Goal: Transaction & Acquisition: Download file/media

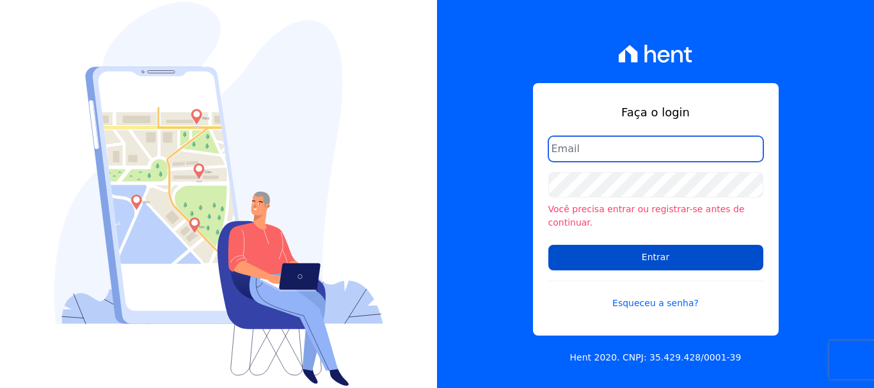
type input "renato.rodrigues@viasul.com"
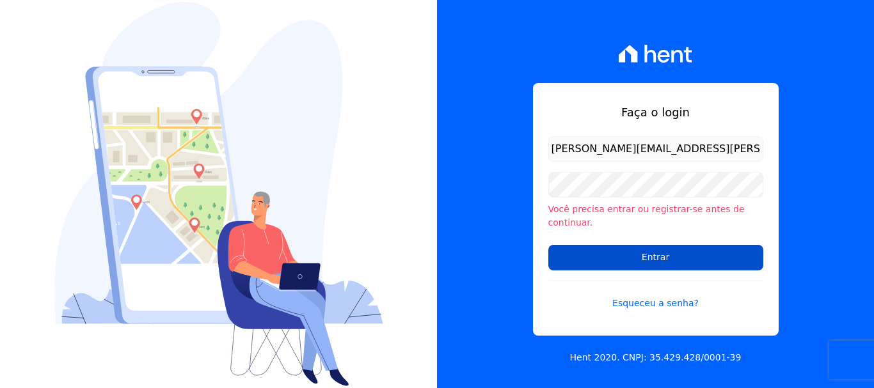
click at [631, 247] on input "Entrar" at bounding box center [655, 258] width 215 height 26
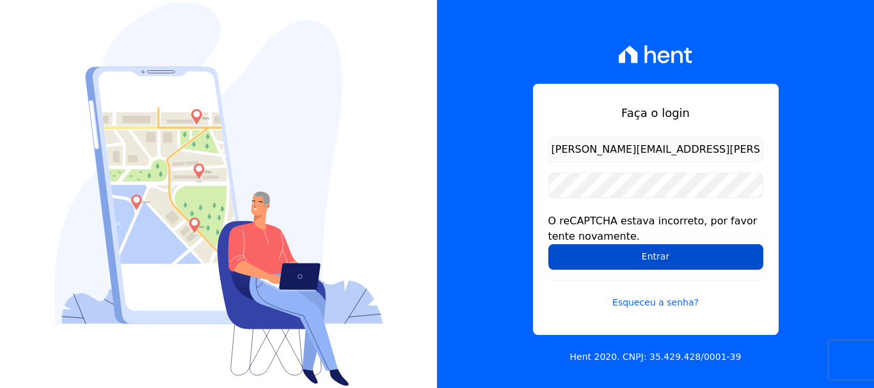
click at [672, 266] on input "Entrar" at bounding box center [655, 257] width 215 height 26
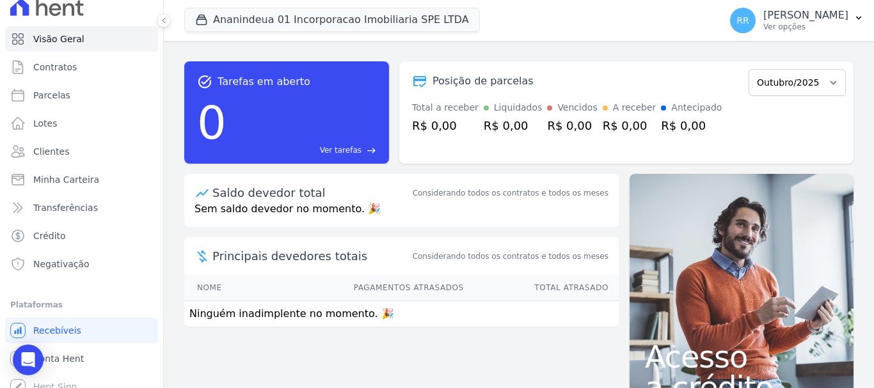
scroll to position [24, 0]
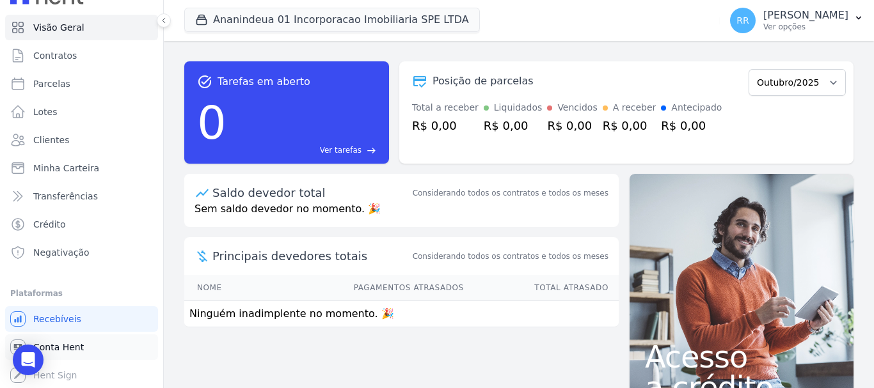
click at [62, 348] on span "Conta Hent" at bounding box center [58, 347] width 51 height 13
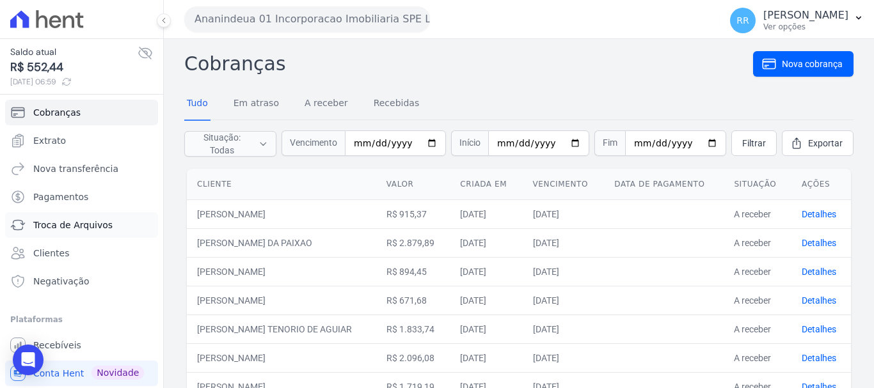
click at [75, 226] on span "Troca de Arquivos" at bounding box center [72, 225] width 79 height 13
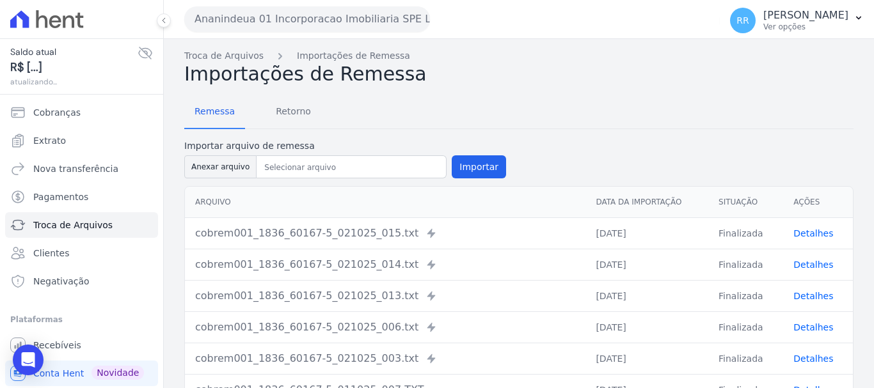
click at [275, 19] on button "Ananindeua 01 Incorporacao Imobiliaria SPE LTDA" at bounding box center [307, 19] width 246 height 26
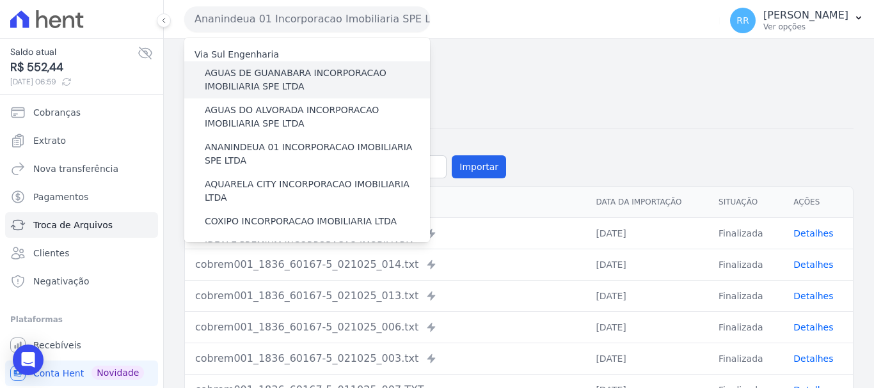
click at [253, 74] on label "AGUAS DE GUANABARA INCORPORACAO IMOBILIARIA SPE LTDA" at bounding box center [317, 80] width 225 height 27
click at [0, 0] on input "AGUAS DE GUANABARA INCORPORACAO IMOBILIARIA SPE LTDA" at bounding box center [0, 0] width 0 height 0
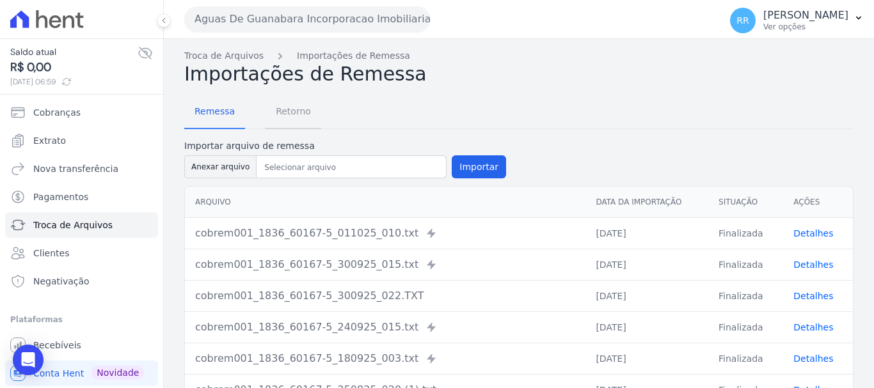
click at [279, 110] on span "Retorno" at bounding box center [293, 112] width 51 height 26
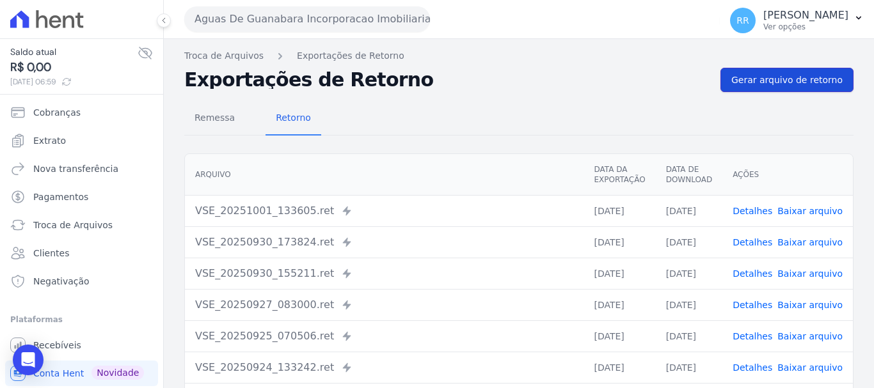
click at [777, 83] on span "Gerar arquivo de retorno" at bounding box center [786, 80] width 111 height 13
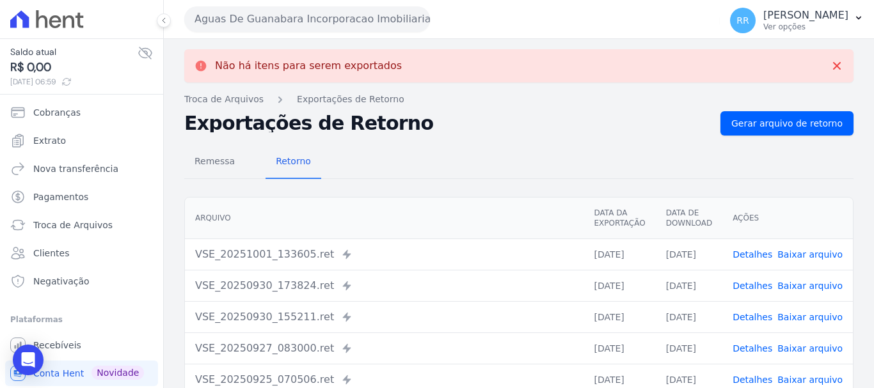
click at [340, 6] on button "Aguas De Guanabara Incorporacao Imobiliaria SPE LTDA" at bounding box center [307, 19] width 246 height 26
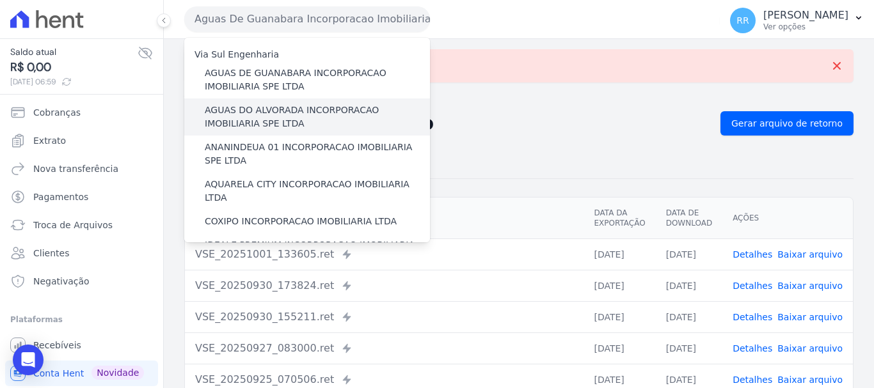
drag, startPoint x: 262, startPoint y: 115, endPoint x: 211, endPoint y: 116, distance: 51.2
click at [262, 116] on label "AGUAS DO ALVORADA INCORPORACAO IMOBILIARIA SPE LTDA" at bounding box center [317, 117] width 225 height 27
click at [0, 0] on input "AGUAS DO ALVORADA INCORPORACAO IMOBILIARIA SPE LTDA" at bounding box center [0, 0] width 0 height 0
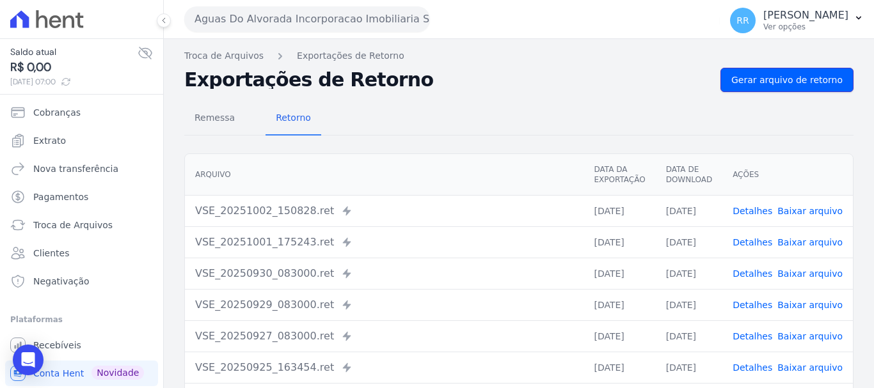
drag, startPoint x: 765, startPoint y: 82, endPoint x: 242, endPoint y: 31, distance: 525.0
click at [766, 83] on span "Gerar arquivo de retorno" at bounding box center [786, 80] width 111 height 13
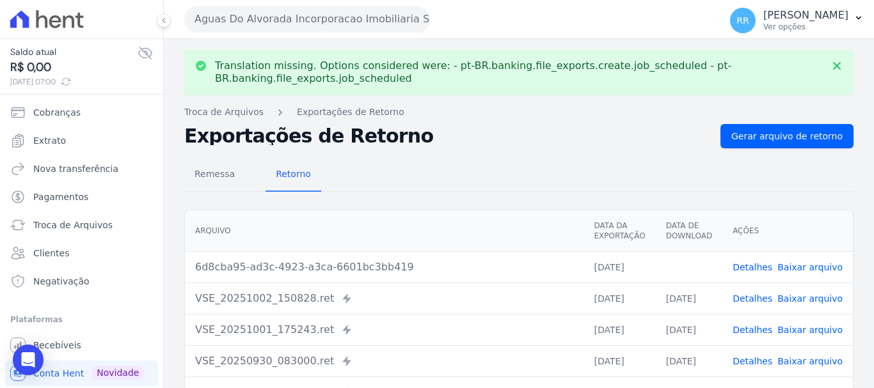
click at [810, 262] on link "Baixar arquivo" at bounding box center [809, 267] width 65 height 10
click at [361, 13] on button "Aguas Do Alvorada Incorporacao Imobiliaria SPE LTDA" at bounding box center [307, 19] width 246 height 26
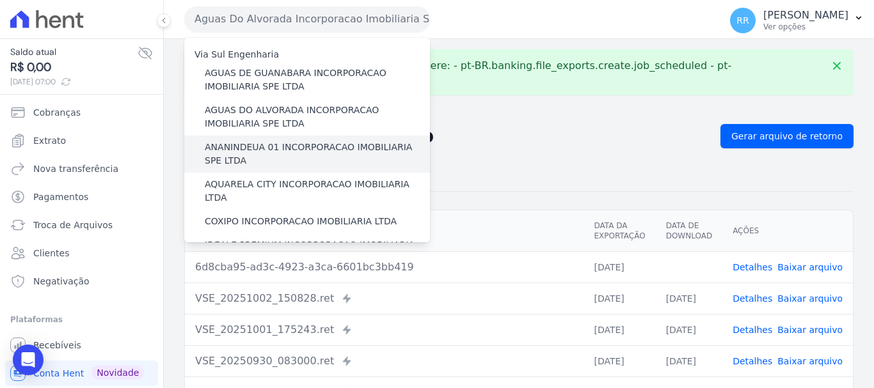
click at [267, 148] on label "ANANINDEUA 01 INCORPORACAO IMOBILIARIA SPE LTDA" at bounding box center [317, 154] width 225 height 27
click at [0, 0] on input "ANANINDEUA 01 INCORPORACAO IMOBILIARIA SPE LTDA" at bounding box center [0, 0] width 0 height 0
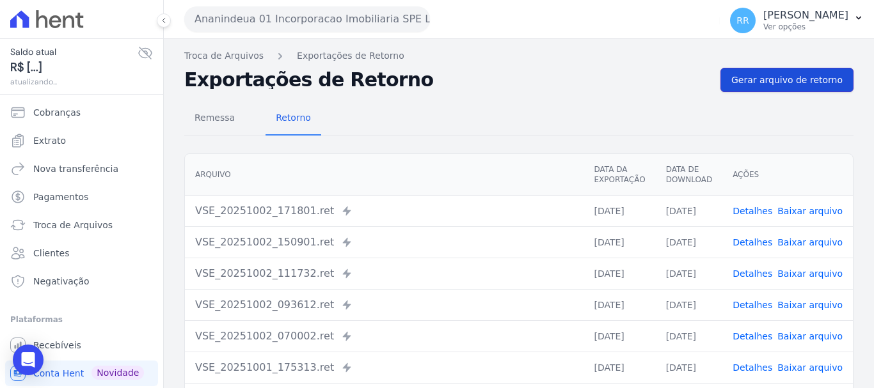
click at [775, 82] on span "Gerar arquivo de retorno" at bounding box center [786, 80] width 111 height 13
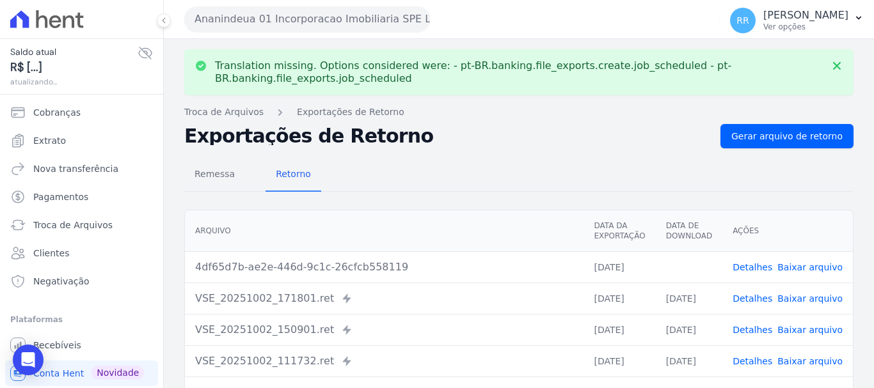
click at [786, 269] on link "Baixar arquivo" at bounding box center [809, 267] width 65 height 10
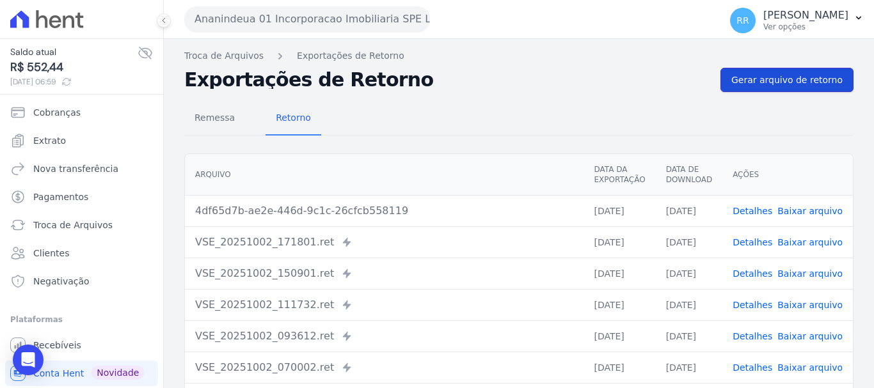
click at [737, 71] on link "Gerar arquivo de retorno" at bounding box center [786, 80] width 133 height 24
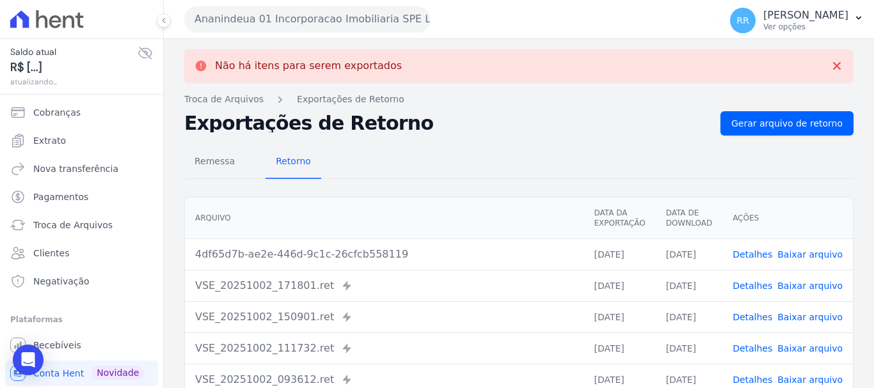
click at [816, 249] on link "Baixar arquivo" at bounding box center [809, 254] width 65 height 10
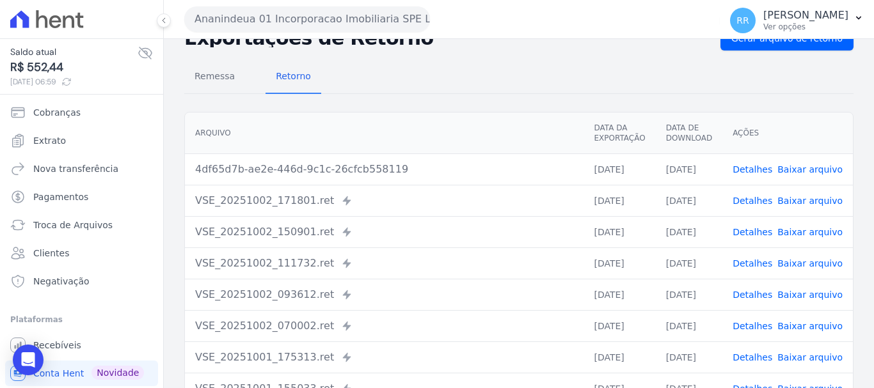
scroll to position [64, 0]
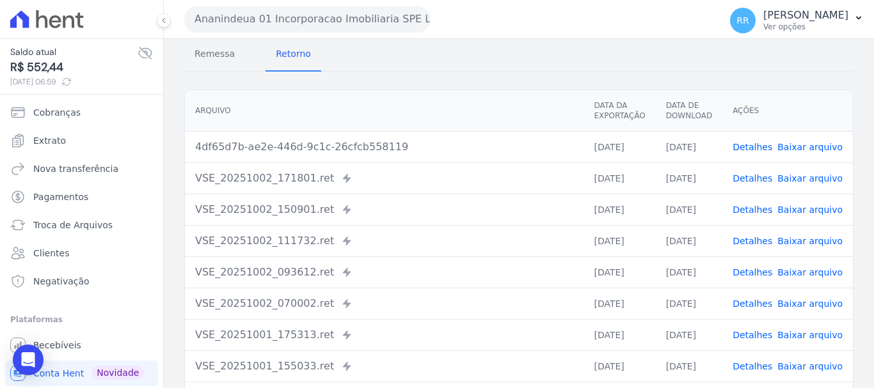
click at [235, 21] on button "Ananindeua 01 Incorporacao Imobiliaria SPE LTDA" at bounding box center [307, 19] width 246 height 26
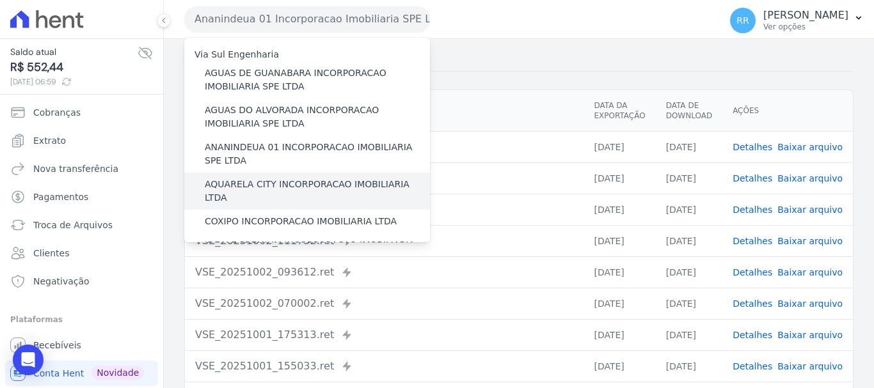
click at [256, 177] on div "AQUARELA CITY INCORPORACAO IMOBILIARIA LTDA" at bounding box center [307, 191] width 246 height 37
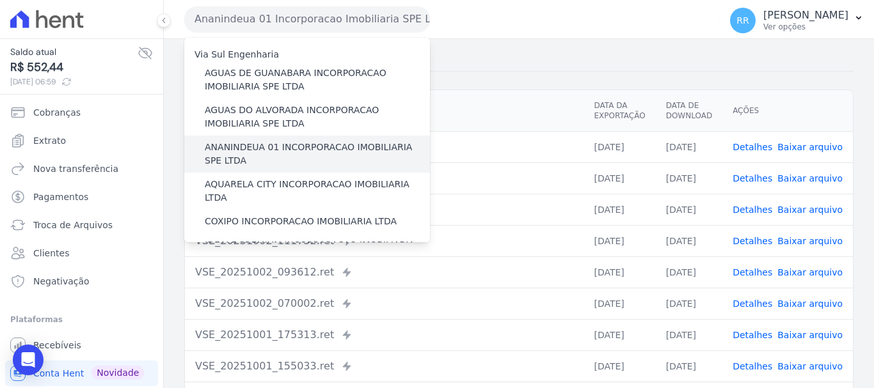
click at [315, 152] on label "ANANINDEUA 01 INCORPORACAO IMOBILIARIA SPE LTDA" at bounding box center [317, 154] width 225 height 27
click at [0, 0] on input "ANANINDEUA 01 INCORPORACAO IMOBILIARIA SPE LTDA" at bounding box center [0, 0] width 0 height 0
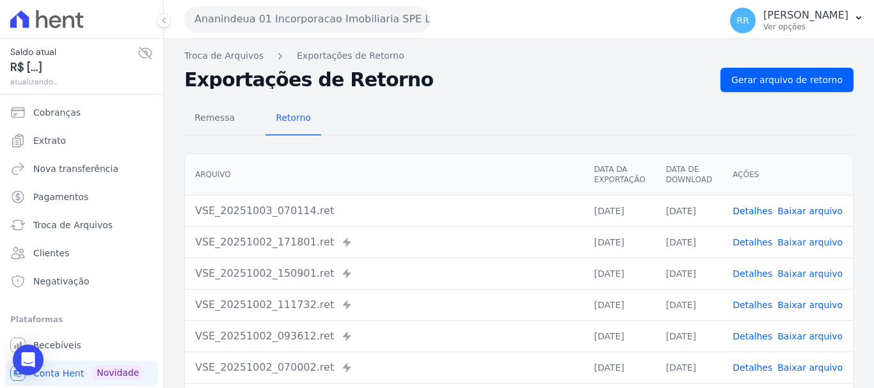
click at [248, 191] on th "Arquivo" at bounding box center [384, 175] width 398 height 42
click at [807, 207] on link "Baixar arquivo" at bounding box center [809, 211] width 65 height 10
click at [283, 18] on button "Ananindeua 01 Incorporacao Imobiliaria SPE LTDA" at bounding box center [307, 19] width 246 height 26
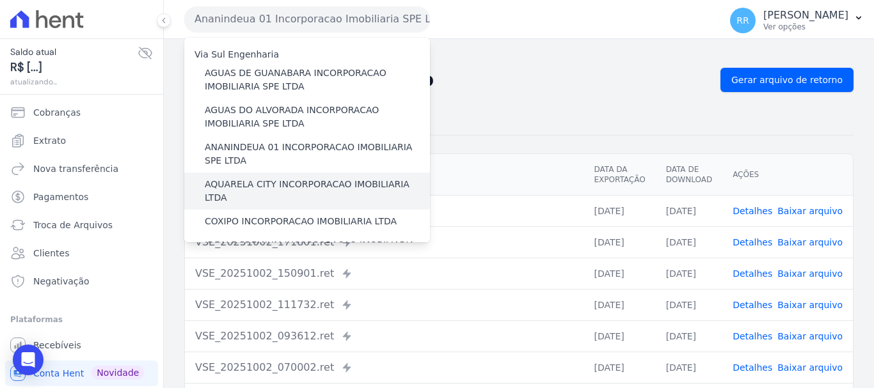
click at [308, 185] on label "AQUARELA CITY INCORPORACAO IMOBILIARIA LTDA" at bounding box center [317, 191] width 225 height 27
click at [0, 0] on input "AQUARELA CITY INCORPORACAO IMOBILIARIA LTDA" at bounding box center [0, 0] width 0 height 0
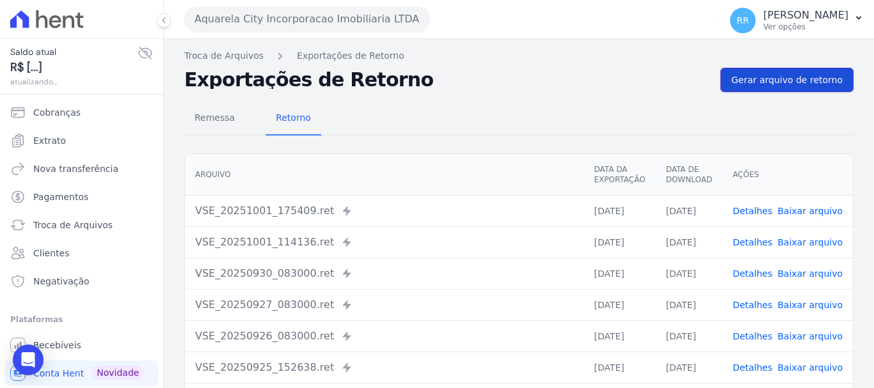
click at [798, 71] on link "Gerar arquivo de retorno" at bounding box center [786, 80] width 133 height 24
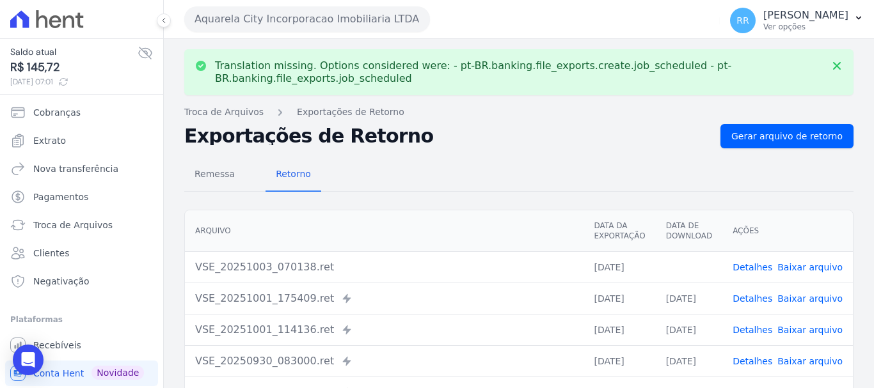
click at [809, 273] on span "Baixar arquivo" at bounding box center [809, 267] width 65 height 13
click at [809, 272] on link "Baixar arquivo" at bounding box center [809, 267] width 65 height 10
click at [282, 18] on button "Aquarela City Incorporacao Imobiliaria LTDA" at bounding box center [307, 19] width 246 height 26
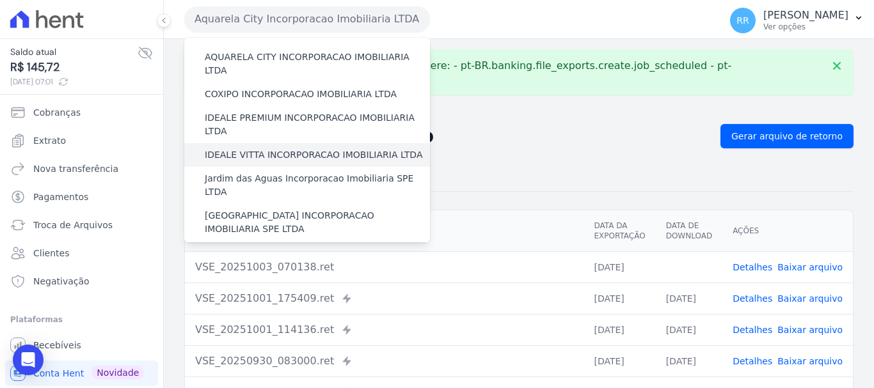
scroll to position [128, 0]
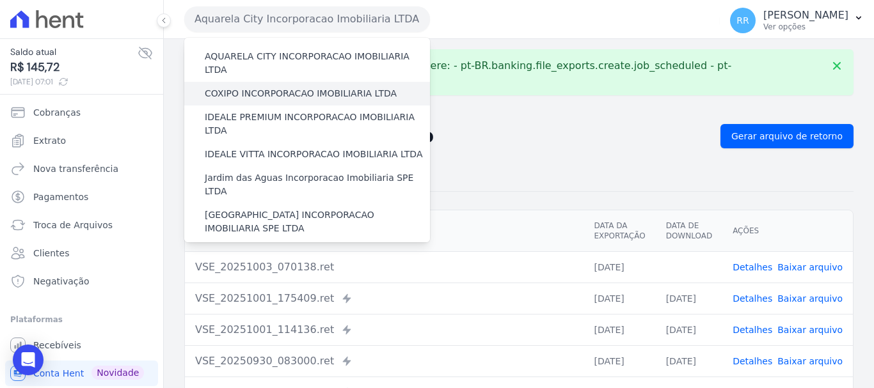
click at [284, 87] on label "COXIPO INCORPORACAO IMOBILIARIA LTDA" at bounding box center [301, 93] width 192 height 13
click at [0, 0] on input "COXIPO INCORPORACAO IMOBILIARIA LTDA" at bounding box center [0, 0] width 0 height 0
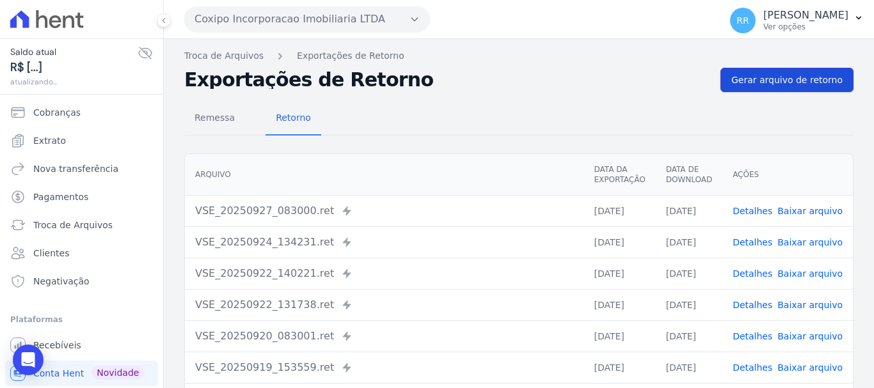
click at [804, 83] on span "Gerar arquivo de retorno" at bounding box center [786, 80] width 111 height 13
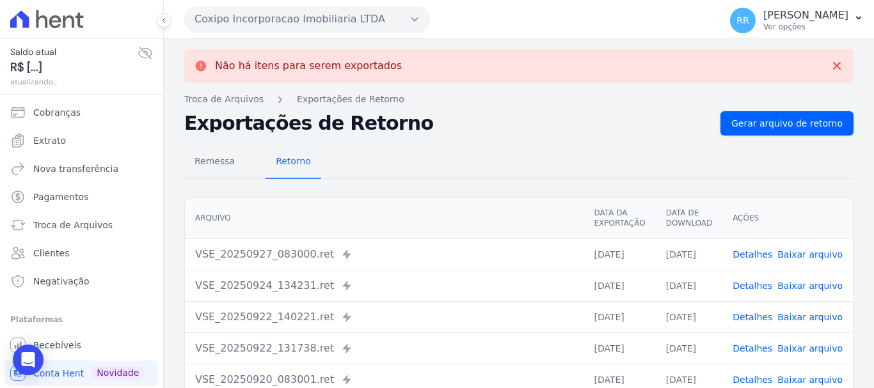
click at [267, 22] on button "Coxipo Incorporacao Imobiliaria LTDA" at bounding box center [307, 19] width 246 height 26
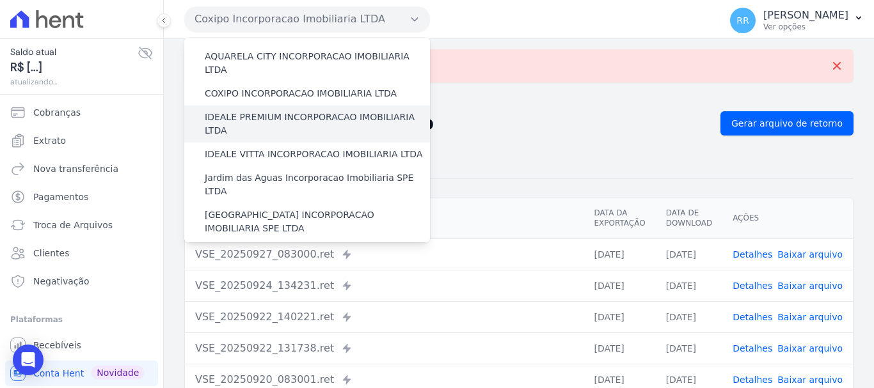
click at [260, 111] on div "IDEALE PREMIUM INCORPORACAO IMOBILIARIA LTDA" at bounding box center [307, 124] width 246 height 37
click at [278, 111] on label "IDEALE PREMIUM INCORPORACAO IMOBILIARIA LTDA" at bounding box center [317, 124] width 225 height 27
click at [0, 0] on input "IDEALE PREMIUM INCORPORACAO IMOBILIARIA LTDA" at bounding box center [0, 0] width 0 height 0
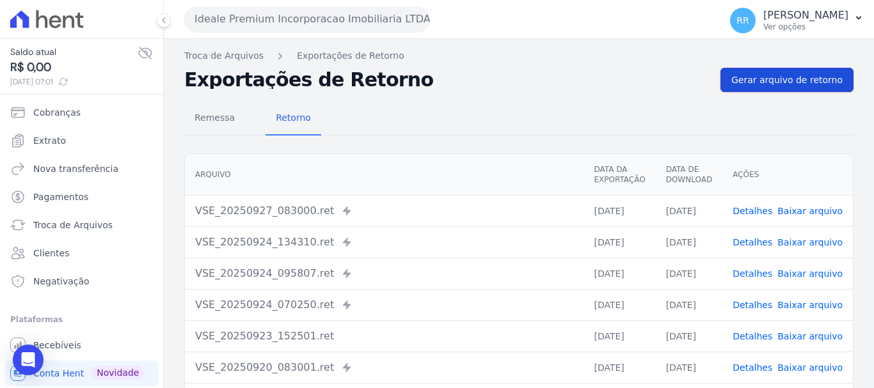
click at [760, 72] on link "Gerar arquivo de retorno" at bounding box center [786, 80] width 133 height 24
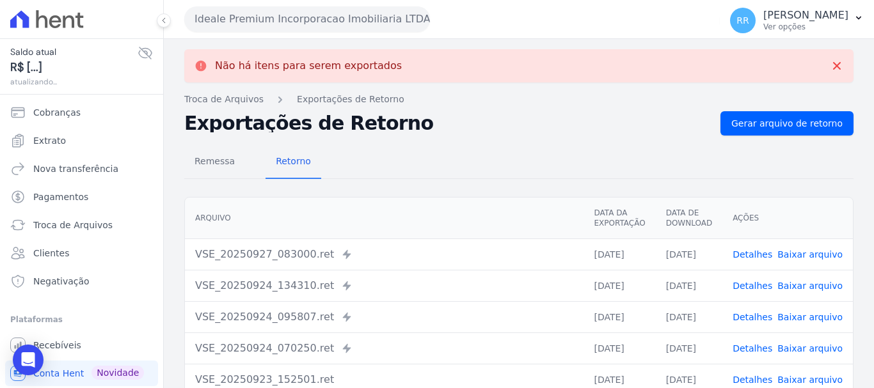
click at [315, 24] on button "Ideale Premium Incorporacao Imobiliaria LTDA" at bounding box center [307, 19] width 246 height 26
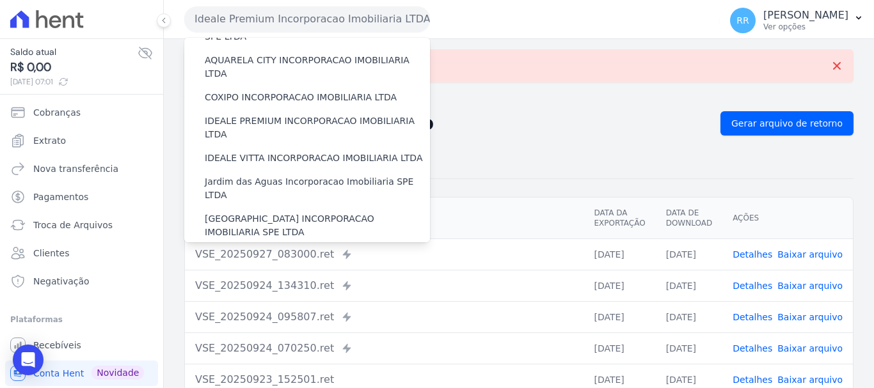
scroll to position [192, 0]
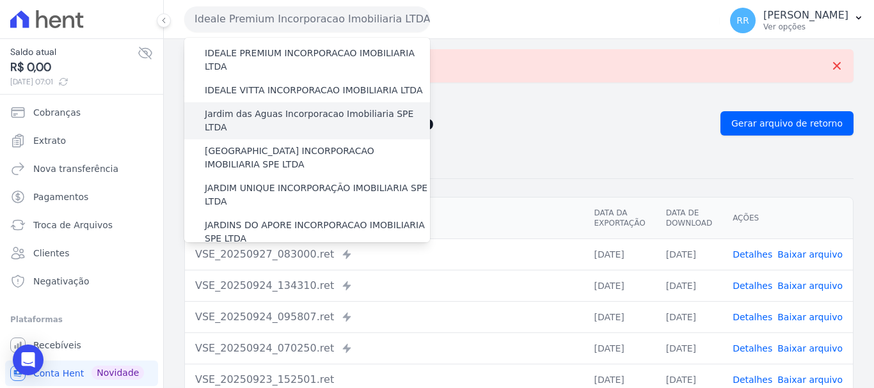
click at [276, 102] on div "Jardim das Aguas Incorporacao Imobiliaria SPE LTDA" at bounding box center [307, 120] width 246 height 37
click at [260, 107] on label "Jardim das Aguas Incorporacao Imobiliaria SPE LTDA" at bounding box center [317, 120] width 225 height 27
click at [0, 0] on input "Jardim das Aguas Incorporacao Imobiliaria SPE LTDA" at bounding box center [0, 0] width 0 height 0
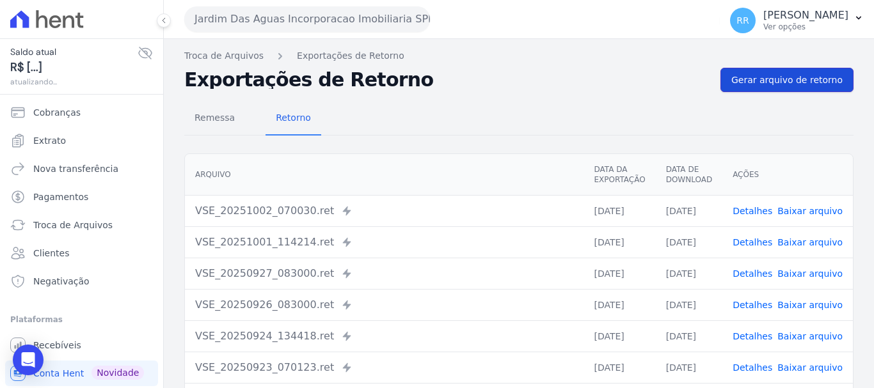
drag, startPoint x: 816, startPoint y: 83, endPoint x: 807, endPoint y: 87, distance: 9.7
click at [816, 83] on span "Gerar arquivo de retorno" at bounding box center [786, 80] width 111 height 13
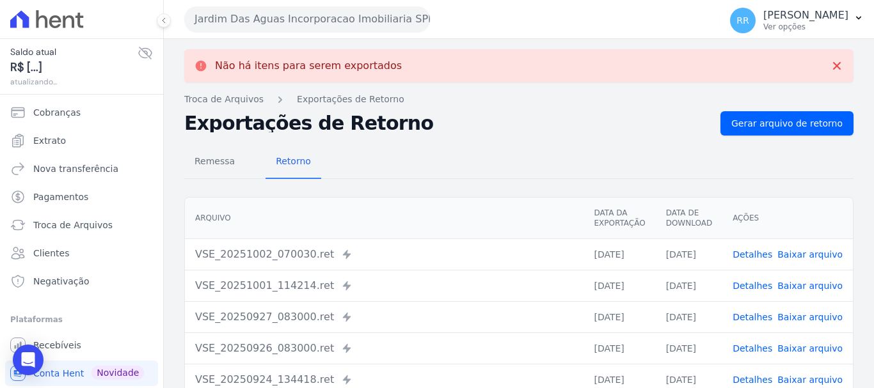
click at [291, 20] on button "Jardim Das Aguas Incorporacao Imobiliaria SPE LTDA" at bounding box center [307, 19] width 246 height 26
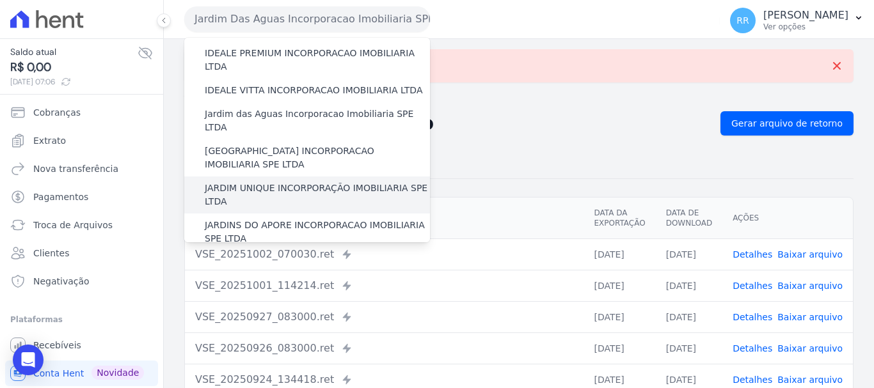
click at [294, 182] on label "JARDIM UNIQUE INCORPORAÇÃO IMOBILIARIA SPE LTDA" at bounding box center [317, 195] width 225 height 27
click at [0, 0] on input "JARDIM UNIQUE INCORPORAÇÃO IMOBILIARIA SPE LTDA" at bounding box center [0, 0] width 0 height 0
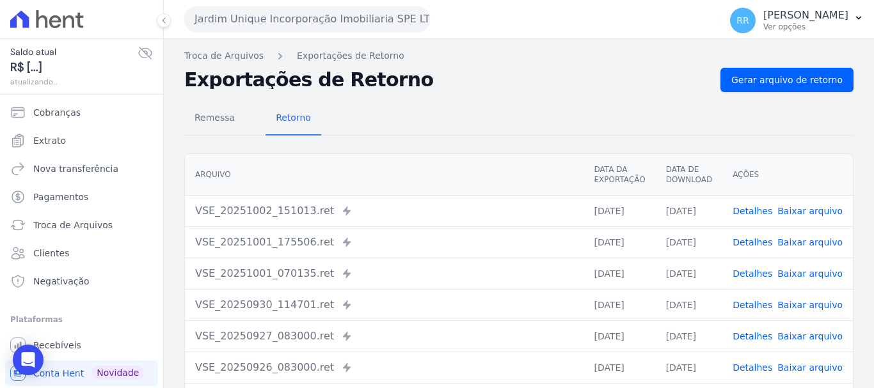
click at [797, 93] on div "Remessa Retorno [GEOGRAPHIC_DATA] Data da Exportação Data de Download Ações VSE…" at bounding box center [518, 323] width 669 height 462
click at [763, 83] on span "Gerar arquivo de retorno" at bounding box center [786, 80] width 111 height 13
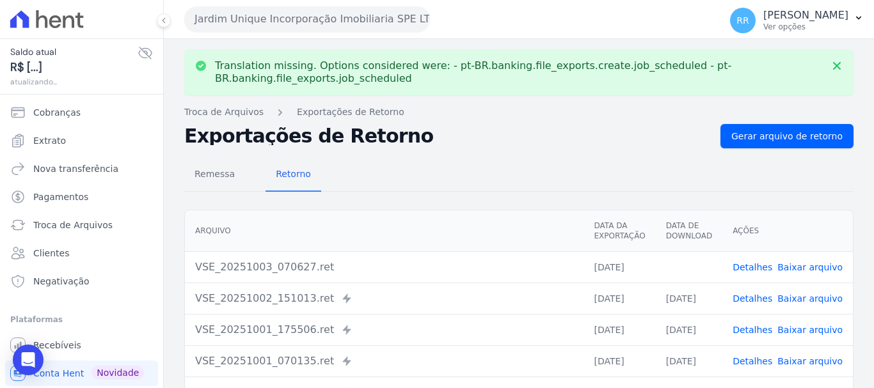
click at [812, 266] on link "Baixar arquivo" at bounding box center [809, 267] width 65 height 10
click at [322, 16] on button "Jardim Unique Incorporação Imobiliaria SPE LTDA" at bounding box center [307, 19] width 246 height 26
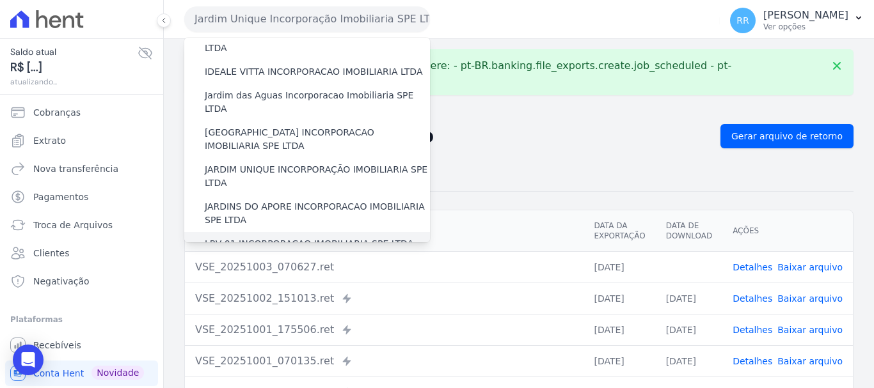
scroll to position [128, 0]
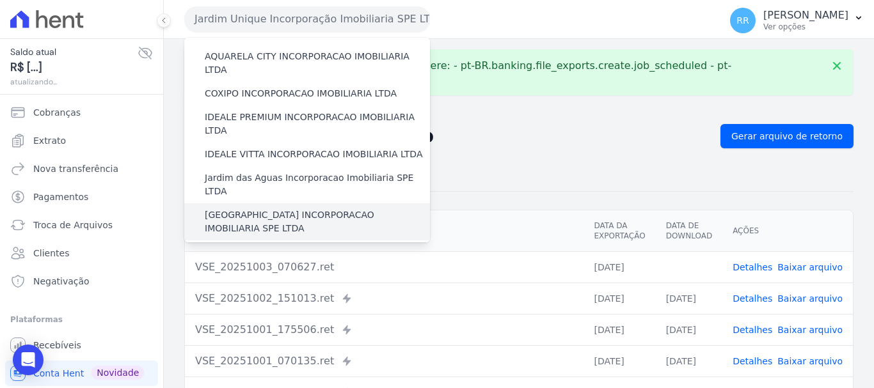
click at [291, 209] on label "[GEOGRAPHIC_DATA] INCORPORACAO IMOBILIARIA SPE LTDA" at bounding box center [317, 222] width 225 height 27
click at [0, 0] on input "[GEOGRAPHIC_DATA] INCORPORACAO IMOBILIARIA SPE LTDA" at bounding box center [0, 0] width 0 height 0
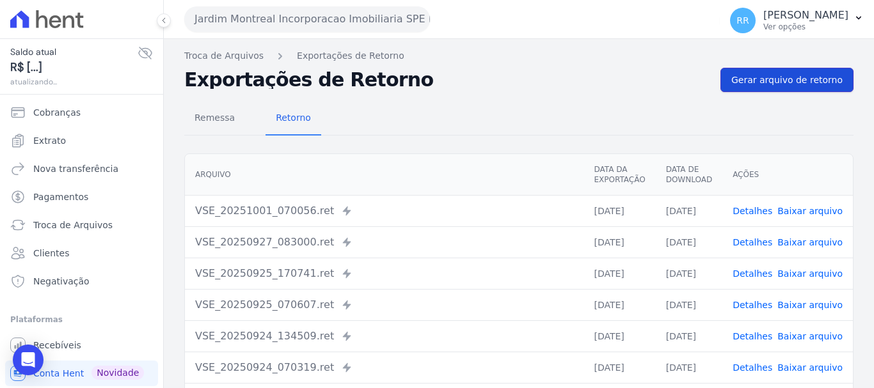
click at [771, 85] on span "Gerar arquivo de retorno" at bounding box center [786, 80] width 111 height 13
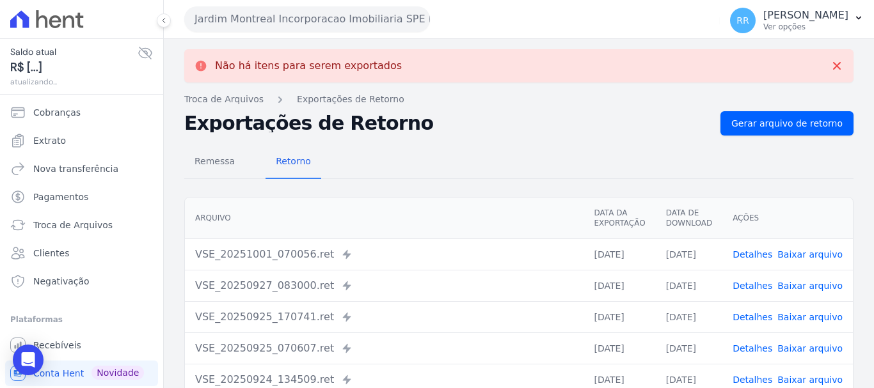
click at [306, 22] on button "Jardim Montreal Incorporacao Imobiliaria SPE LTDA" at bounding box center [307, 19] width 246 height 26
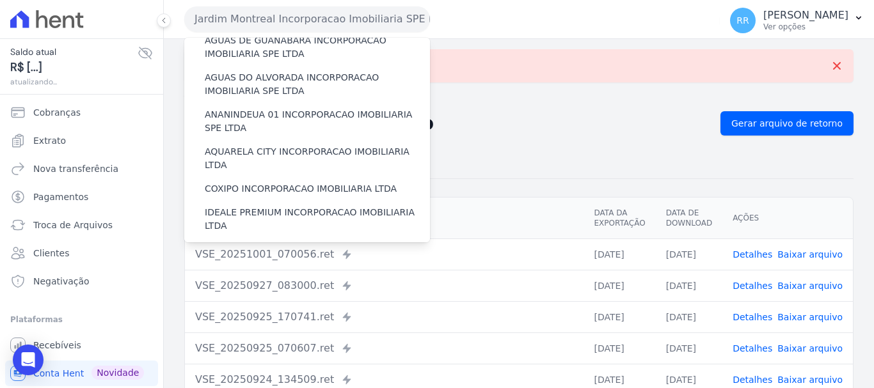
scroll to position [192, 0]
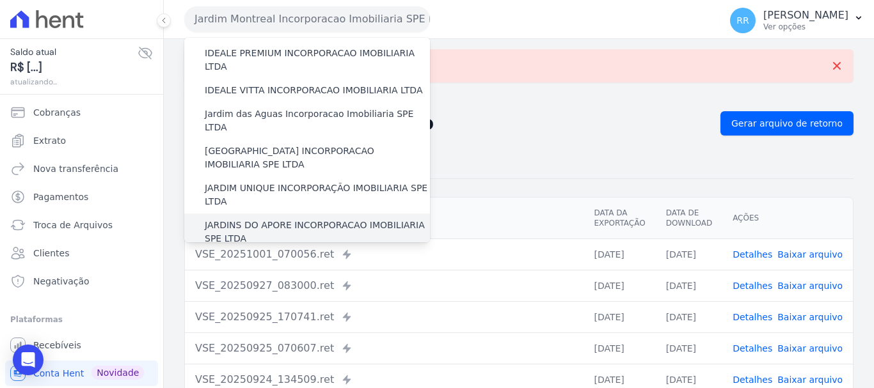
click at [271, 219] on label "JARDINS DO APORE INCORPORACAO IMOBILIARIA SPE LTDA" at bounding box center [317, 232] width 225 height 27
click at [0, 0] on input "JARDINS DO APORE INCORPORACAO IMOBILIARIA SPE LTDA" at bounding box center [0, 0] width 0 height 0
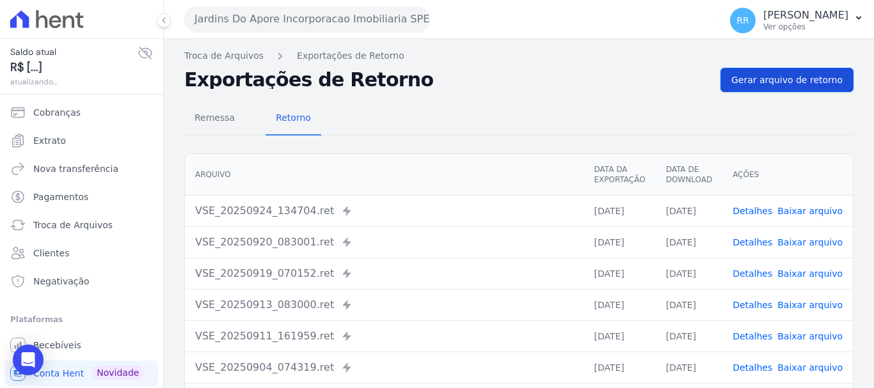
drag, startPoint x: 778, startPoint y: 67, endPoint x: 750, endPoint y: 72, distance: 28.7
click at [778, 66] on div "Troca de Arquivos Exportações de Retorno Exportações de Retorno Gerar arquivo d…" at bounding box center [519, 302] width 710 height 526
click at [737, 77] on span "Gerar arquivo de retorno" at bounding box center [786, 80] width 111 height 13
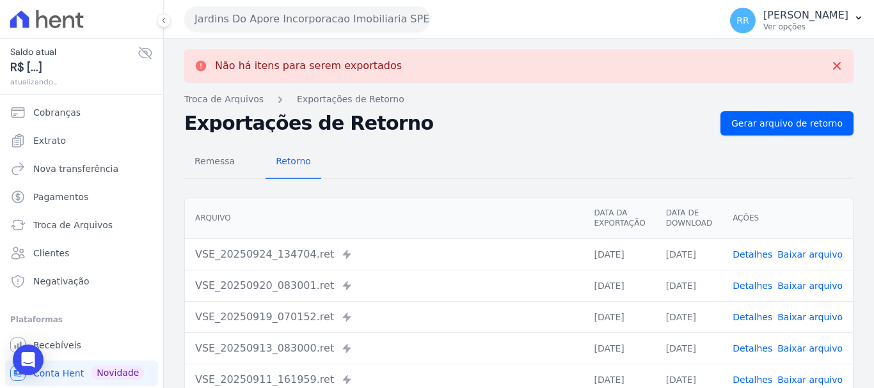
click at [251, 15] on button "Jardins Do Apore Incorporacao Imobiliaria SPE LTDA" at bounding box center [307, 19] width 246 height 26
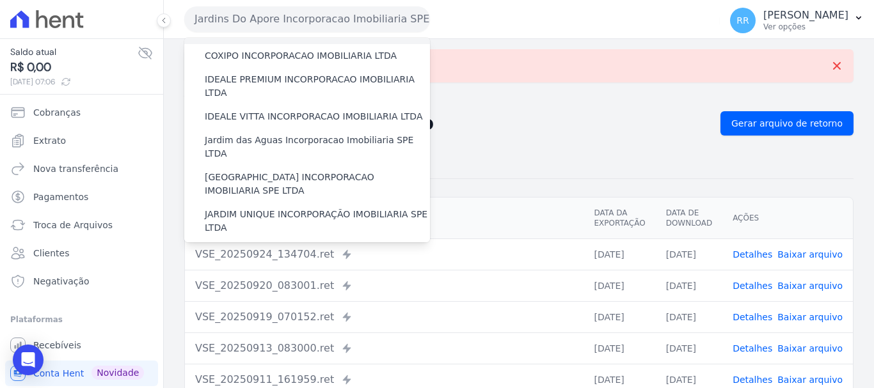
scroll to position [320, 0]
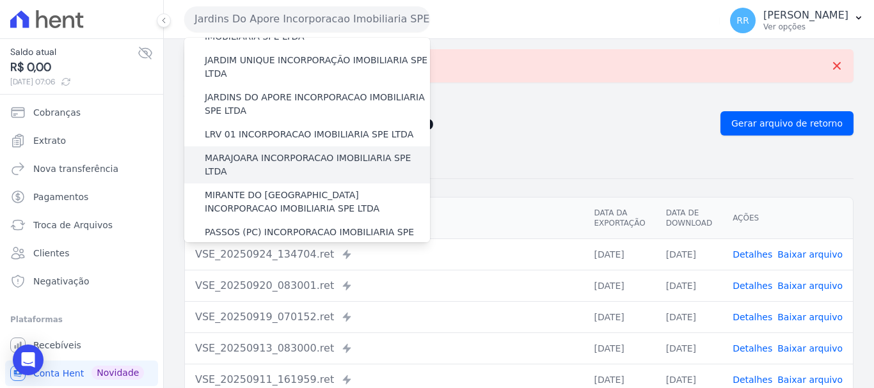
click at [280, 152] on label "MARAJOARA INCORPORACAO IMOBILIARIA SPE LTDA" at bounding box center [317, 165] width 225 height 27
click at [0, 0] on input "MARAJOARA INCORPORACAO IMOBILIARIA SPE LTDA" at bounding box center [0, 0] width 0 height 0
click at [280, 152] on label "MARAJOARA INCORPORACAO IMOBILIARIA SPE LTDA" at bounding box center [317, 165] width 225 height 27
click at [0, 0] on input "MARAJOARA INCORPORACAO IMOBILIARIA SPE LTDA" at bounding box center [0, 0] width 0 height 0
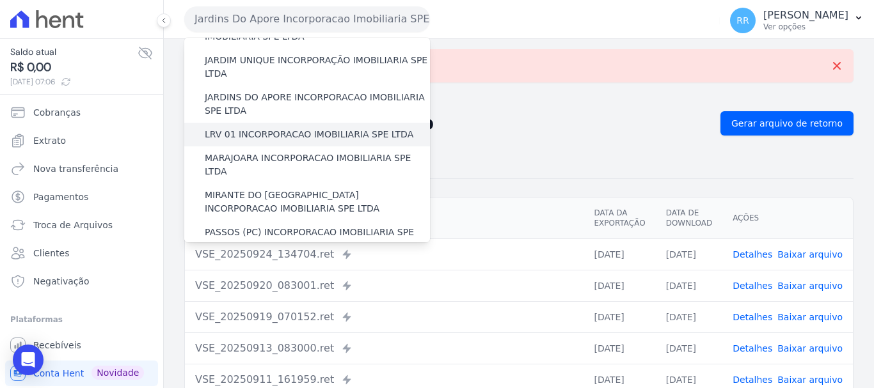
click at [278, 128] on label "LRV 01 INCORPORACAO IMOBILIARIA SPE LTDA" at bounding box center [309, 134] width 209 height 13
click at [0, 0] on input "LRV 01 INCORPORACAO IMOBILIARIA SPE LTDA" at bounding box center [0, 0] width 0 height 0
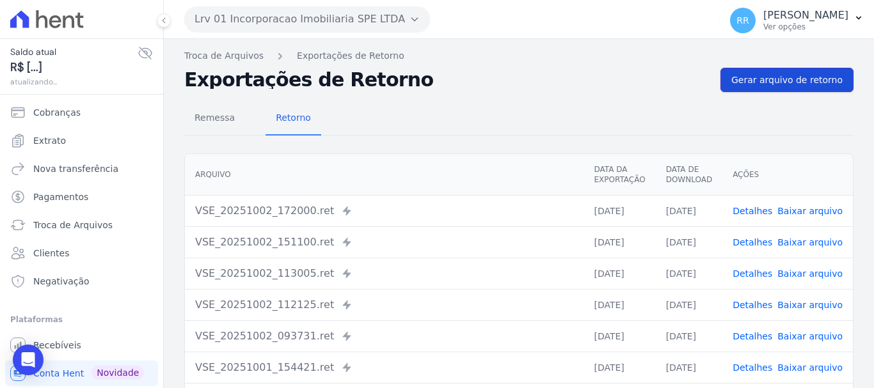
click at [806, 69] on link "Gerar arquivo de retorno" at bounding box center [786, 80] width 133 height 24
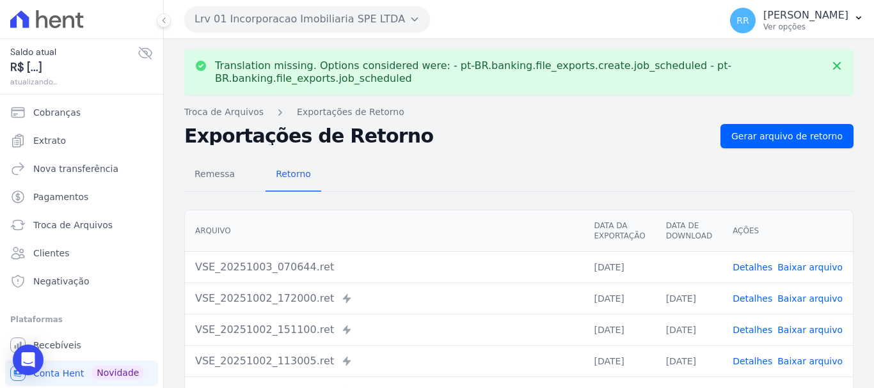
drag, startPoint x: 813, startPoint y: 265, endPoint x: 688, endPoint y: 226, distance: 130.5
click at [812, 265] on link "Baixar arquivo" at bounding box center [809, 267] width 65 height 10
click at [300, 12] on button "Lrv 01 Incorporacao Imobiliaria SPE LTDA" at bounding box center [307, 19] width 246 height 26
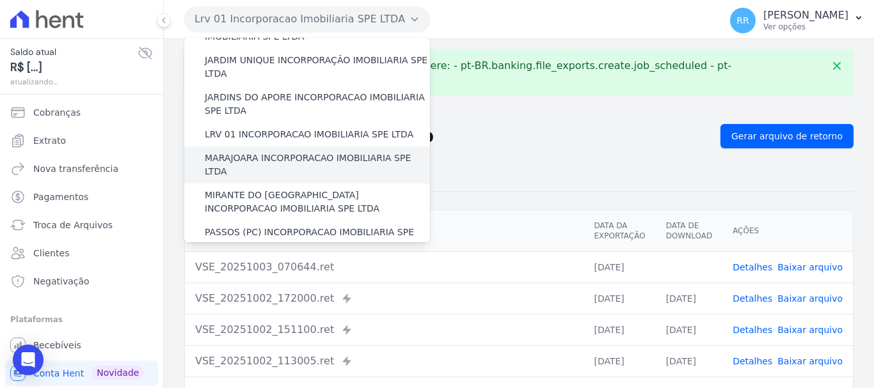
click at [295, 152] on label "MARAJOARA INCORPORACAO IMOBILIARIA SPE LTDA" at bounding box center [317, 165] width 225 height 27
click at [0, 0] on input "MARAJOARA INCORPORACAO IMOBILIARIA SPE LTDA" at bounding box center [0, 0] width 0 height 0
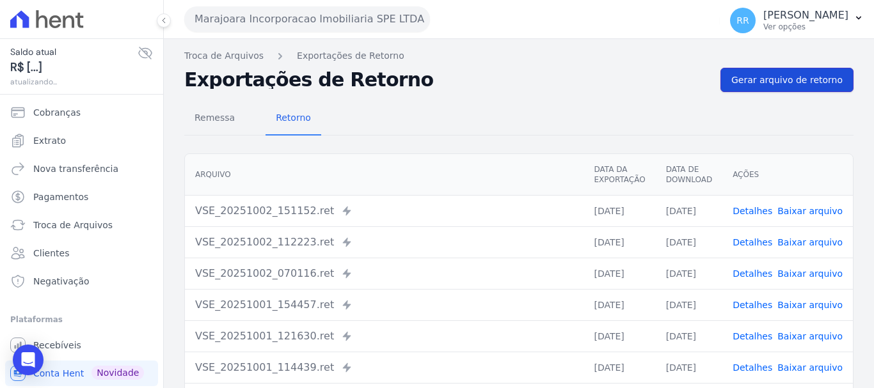
click at [748, 82] on span "Gerar arquivo de retorno" at bounding box center [786, 80] width 111 height 13
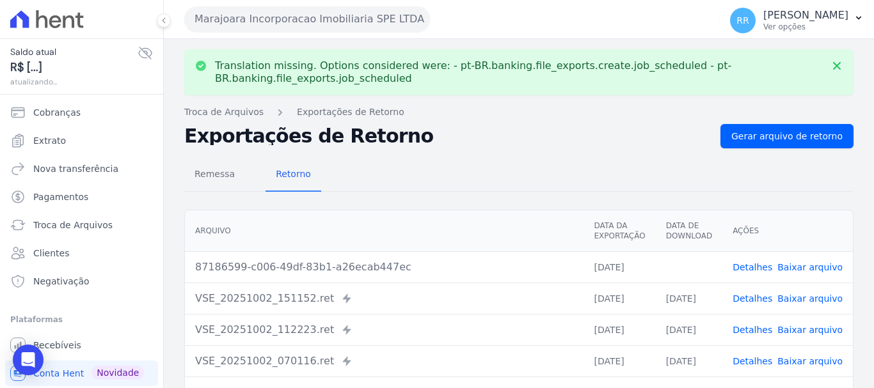
click at [800, 263] on link "Baixar arquivo" at bounding box center [809, 267] width 65 height 10
click at [274, 20] on button "Marajoara Incorporacao Imobiliaria SPE LTDA" at bounding box center [307, 19] width 246 height 26
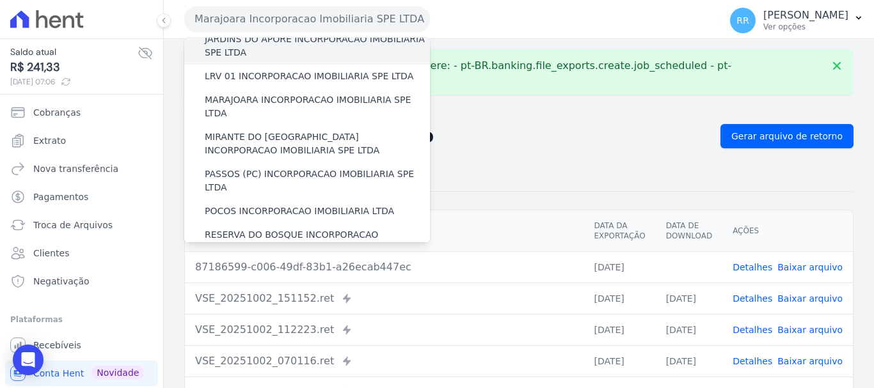
scroll to position [384, 0]
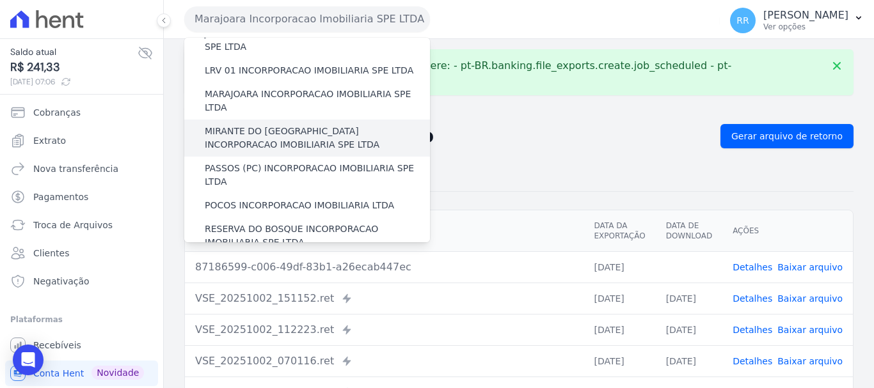
click at [276, 125] on label "MIRANTE DO [GEOGRAPHIC_DATA] INCORPORACAO IMOBILIARIA SPE LTDA" at bounding box center [317, 138] width 225 height 27
click at [0, 0] on input "MIRANTE DO [GEOGRAPHIC_DATA] INCORPORACAO IMOBILIARIA SPE LTDA" at bounding box center [0, 0] width 0 height 0
click at [276, 125] on label "MIRANTE DO [GEOGRAPHIC_DATA] INCORPORACAO IMOBILIARIA SPE LTDA" at bounding box center [317, 138] width 225 height 27
click at [0, 0] on input "MIRANTE DO [GEOGRAPHIC_DATA] INCORPORACAO IMOBILIARIA SPE LTDA" at bounding box center [0, 0] width 0 height 0
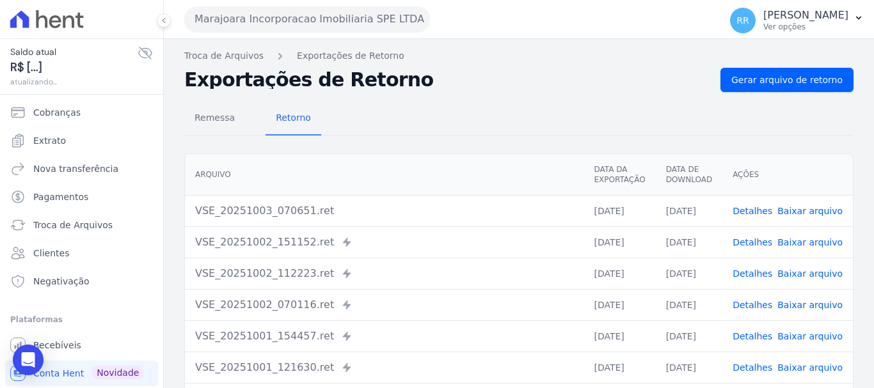
click at [782, 96] on div "Remessa Retorno [GEOGRAPHIC_DATA] Data da Exportação Data de Download Ações VSE…" at bounding box center [518, 323] width 669 height 462
click at [782, 87] on link "Gerar arquivo de retorno" at bounding box center [786, 80] width 133 height 24
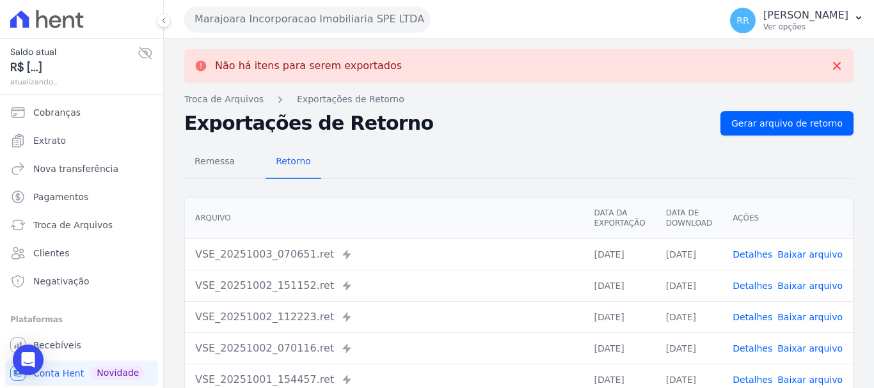
click at [317, 22] on button "Marajoara Incorporacao Imobiliaria SPE LTDA" at bounding box center [307, 19] width 246 height 26
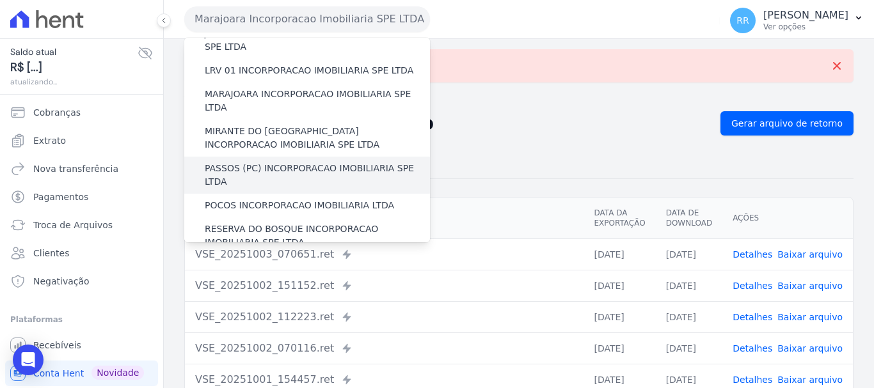
click at [271, 157] on div "PASSOS (PC) INCORPORACAO IMOBILIARIA SPE LTDA" at bounding box center [307, 175] width 246 height 37
click at [302, 162] on label "PASSOS (PC) INCORPORACAO IMOBILIARIA SPE LTDA" at bounding box center [317, 175] width 225 height 27
click at [0, 0] on input "PASSOS (PC) INCORPORACAO IMOBILIARIA SPE LTDA" at bounding box center [0, 0] width 0 height 0
click at [302, 162] on label "PASSOS (PC) INCORPORACAO IMOBILIARIA SPE LTDA" at bounding box center [317, 175] width 225 height 27
click at [0, 0] on input "PASSOS (PC) INCORPORACAO IMOBILIARIA SPE LTDA" at bounding box center [0, 0] width 0 height 0
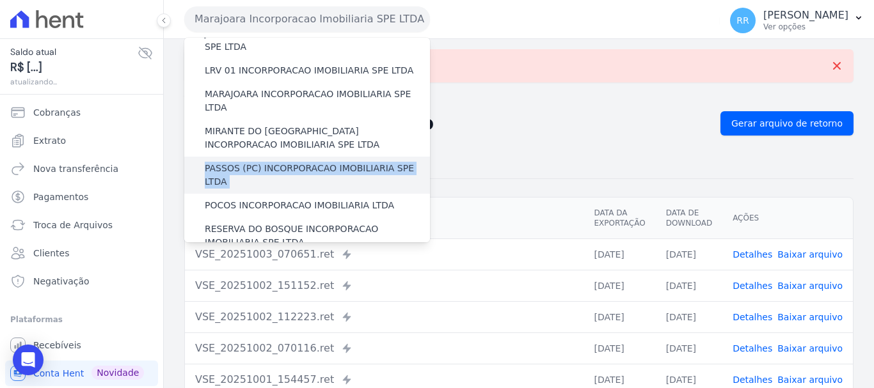
click at [302, 162] on label "PASSOS (PC) INCORPORACAO IMOBILIARIA SPE LTDA" at bounding box center [317, 175] width 225 height 27
click at [0, 0] on input "PASSOS (PC) INCORPORACAO IMOBILIARIA SPE LTDA" at bounding box center [0, 0] width 0 height 0
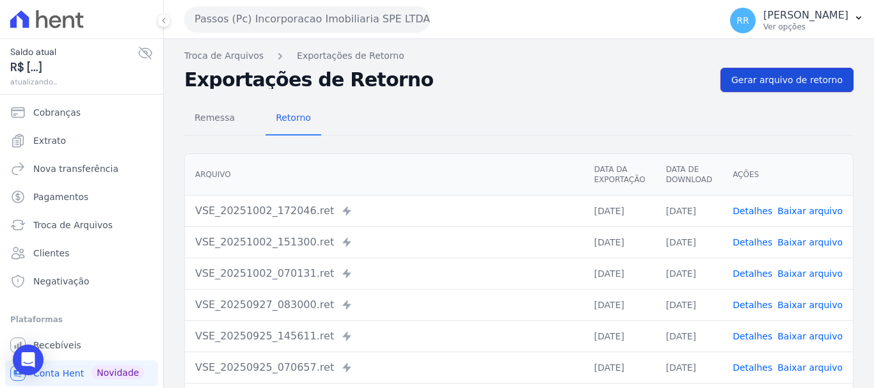
click at [743, 83] on span "Gerar arquivo de retorno" at bounding box center [786, 80] width 111 height 13
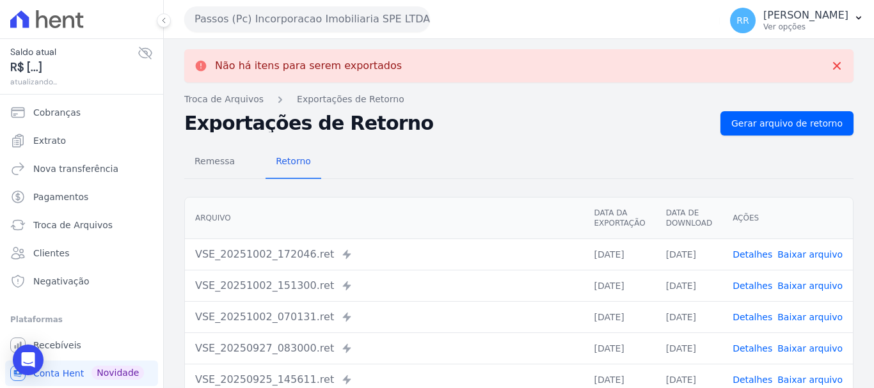
click at [334, 19] on button "Passos (Pc) Incorporacao Imobiliaria SPE LTDA" at bounding box center [307, 19] width 246 height 26
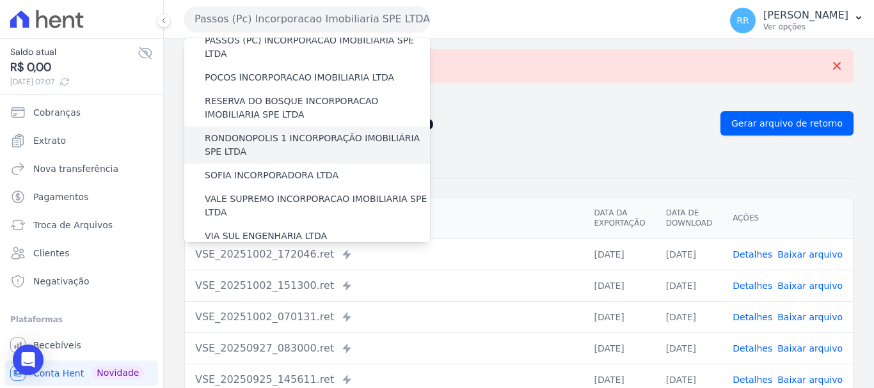
scroll to position [448, 0]
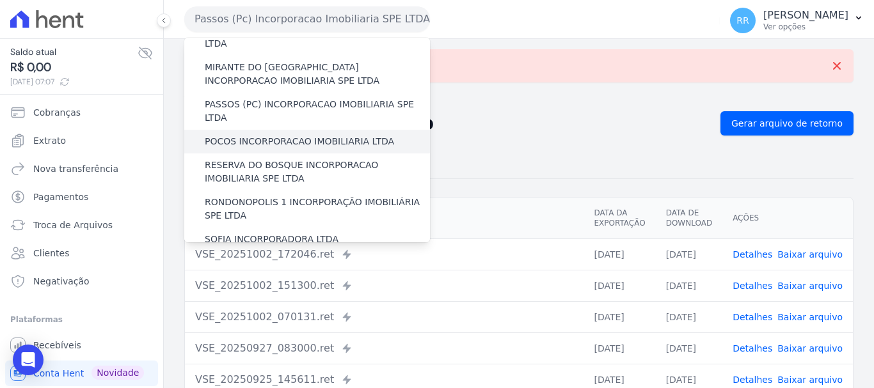
click at [247, 135] on label "POCOS INCORPORACAO IMOBILIARIA LTDA" at bounding box center [299, 141] width 189 height 13
click at [0, 0] on input "POCOS INCORPORACAO IMOBILIARIA LTDA" at bounding box center [0, 0] width 0 height 0
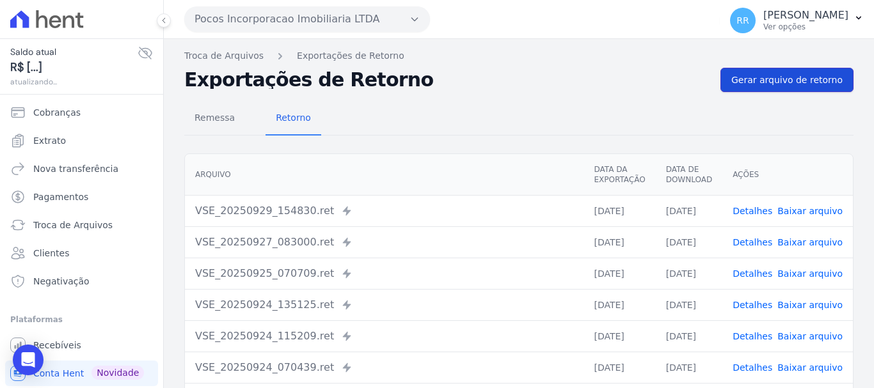
click at [750, 86] on link "Gerar arquivo de retorno" at bounding box center [786, 80] width 133 height 24
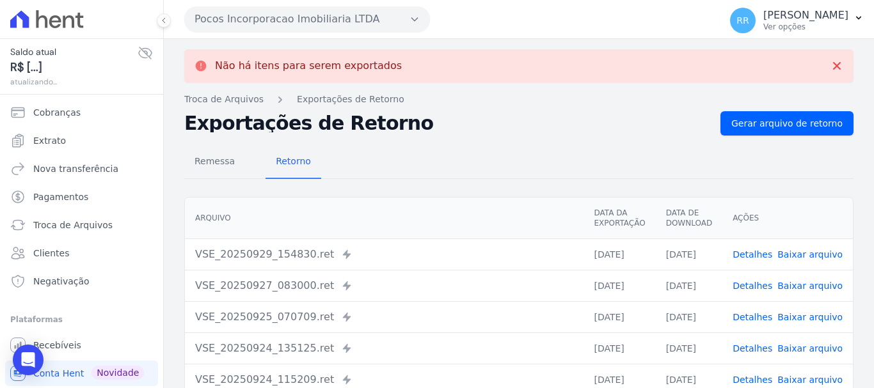
click at [315, 33] on div "Pocos Incorporacao Imobiliaria LTDA Via Sul Engenharia AGUAS DE [GEOGRAPHIC_DAT…" at bounding box center [449, 19] width 530 height 40
click at [315, 24] on button "Pocos Incorporacao Imobiliaria LTDA" at bounding box center [307, 19] width 246 height 26
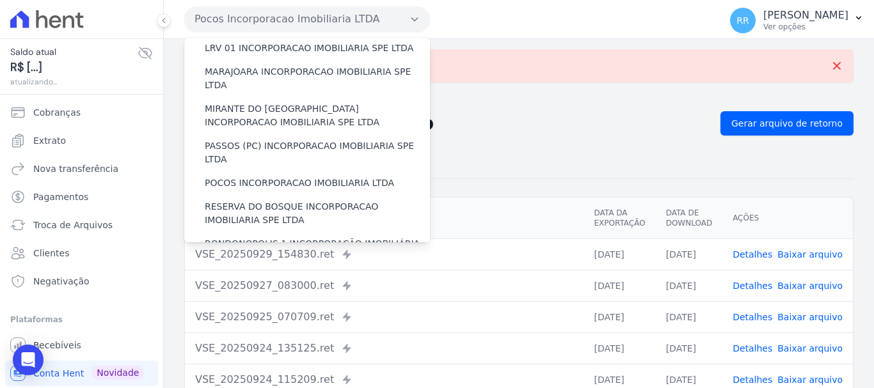
scroll to position [384, 0]
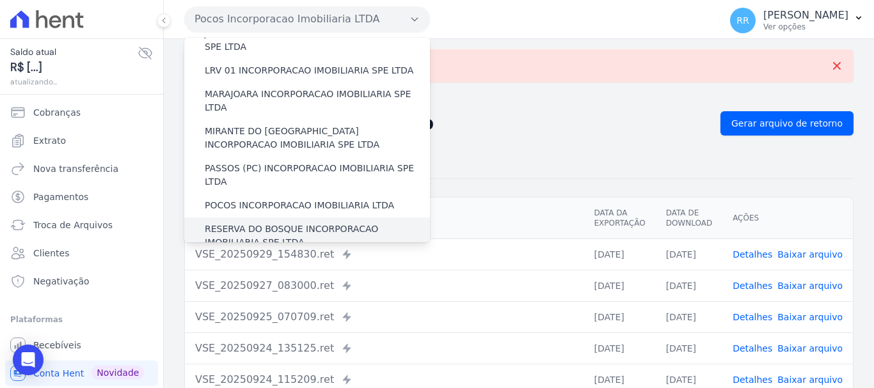
click at [256, 223] on label "RESERVA DO BOSQUE INCORPORACAO IMOBILIARIA SPE LTDA" at bounding box center [317, 236] width 225 height 27
click at [0, 0] on input "RESERVA DO BOSQUE INCORPORACAO IMOBILIARIA SPE LTDA" at bounding box center [0, 0] width 0 height 0
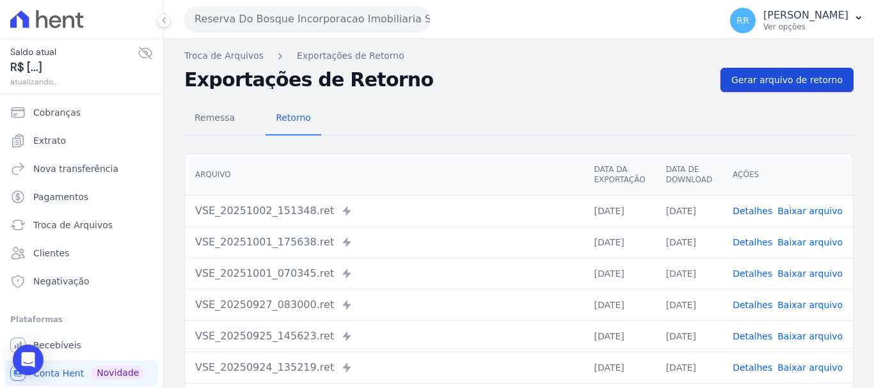
click at [767, 81] on span "Gerar arquivo de retorno" at bounding box center [786, 80] width 111 height 13
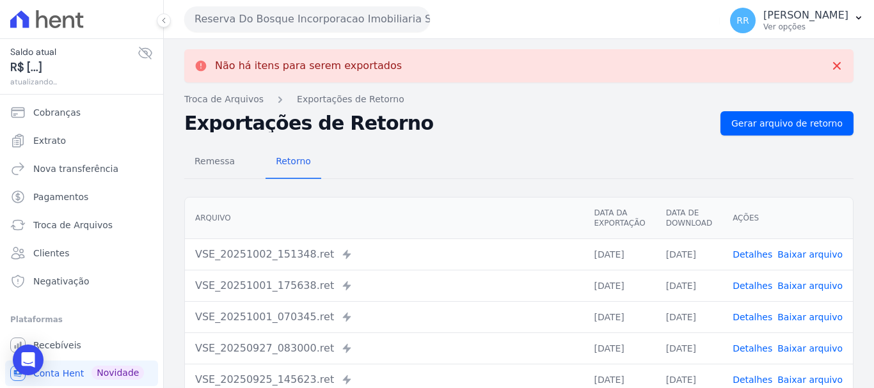
click at [329, 13] on button "Reserva Do Bosque Incorporacao Imobiliaria SPE LTDA" at bounding box center [307, 19] width 246 height 26
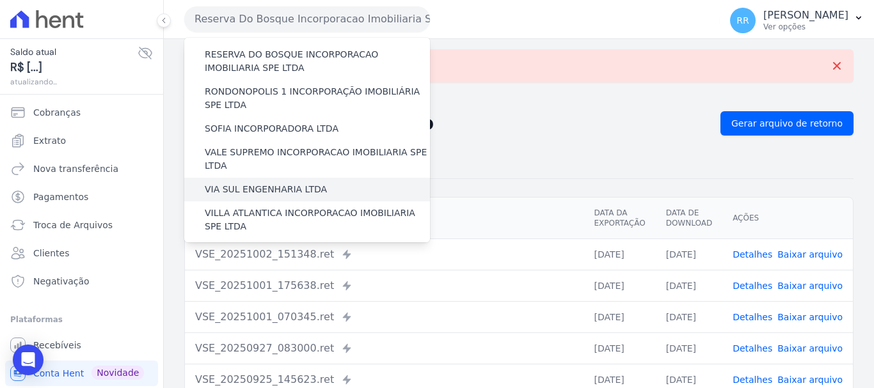
scroll to position [494, 0]
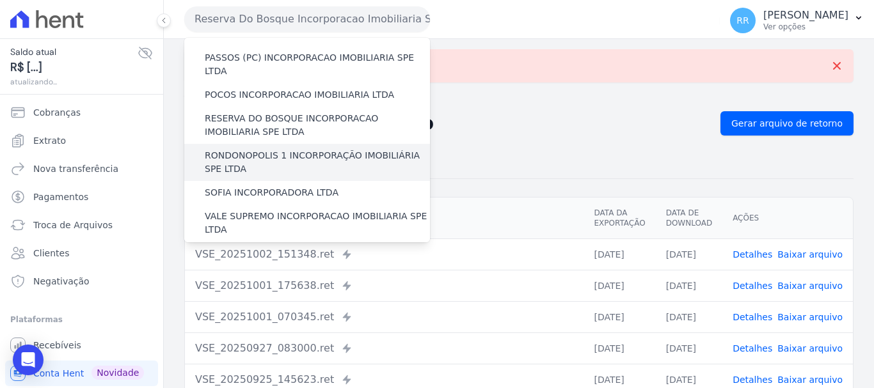
click at [258, 149] on label "RONDONOPOLIS 1 INCORPORAÇÃO IMOBILIÁRIA SPE LTDA" at bounding box center [317, 162] width 225 height 27
click at [0, 0] on input "RONDONOPOLIS 1 INCORPORAÇÃO IMOBILIÁRIA SPE LTDA" at bounding box center [0, 0] width 0 height 0
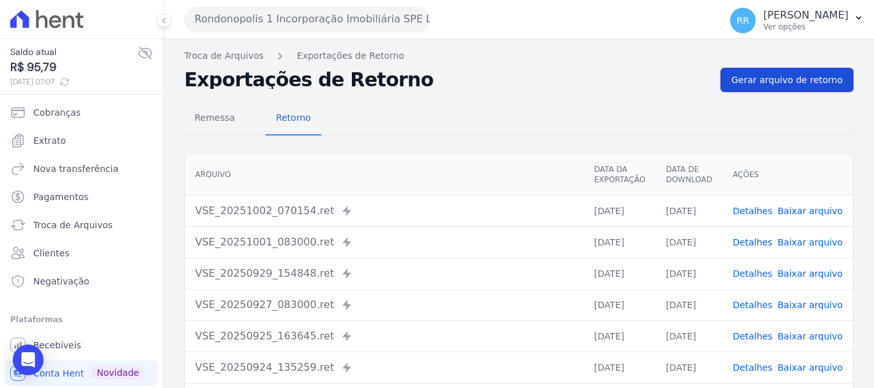
click at [748, 87] on link "Gerar arquivo de retorno" at bounding box center [786, 80] width 133 height 24
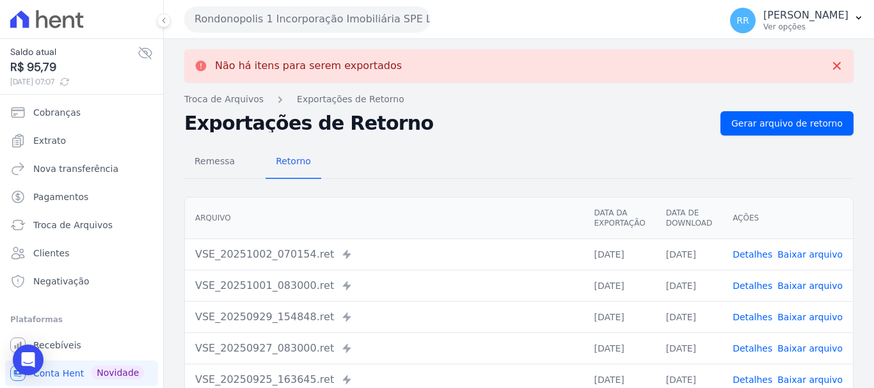
click at [267, 18] on button "Rondonopolis 1 Incorporação Imobiliária SPE LTDA" at bounding box center [307, 19] width 246 height 26
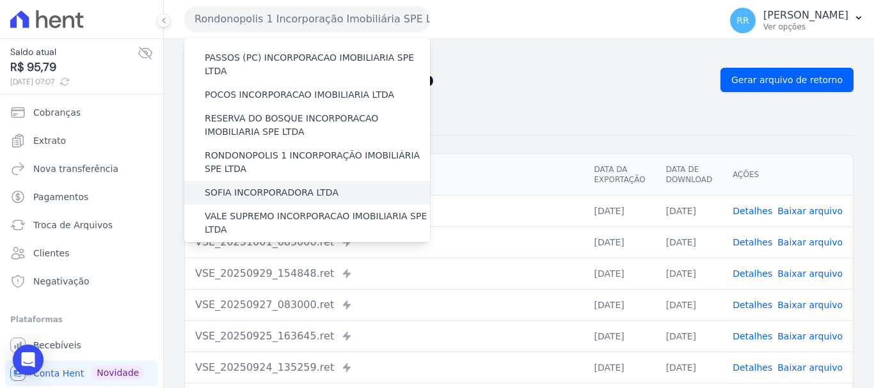
click at [278, 186] on label "SOFIA INCORPORADORA LTDA" at bounding box center [272, 192] width 134 height 13
click at [0, 0] on input "SOFIA INCORPORADORA LTDA" at bounding box center [0, 0] width 0 height 0
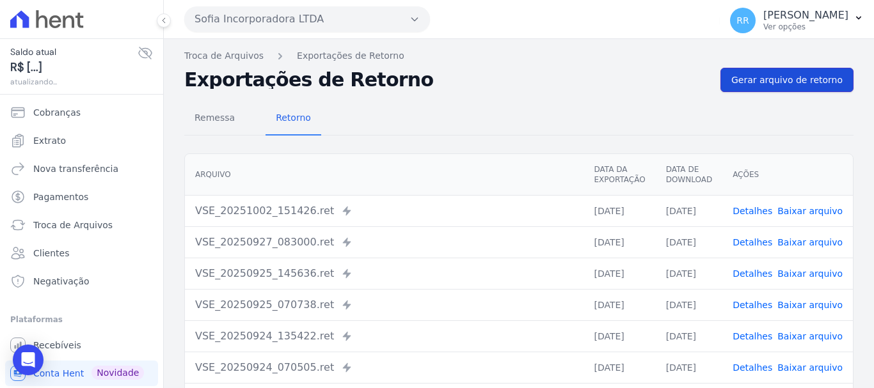
click at [768, 77] on span "Gerar arquivo de retorno" at bounding box center [786, 80] width 111 height 13
click at [762, 73] on div "Não há itens para serem exportados Troca de [GEOGRAPHIC_DATA] Exportações de Re…" at bounding box center [519, 302] width 710 height 526
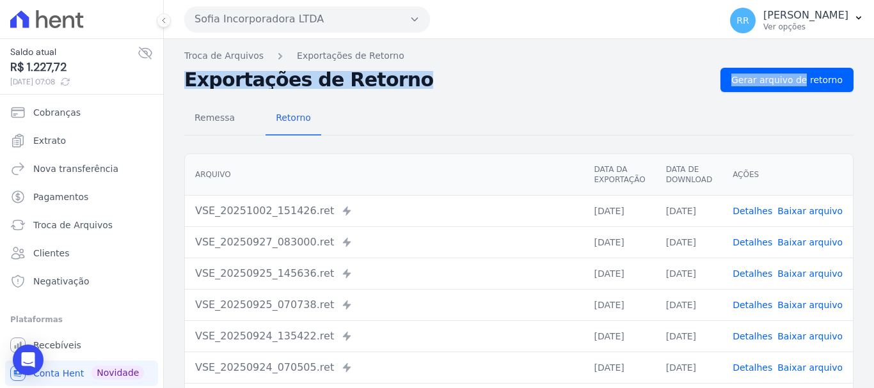
click at [795, 209] on link "Baixar arquivo" at bounding box center [809, 211] width 65 height 10
drag, startPoint x: 272, startPoint y: 17, endPoint x: 257, endPoint y: 67, distance: 52.6
click at [272, 17] on button "Sofia Incorporadora LTDA" at bounding box center [307, 19] width 246 height 26
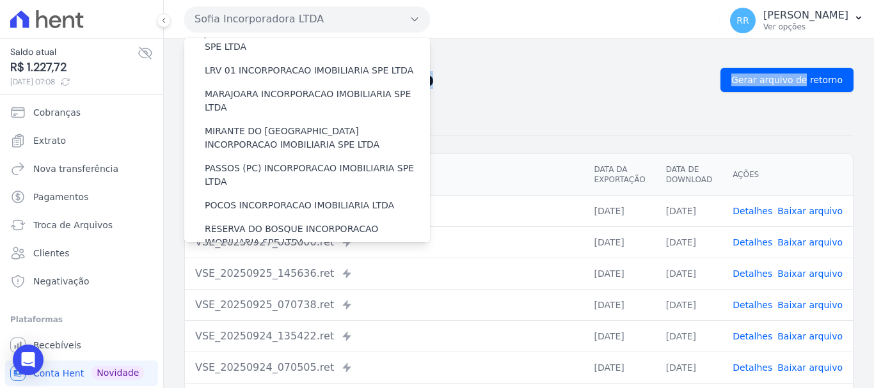
scroll to position [558, 0]
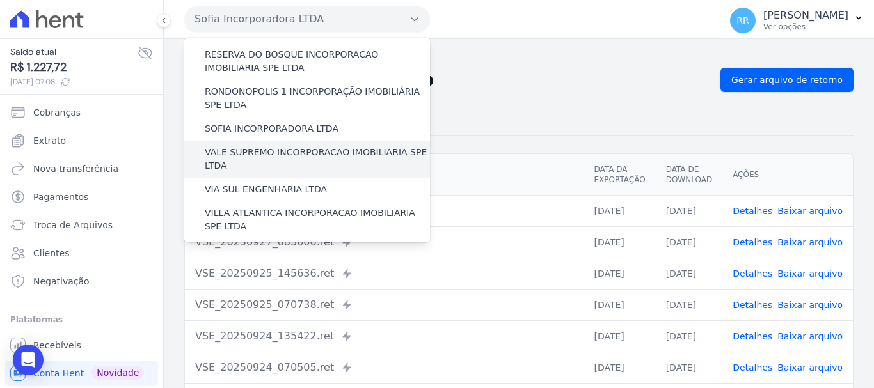
click at [280, 146] on label "VALE SUPREMO INCORPORACAO IMOBILIARIA SPE LTDA" at bounding box center [317, 159] width 225 height 27
click at [0, 0] on input "VALE SUPREMO INCORPORACAO IMOBILIARIA SPE LTDA" at bounding box center [0, 0] width 0 height 0
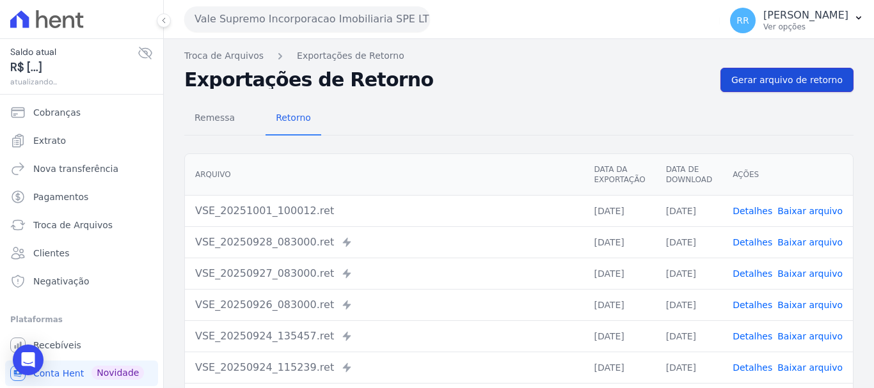
click at [780, 79] on span "Gerar arquivo de retorno" at bounding box center [786, 80] width 111 height 13
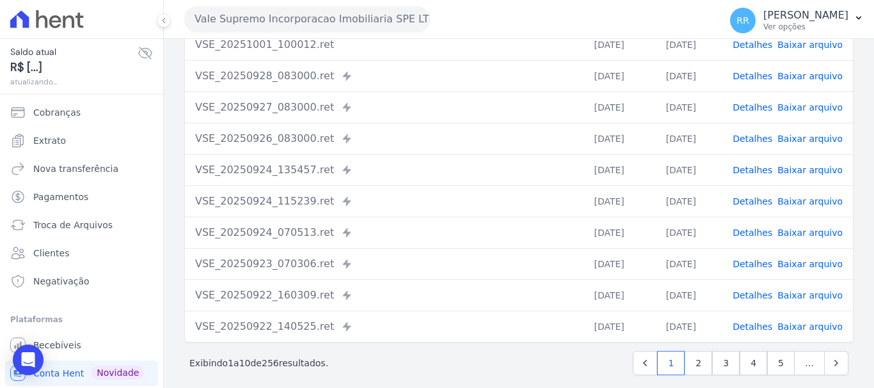
scroll to position [220, 0]
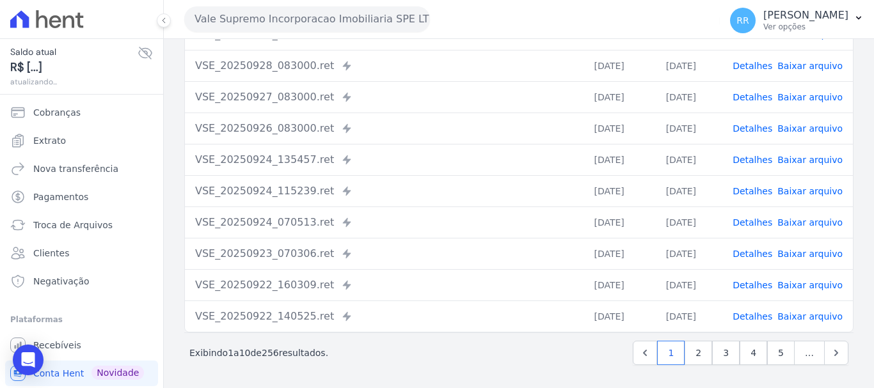
click at [255, 12] on button "Vale Supremo Incorporacao Imobiliaria SPE LTDA" at bounding box center [307, 19] width 246 height 26
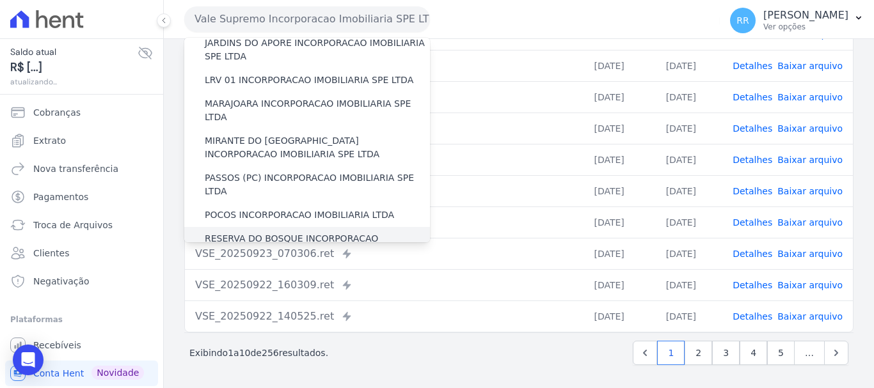
scroll to position [512, 0]
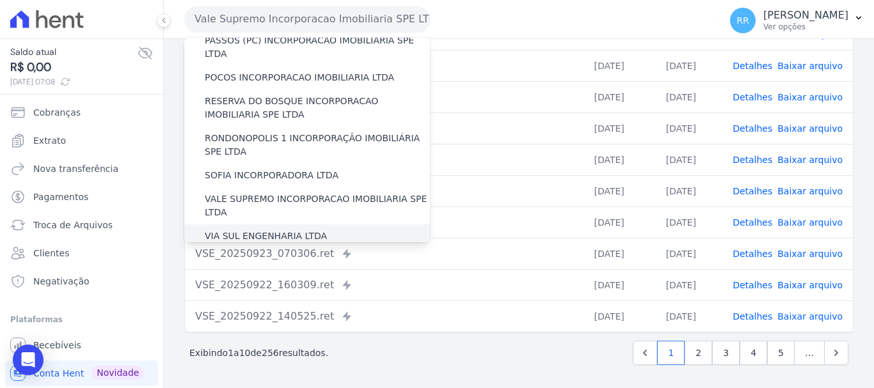
click at [233, 230] on label "VIA SUL ENGENHARIA LTDA" at bounding box center [266, 236] width 122 height 13
click at [0, 0] on input "VIA SUL ENGENHARIA LTDA" at bounding box center [0, 0] width 0 height 0
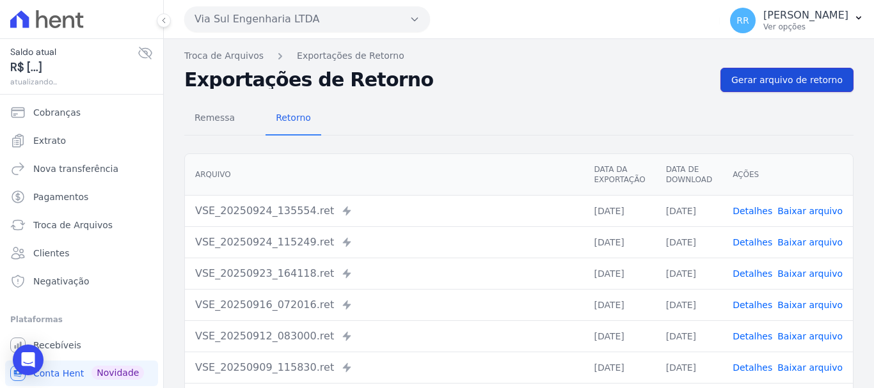
click at [793, 79] on span "Gerar arquivo de retorno" at bounding box center [786, 80] width 111 height 13
click at [374, 19] on button "Via Sul Engenharia LTDA" at bounding box center [307, 19] width 246 height 26
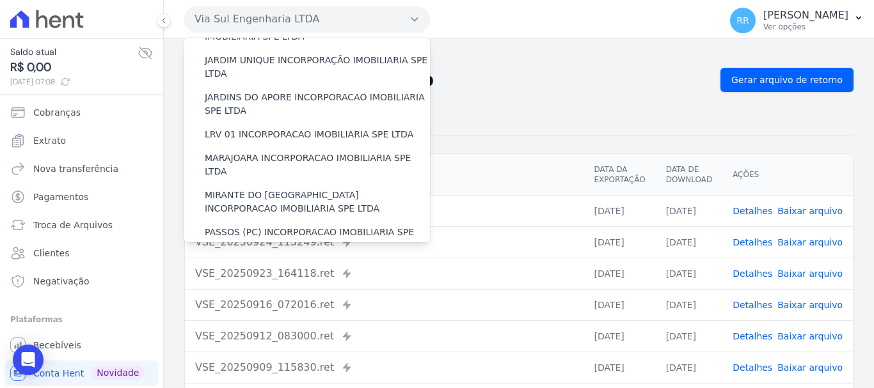
scroll to position [558, 0]
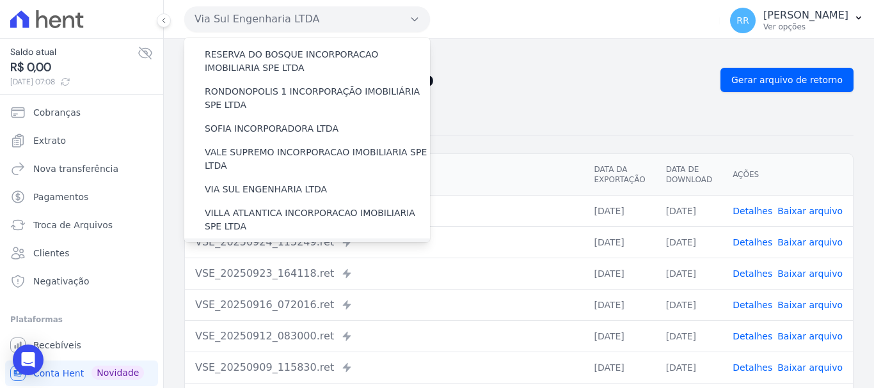
click at [290, 244] on label "[GEOGRAPHIC_DATA] INCORPORACAO IMOBILIARIA SPE LTDA" at bounding box center [317, 257] width 225 height 27
click at [0, 0] on input "[GEOGRAPHIC_DATA] INCORPORACAO IMOBILIARIA SPE LTDA" at bounding box center [0, 0] width 0 height 0
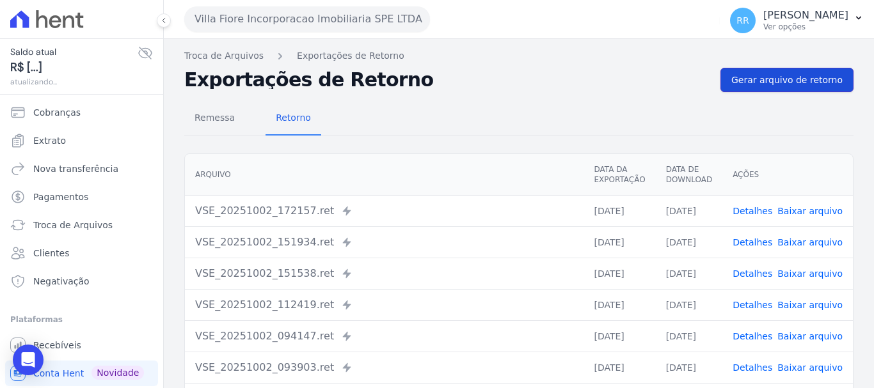
click at [775, 83] on span "Gerar arquivo de retorno" at bounding box center [786, 80] width 111 height 13
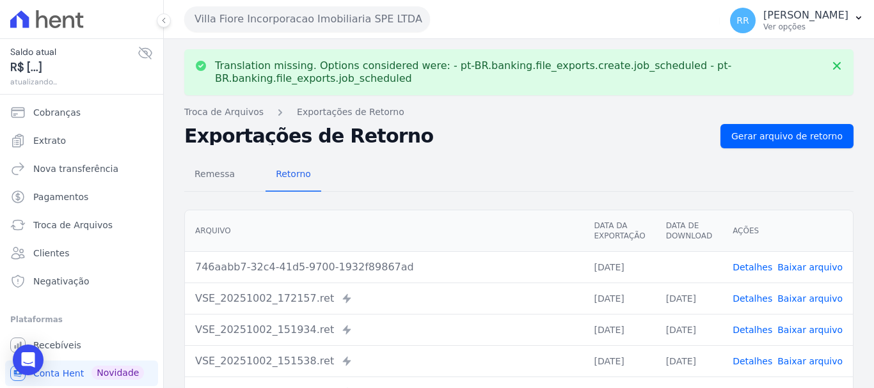
click at [801, 269] on link "Baixar arquivo" at bounding box center [809, 267] width 65 height 10
click at [378, 17] on button "Villa Fiore Incorporacao Imobiliaria SPE LTDA" at bounding box center [307, 19] width 246 height 26
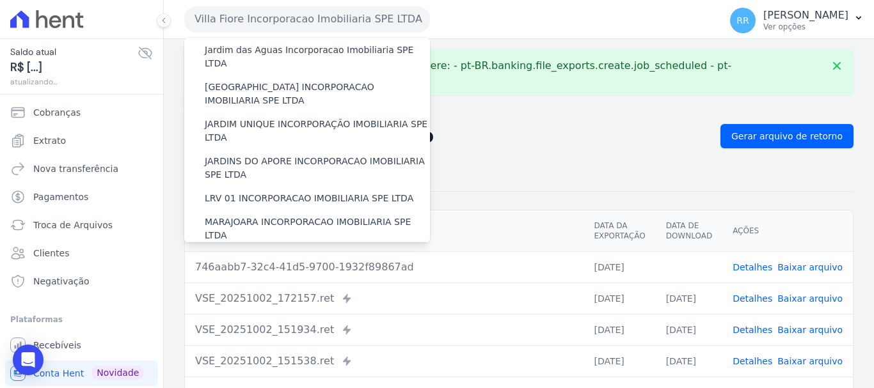
scroll to position [512, 0]
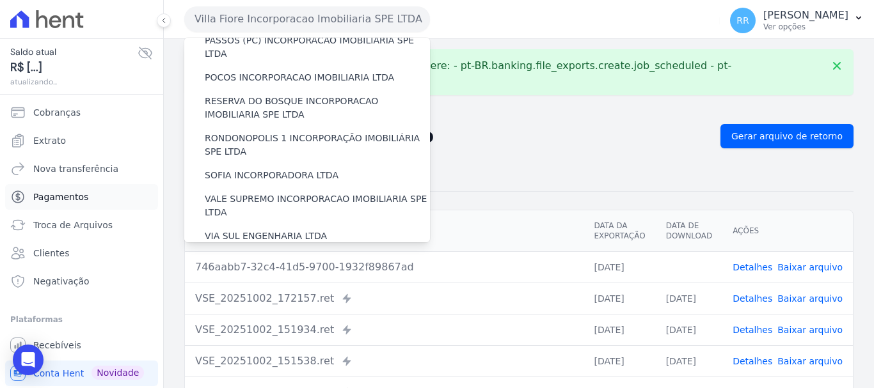
drag, startPoint x: 265, startPoint y: 189, endPoint x: 141, endPoint y: 189, distance: 123.5
click at [265, 253] on label "VILLA ATLANTICA INCORPORACAO IMOBILIARIA SPE LTDA" at bounding box center [317, 266] width 225 height 27
click at [0, 0] on input "VILLA ATLANTICA INCORPORACAO IMOBILIARIA SPE LTDA" at bounding box center [0, 0] width 0 height 0
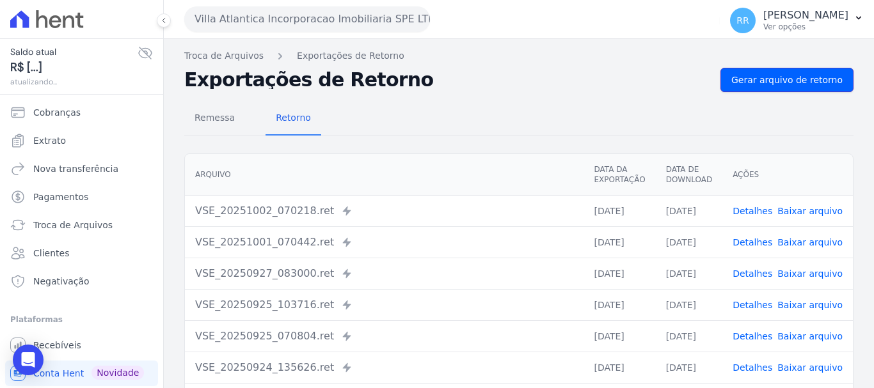
drag, startPoint x: 760, startPoint y: 74, endPoint x: 708, endPoint y: 86, distance: 53.1
click at [760, 74] on span "Gerar arquivo de retorno" at bounding box center [786, 80] width 111 height 13
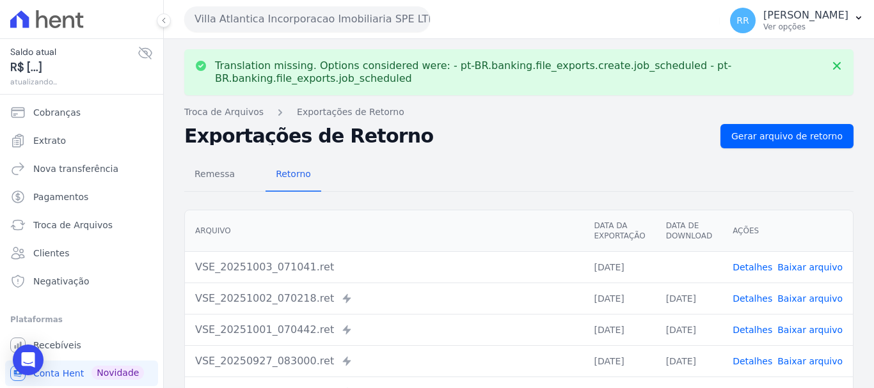
click at [800, 271] on link "Baixar arquivo" at bounding box center [809, 267] width 65 height 10
drag, startPoint x: 310, startPoint y: 12, endPoint x: 321, endPoint y: 30, distance: 21.5
click at [310, 12] on button "Villa Atlantica Incorporacao Imobiliaria SPE LTDA" at bounding box center [307, 19] width 246 height 26
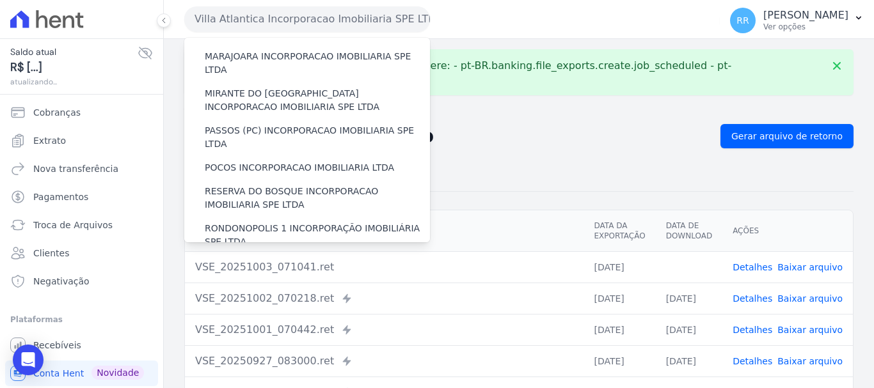
scroll to position [558, 0]
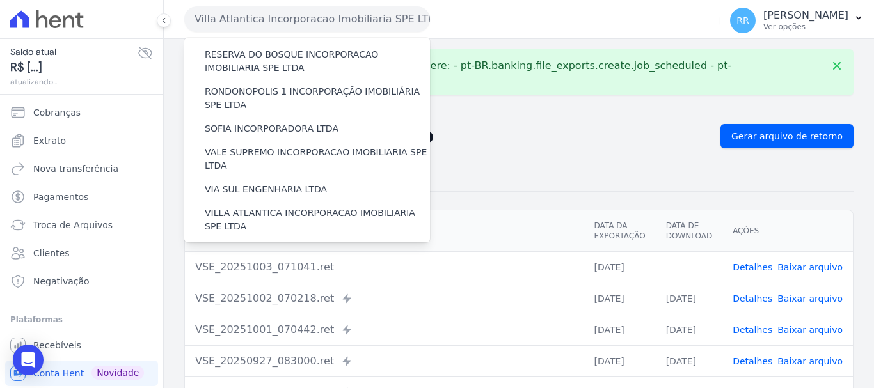
click at [266, 281] on label "VILLA TROPICAL INCORPORAÇÃO IMOBILIÁRIA SPE LTDA" at bounding box center [317, 294] width 225 height 27
click at [0, 0] on input "VILLA TROPICAL INCORPORAÇÃO IMOBILIÁRIA SPE LTDA" at bounding box center [0, 0] width 0 height 0
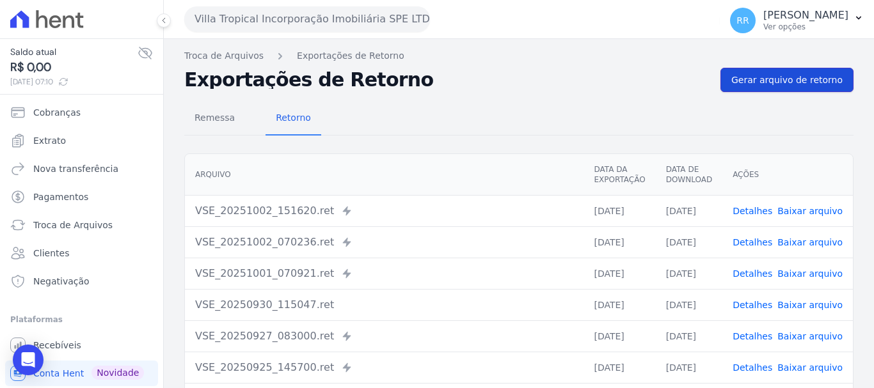
click at [785, 83] on span "Gerar arquivo de retorno" at bounding box center [786, 80] width 111 height 13
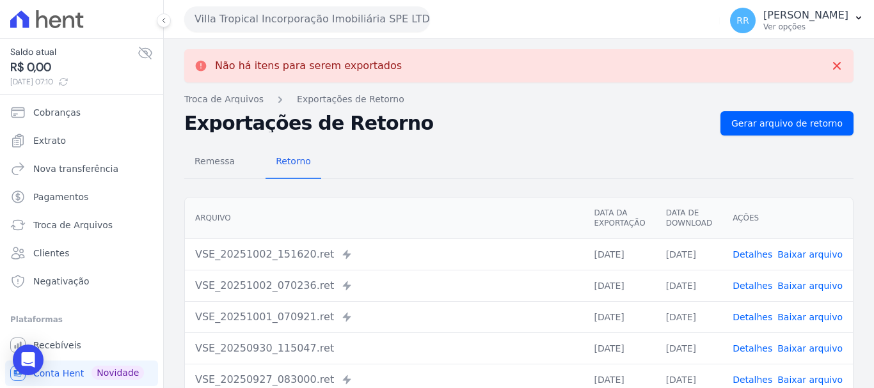
click at [803, 255] on link "Baixar arquivo" at bounding box center [809, 254] width 65 height 10
click at [372, 9] on button "Villa Tropical Incorporação Imobiliária SPE LTDA" at bounding box center [307, 19] width 246 height 26
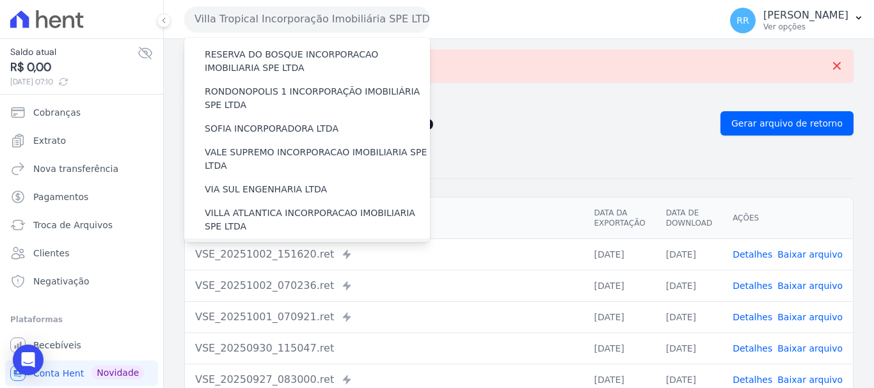
click at [296, 244] on label "[GEOGRAPHIC_DATA] INCORPORACAO IMOBILIARIA SPE LTDA" at bounding box center [317, 257] width 225 height 27
click at [0, 0] on input "[GEOGRAPHIC_DATA] INCORPORACAO IMOBILIARIA SPE LTDA" at bounding box center [0, 0] width 0 height 0
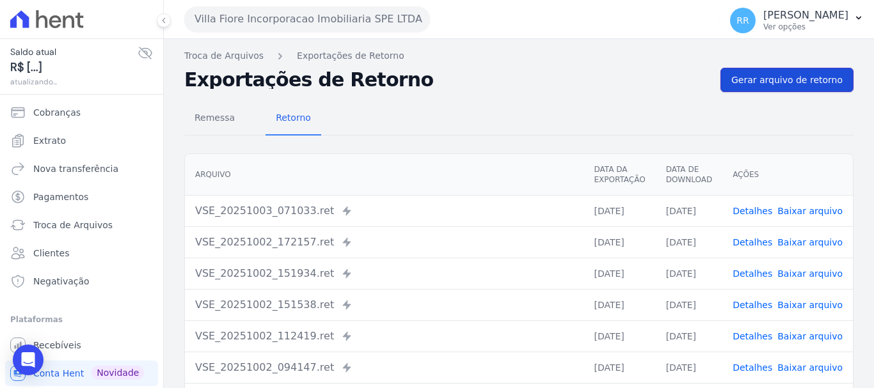
click at [771, 83] on span "Gerar arquivo de retorno" at bounding box center [786, 80] width 111 height 13
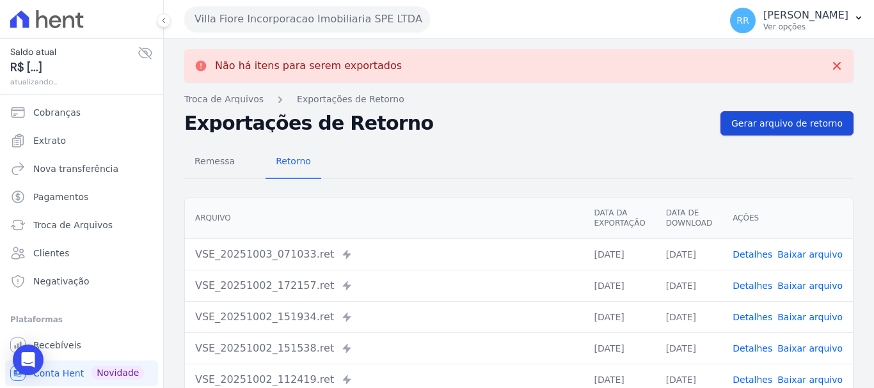
click at [778, 122] on span "Gerar arquivo de retorno" at bounding box center [786, 123] width 111 height 13
click at [787, 253] on link "Baixar arquivo" at bounding box center [809, 254] width 65 height 10
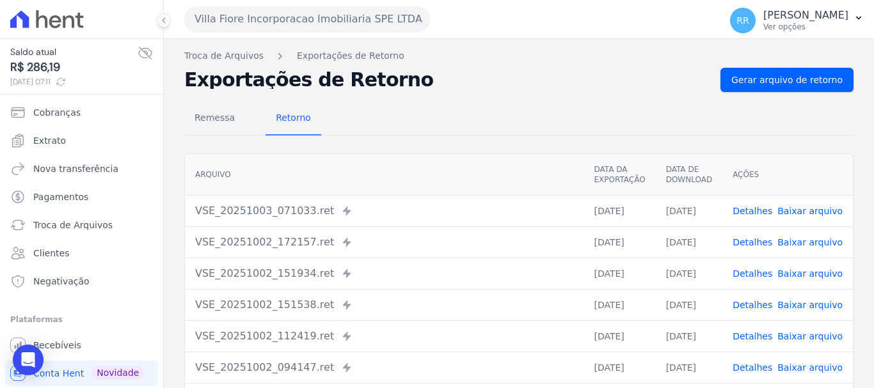
click at [297, 21] on button "Villa Fiore Incorporacao Imobiliaria SPE LTDA" at bounding box center [307, 19] width 246 height 26
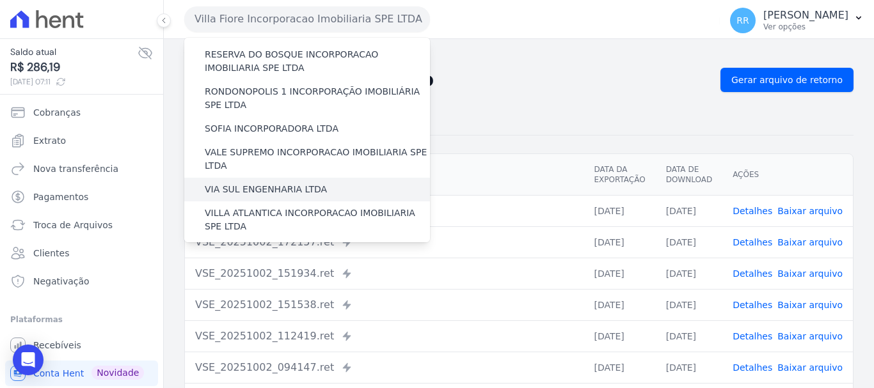
click at [254, 183] on label "VIA SUL ENGENHARIA LTDA" at bounding box center [266, 189] width 122 height 13
click at [0, 0] on input "VIA SUL ENGENHARIA LTDA" at bounding box center [0, 0] width 0 height 0
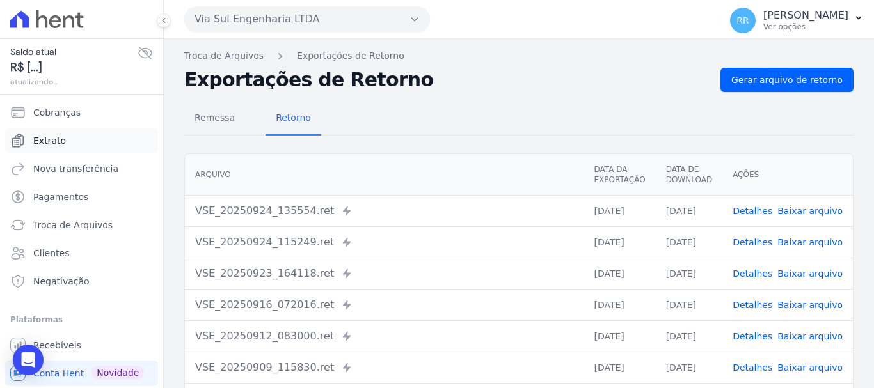
click at [51, 144] on span "Extrato" at bounding box center [49, 140] width 33 height 13
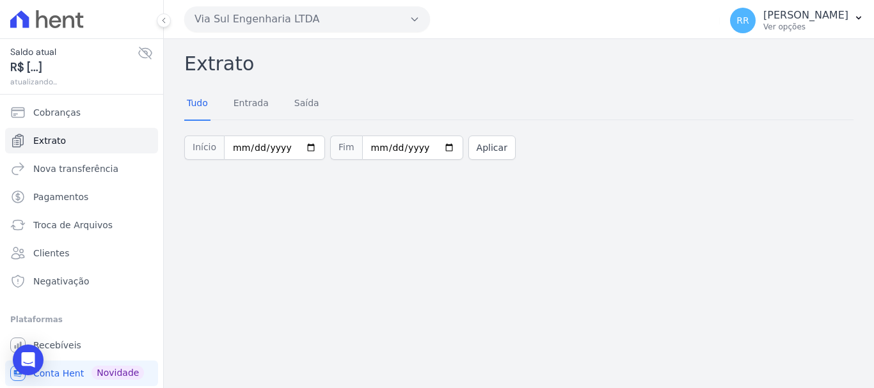
click at [317, 27] on button "Via Sul Engenharia LTDA" at bounding box center [307, 19] width 246 height 26
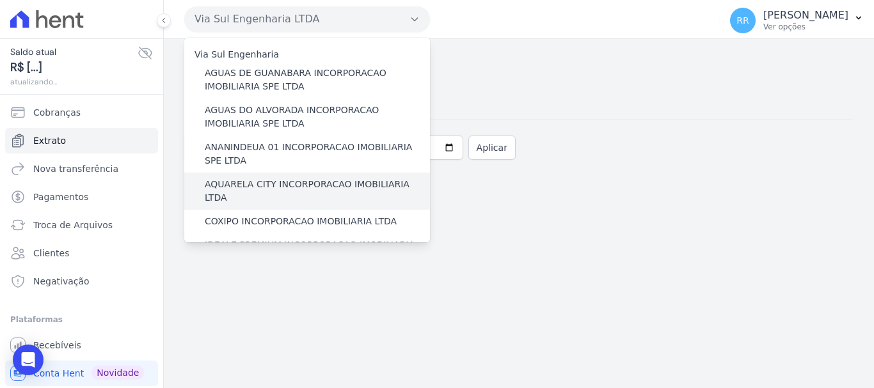
click at [268, 183] on label "AQUARELA CITY INCORPORACAO IMOBILIARIA LTDA" at bounding box center [317, 191] width 225 height 27
click at [0, 0] on input "AQUARELA CITY INCORPORACAO IMOBILIARIA LTDA" at bounding box center [0, 0] width 0 height 0
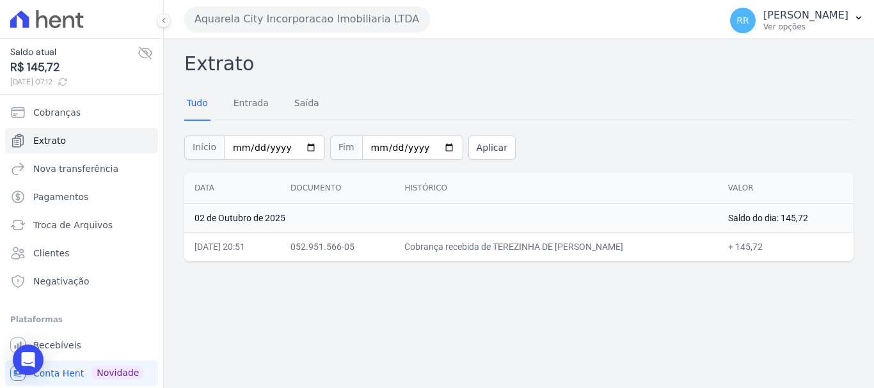
click at [340, 24] on button "Aquarela City Incorporacao Imobiliaria LTDA" at bounding box center [307, 19] width 246 height 26
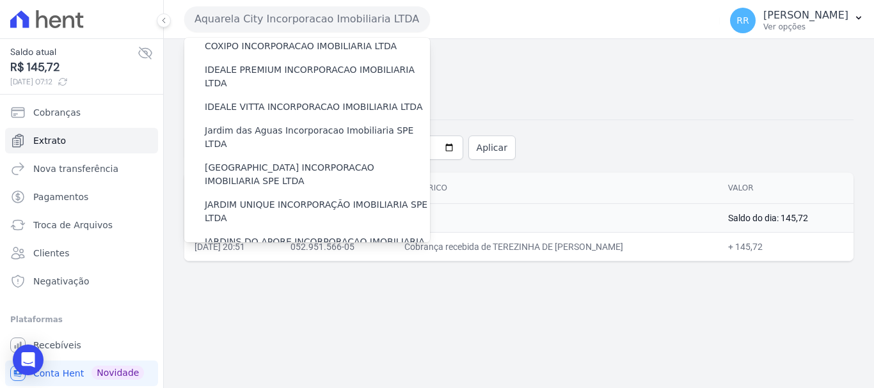
scroll to position [128, 0]
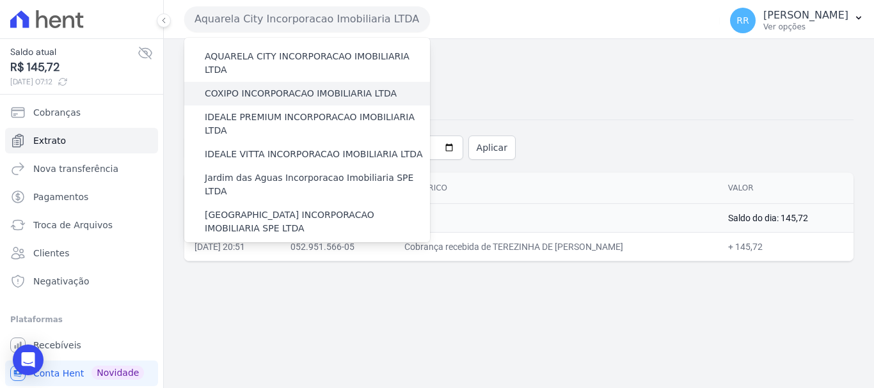
click at [295, 87] on label "COXIPO INCORPORACAO IMOBILIARIA LTDA" at bounding box center [301, 93] width 192 height 13
click at [0, 0] on input "COXIPO INCORPORACAO IMOBILIARIA LTDA" at bounding box center [0, 0] width 0 height 0
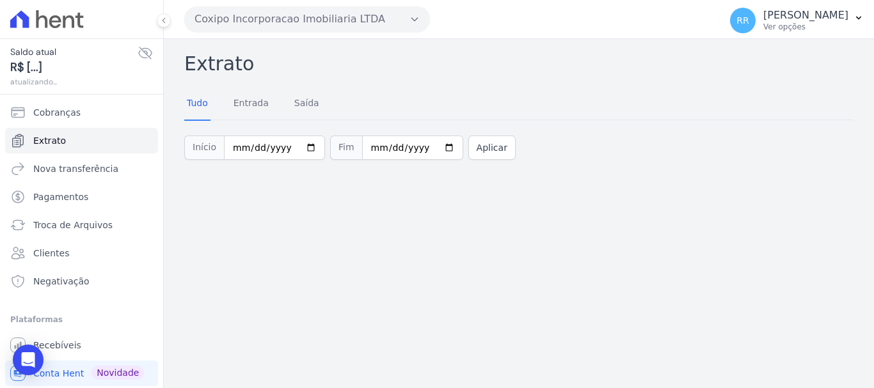
click at [371, 13] on button "Coxipo Incorporacao Imobiliaria LTDA" at bounding box center [307, 19] width 246 height 26
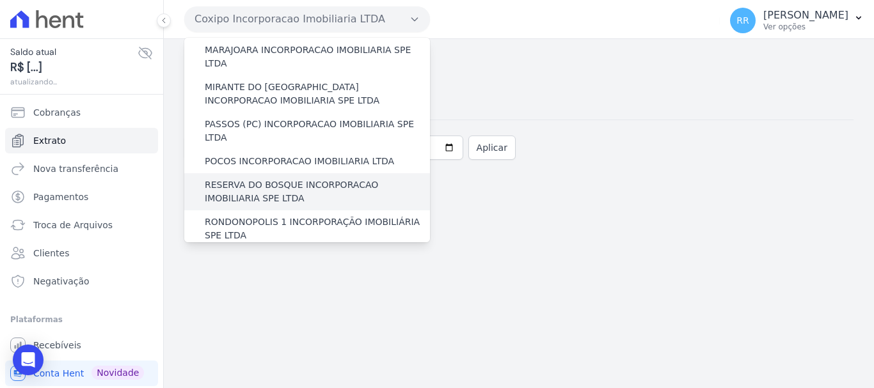
scroll to position [448, 0]
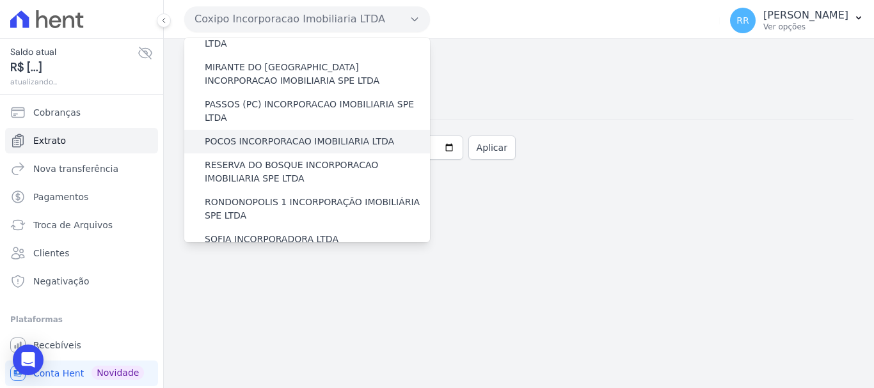
click at [252, 130] on div "POCOS INCORPORACAO IMOBILIARIA LTDA" at bounding box center [307, 142] width 246 height 24
click at [250, 135] on label "POCOS INCORPORACAO IMOBILIARIA LTDA" at bounding box center [299, 141] width 189 height 13
click at [0, 0] on input "POCOS INCORPORACAO IMOBILIARIA LTDA" at bounding box center [0, 0] width 0 height 0
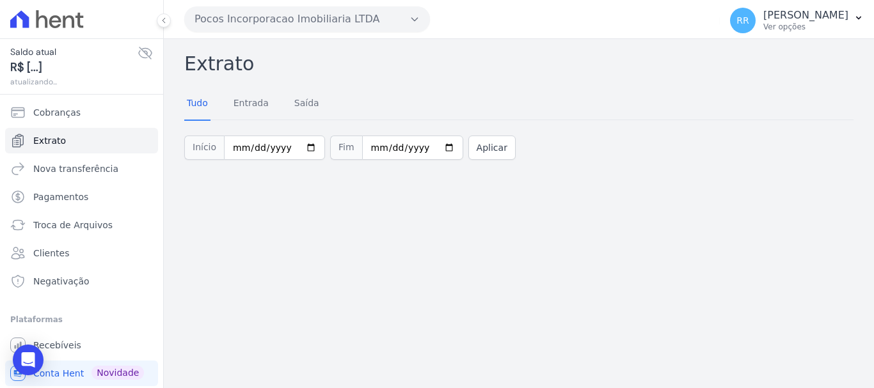
click at [340, 22] on button "Pocos Incorporacao Imobiliaria LTDA" at bounding box center [307, 19] width 246 height 26
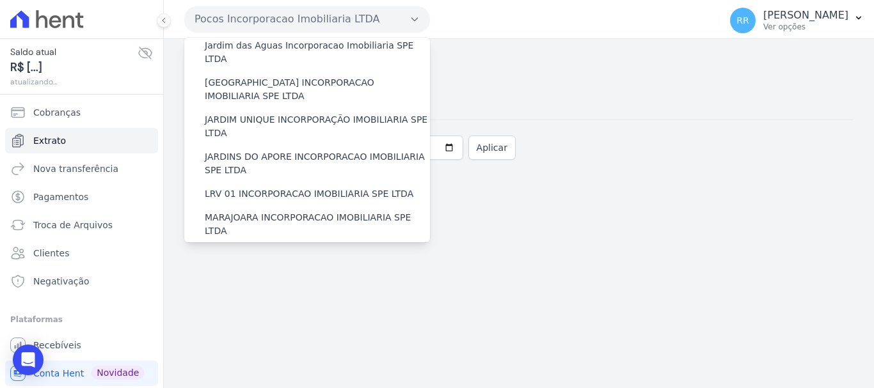
scroll to position [384, 0]
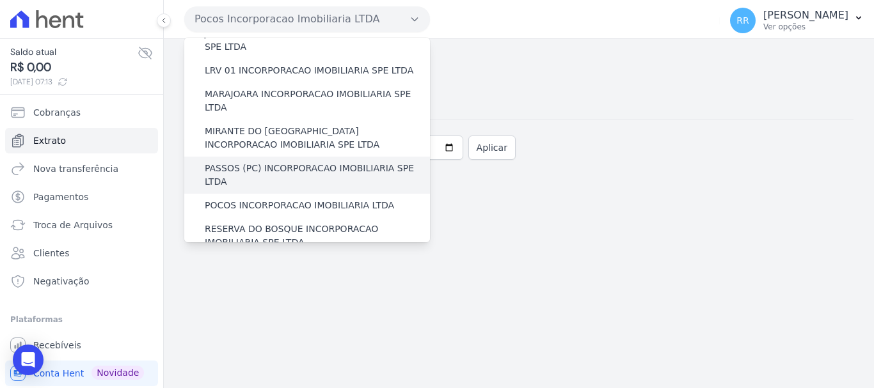
click at [255, 162] on label "PASSOS (PC) INCORPORACAO IMOBILIARIA SPE LTDA" at bounding box center [317, 175] width 225 height 27
click at [0, 0] on input "PASSOS (PC) INCORPORACAO IMOBILIARIA SPE LTDA" at bounding box center [0, 0] width 0 height 0
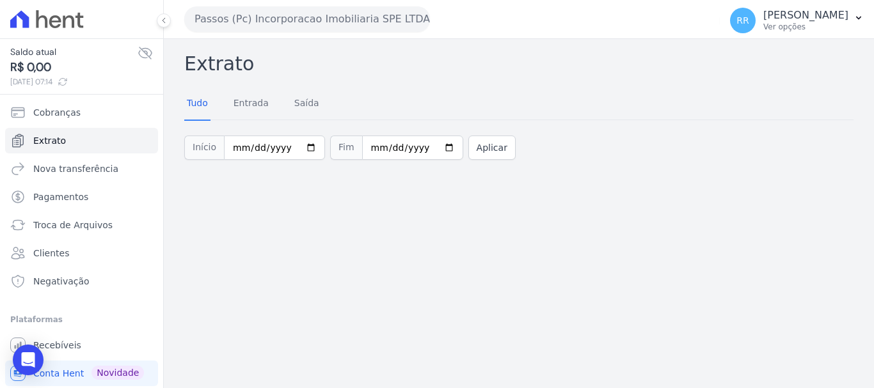
click at [324, 13] on button "Passos (Pc) Incorporacao Imobiliaria SPE LTDA" at bounding box center [307, 19] width 246 height 26
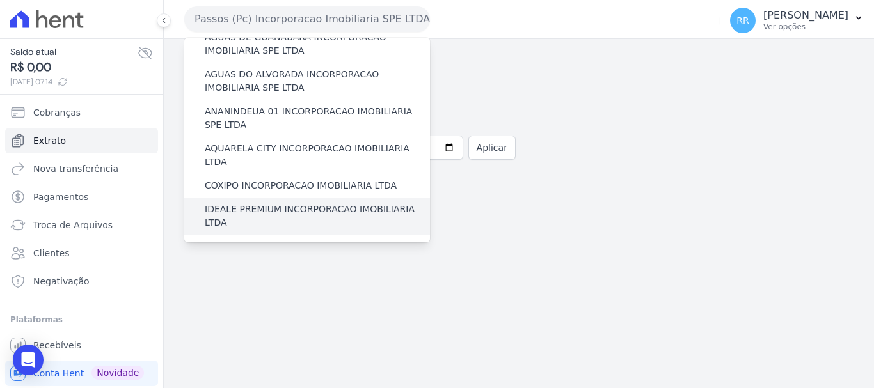
scroll to position [64, 0]
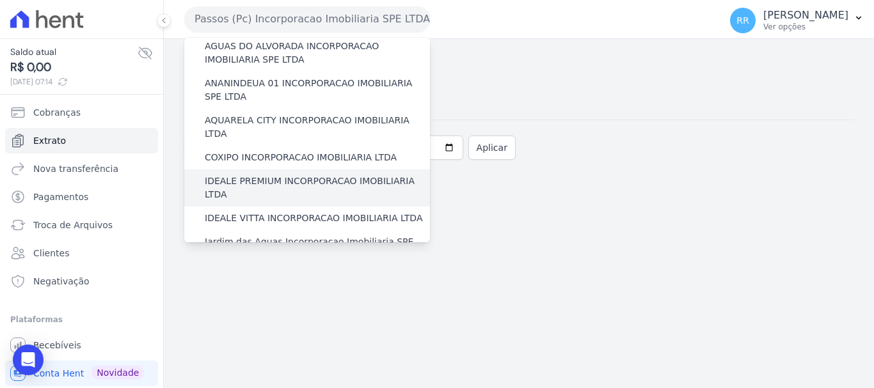
click at [267, 175] on label "IDEALE PREMIUM INCORPORACAO IMOBILIARIA LTDA" at bounding box center [317, 188] width 225 height 27
click at [0, 0] on input "IDEALE PREMIUM INCORPORACAO IMOBILIARIA LTDA" at bounding box center [0, 0] width 0 height 0
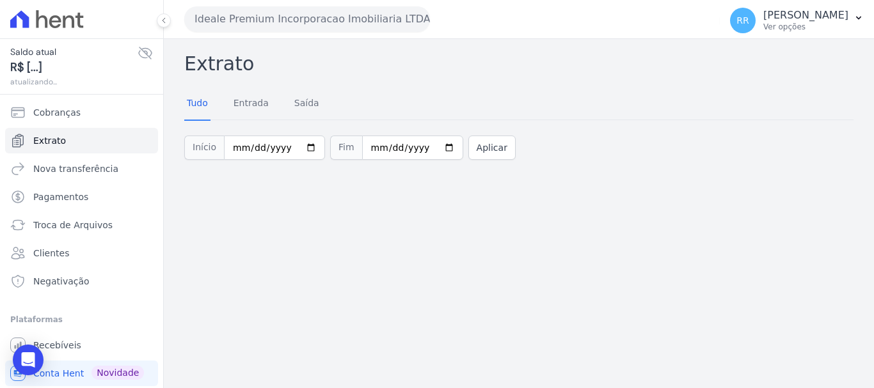
click at [325, 17] on button "Ideale Premium Incorporacao Imobiliaria LTDA" at bounding box center [307, 19] width 246 height 26
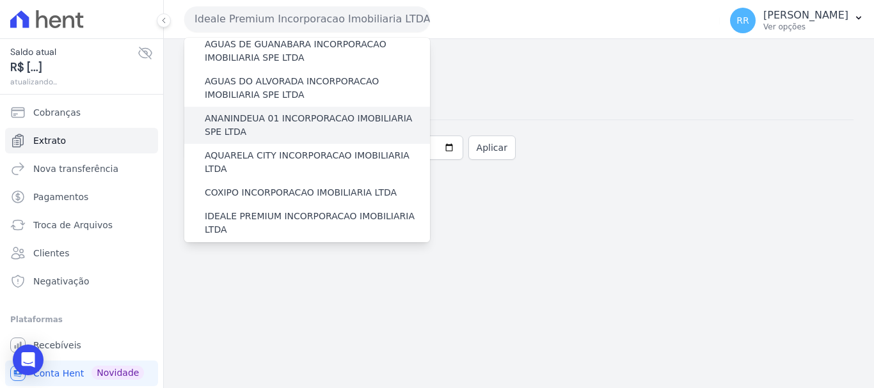
scroll to position [0, 0]
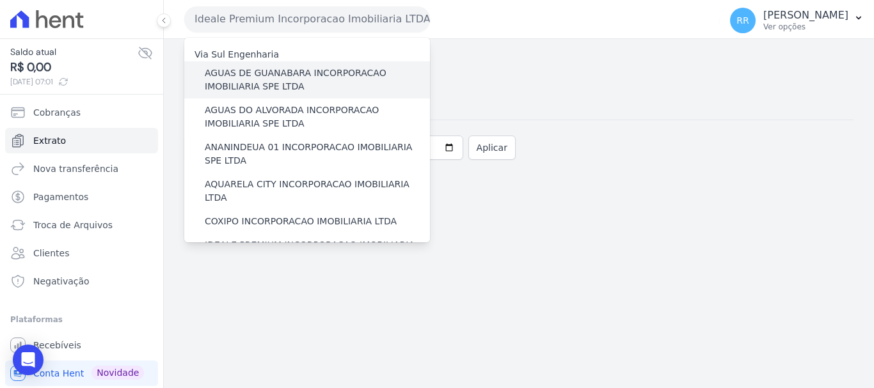
click at [262, 75] on label "AGUAS DE GUANABARA INCORPORACAO IMOBILIARIA SPE LTDA" at bounding box center [317, 80] width 225 height 27
click at [0, 0] on input "AGUAS DE GUANABARA INCORPORACAO IMOBILIARIA SPE LTDA" at bounding box center [0, 0] width 0 height 0
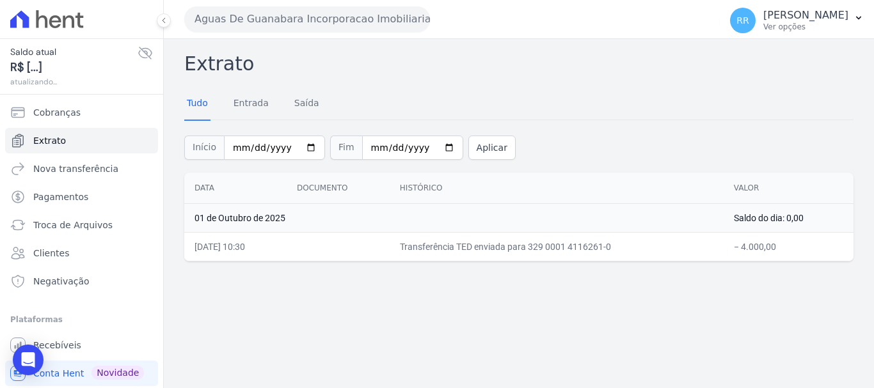
drag, startPoint x: 248, startPoint y: 27, endPoint x: 255, endPoint y: 31, distance: 7.5
click at [249, 27] on button "Aguas De Guanabara Incorporacao Imobiliaria SPE LTDA" at bounding box center [307, 19] width 246 height 26
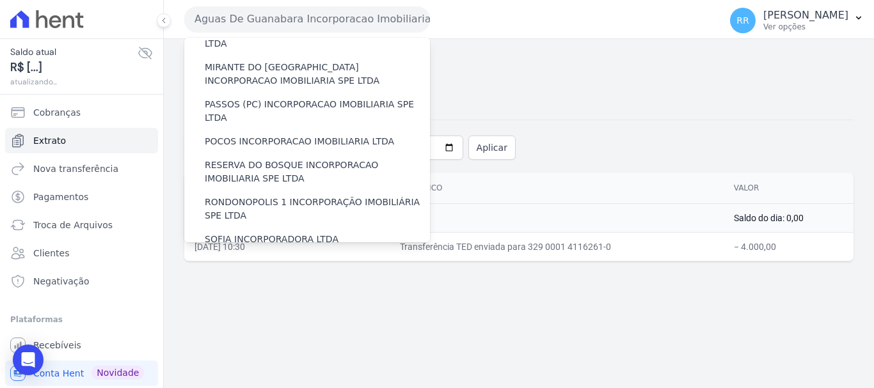
scroll to position [558, 0]
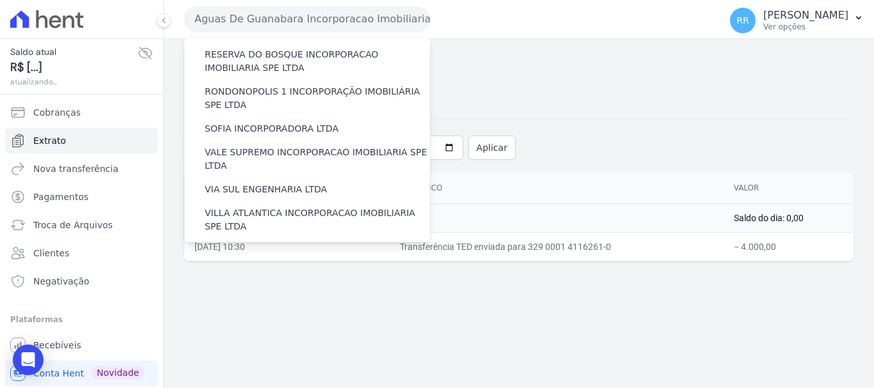
click at [253, 281] on label "VILLA TROPICAL INCORPORAÇÃO IMOBILIÁRIA SPE LTDA" at bounding box center [317, 294] width 225 height 27
click at [0, 0] on input "VILLA TROPICAL INCORPORAÇÃO IMOBILIÁRIA SPE LTDA" at bounding box center [0, 0] width 0 height 0
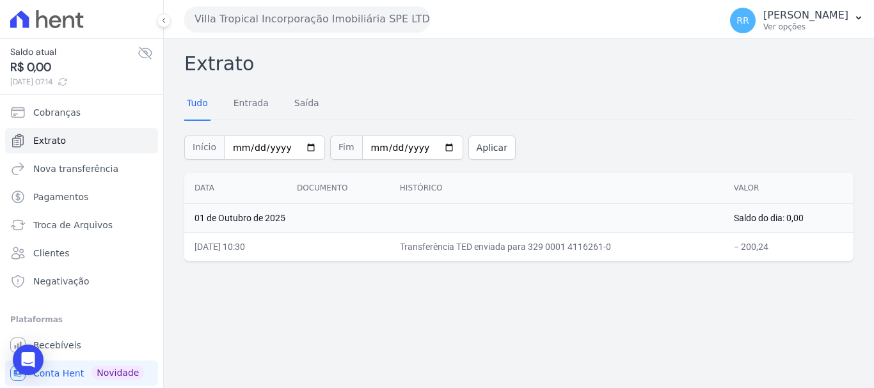
click at [337, 17] on button "Villa Tropical Incorporação Imobiliária SPE LTDA" at bounding box center [307, 19] width 246 height 26
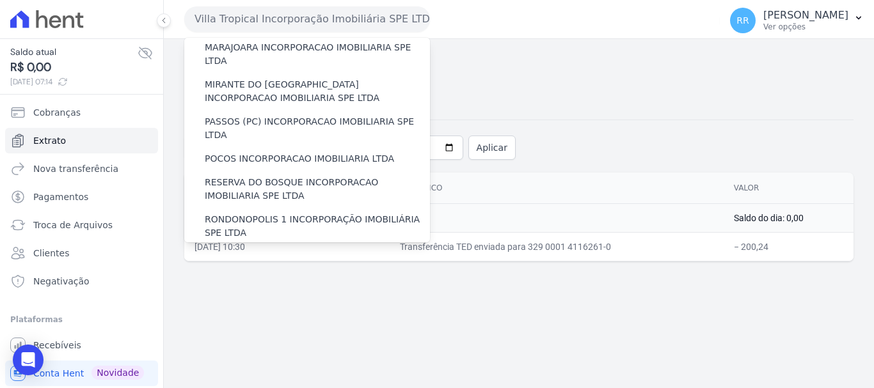
scroll to position [512, 0]
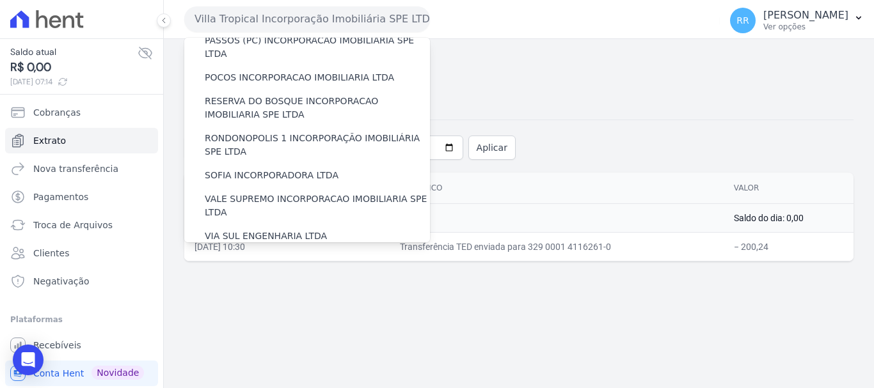
click at [265, 290] on label "[GEOGRAPHIC_DATA] INCORPORACAO IMOBILIARIA SPE LTDA" at bounding box center [317, 303] width 225 height 27
click at [0, 0] on input "[GEOGRAPHIC_DATA] INCORPORACAO IMOBILIARIA SPE LTDA" at bounding box center [0, 0] width 0 height 0
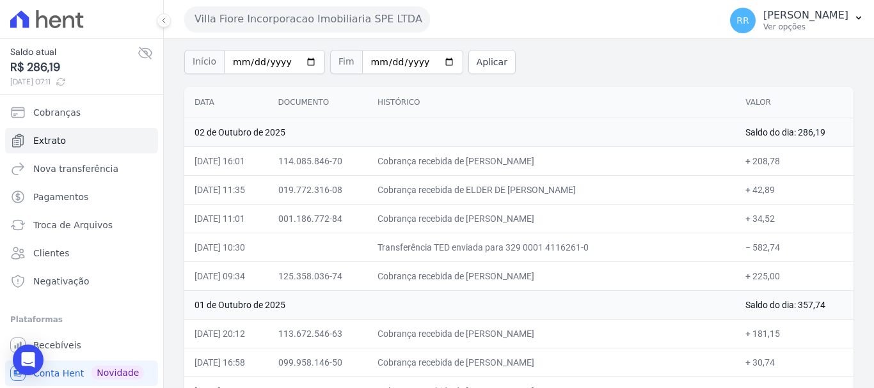
scroll to position [64, 0]
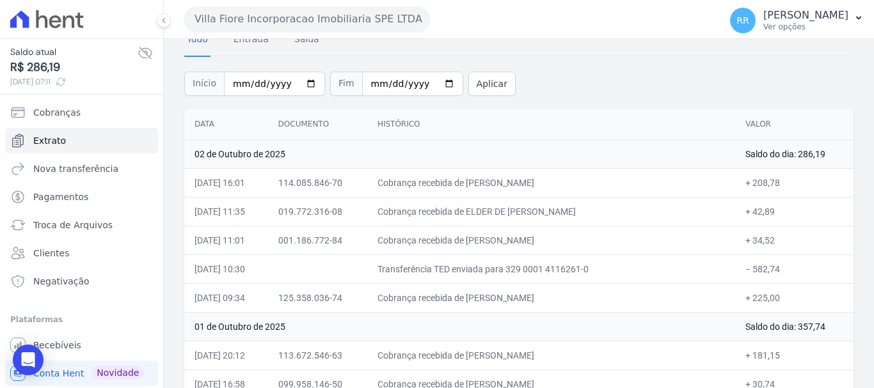
click at [322, 21] on button "Villa Fiore Incorporacao Imobiliaria SPE LTDA" at bounding box center [307, 19] width 246 height 26
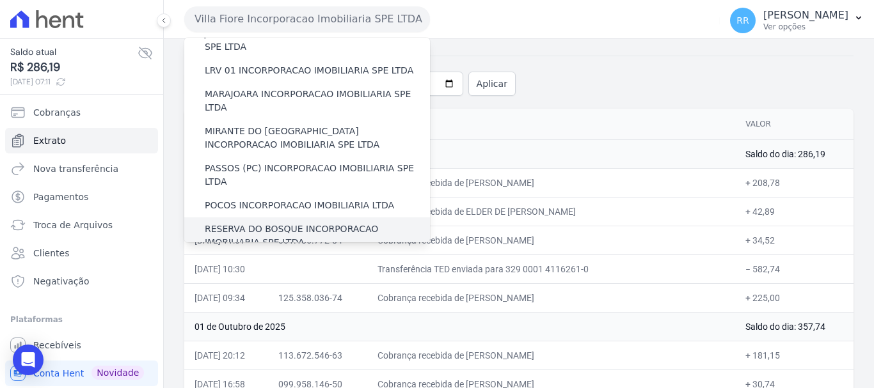
scroll to position [512, 0]
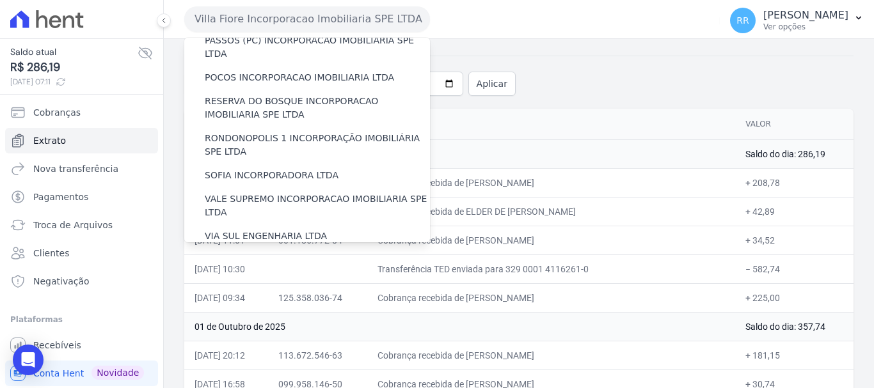
click at [281, 253] on label "VILLA ATLANTICA INCORPORACAO IMOBILIARIA SPE LTDA" at bounding box center [317, 266] width 225 height 27
click at [0, 0] on input "VILLA ATLANTICA INCORPORACAO IMOBILIARIA SPE LTDA" at bounding box center [0, 0] width 0 height 0
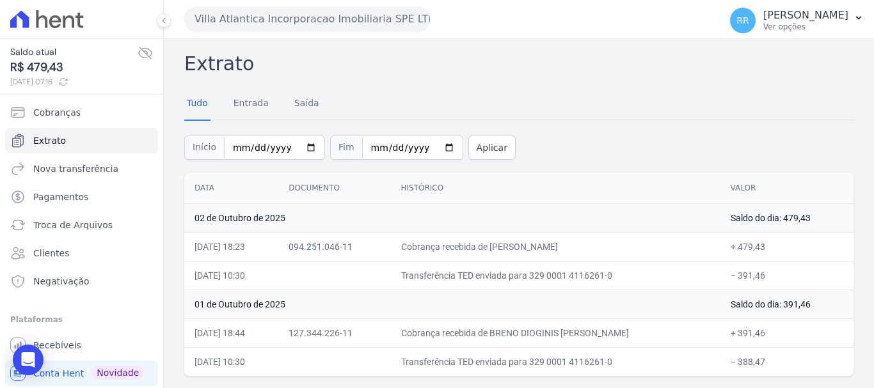
click at [264, 36] on div "Villa Atlantica Incorporacao Imobiliaria SPE LTDA Via Sul Engenharia AGUAS DE […" at bounding box center [449, 19] width 530 height 40
click at [276, 8] on button "Villa Atlantica Incorporacao Imobiliaria SPE LTDA" at bounding box center [307, 19] width 246 height 26
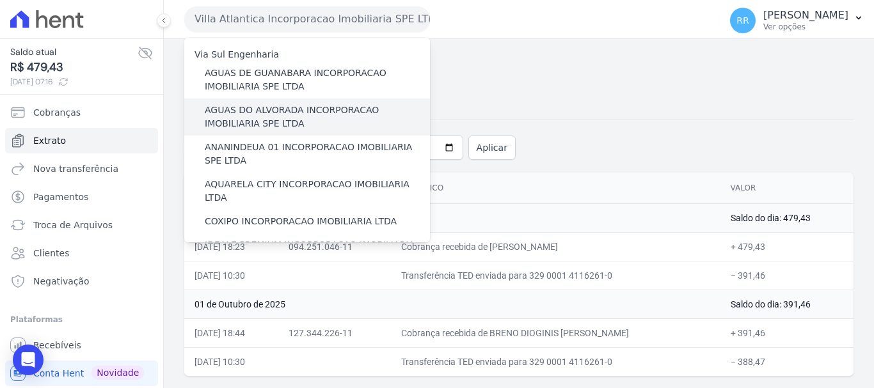
click at [264, 119] on label "AGUAS DO ALVORADA INCORPORACAO IMOBILIARIA SPE LTDA" at bounding box center [317, 117] width 225 height 27
click at [0, 0] on input "AGUAS DO ALVORADA INCORPORACAO IMOBILIARIA SPE LTDA" at bounding box center [0, 0] width 0 height 0
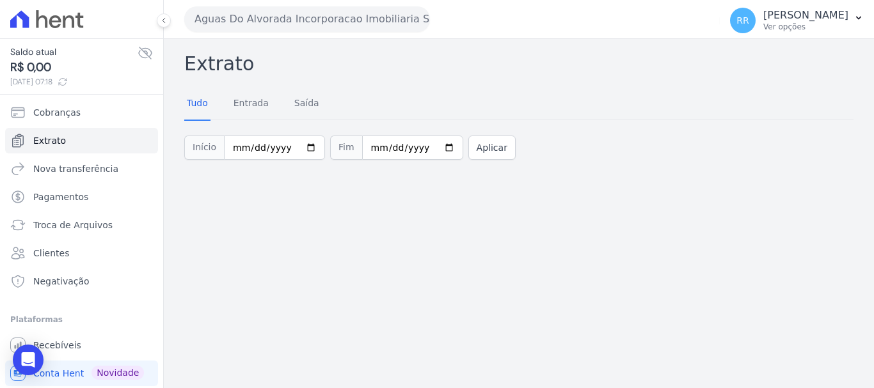
click at [319, 16] on button "Aguas Do Alvorada Incorporacao Imobiliaria SPE LTDA" at bounding box center [307, 19] width 246 height 26
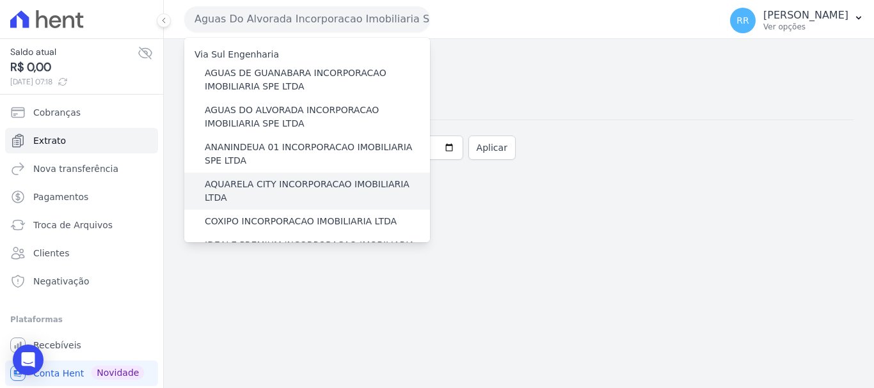
scroll to position [128, 0]
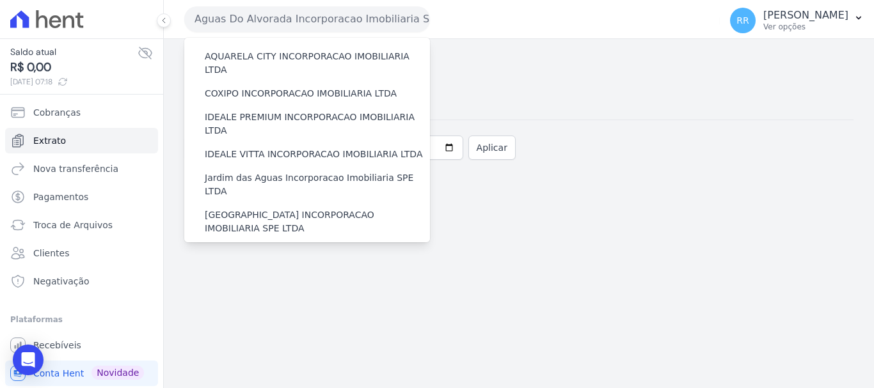
click at [592, 242] on div "Extrato Tudo Entrada [GEOGRAPHIC_DATA] Início [DATE] Fim [DATE] Aplicar" at bounding box center [519, 213] width 710 height 349
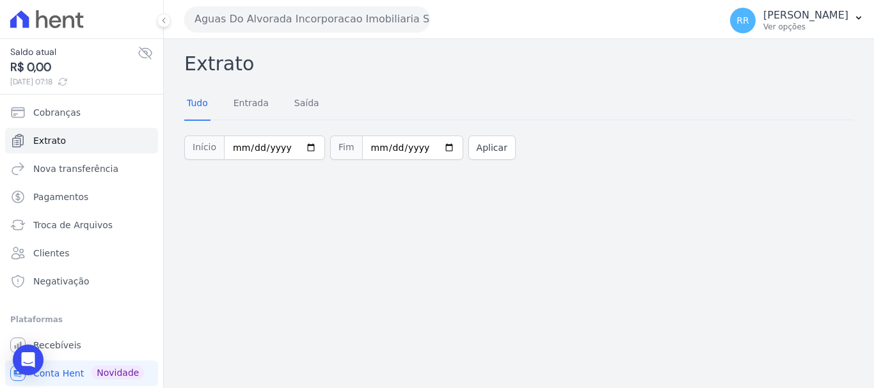
click at [348, 21] on button "Aguas Do Alvorada Incorporacao Imobiliaria SPE LTDA" at bounding box center [307, 19] width 246 height 26
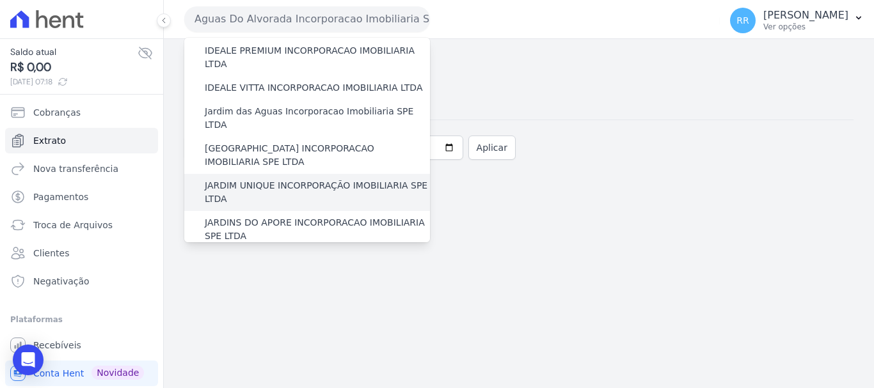
scroll to position [192, 0]
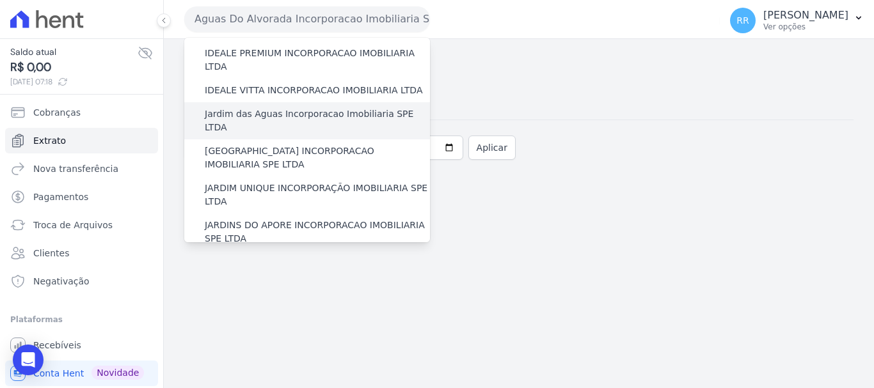
click at [274, 107] on label "Jardim das Aguas Incorporacao Imobiliaria SPE LTDA" at bounding box center [317, 120] width 225 height 27
click at [0, 0] on input "Jardim das Aguas Incorporacao Imobiliaria SPE LTDA" at bounding box center [0, 0] width 0 height 0
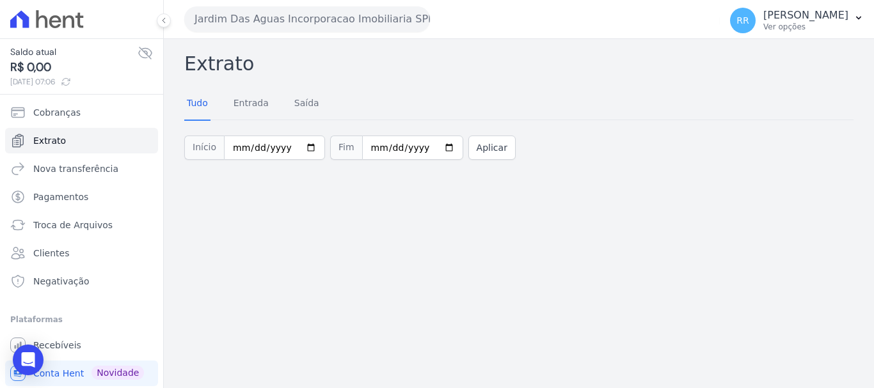
click at [335, 8] on button "Jardim Das Aguas Incorporacao Imobiliaria SPE LTDA" at bounding box center [307, 19] width 246 height 26
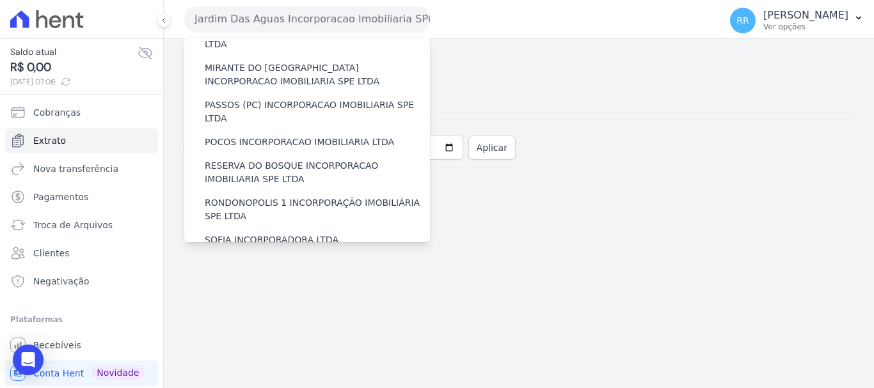
scroll to position [448, 0]
click at [254, 256] on label "VALE SUPREMO INCORPORACAO IMOBILIARIA SPE LTDA" at bounding box center [317, 269] width 225 height 27
click at [0, 0] on input "VALE SUPREMO INCORPORACAO IMOBILIARIA SPE LTDA" at bounding box center [0, 0] width 0 height 0
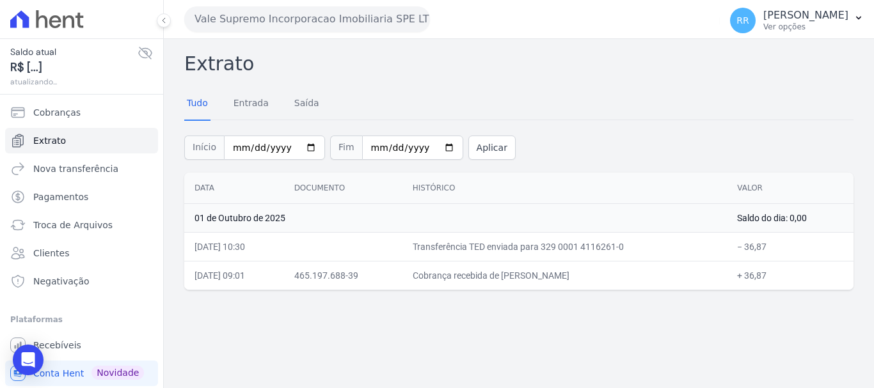
click at [308, 22] on button "Vale Supremo Incorporacao Imobiliaria SPE LTDA" at bounding box center [307, 19] width 246 height 26
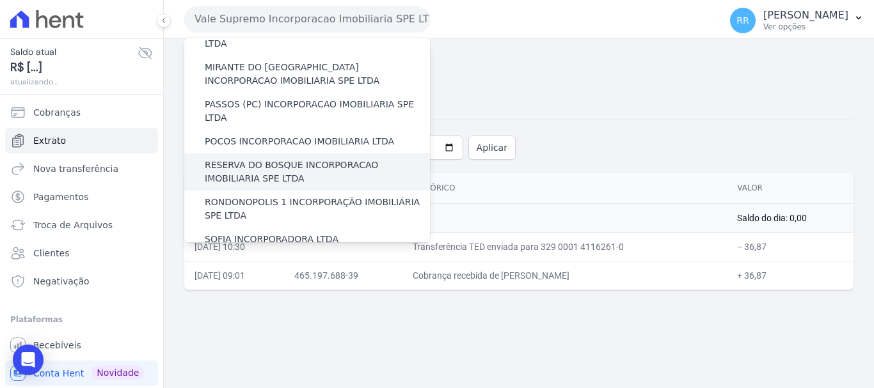
click at [296, 159] on label "RESERVA DO BOSQUE INCORPORACAO IMOBILIARIA SPE LTDA" at bounding box center [317, 172] width 225 height 27
click at [0, 0] on input "RESERVA DO BOSQUE INCORPORACAO IMOBILIARIA SPE LTDA" at bounding box center [0, 0] width 0 height 0
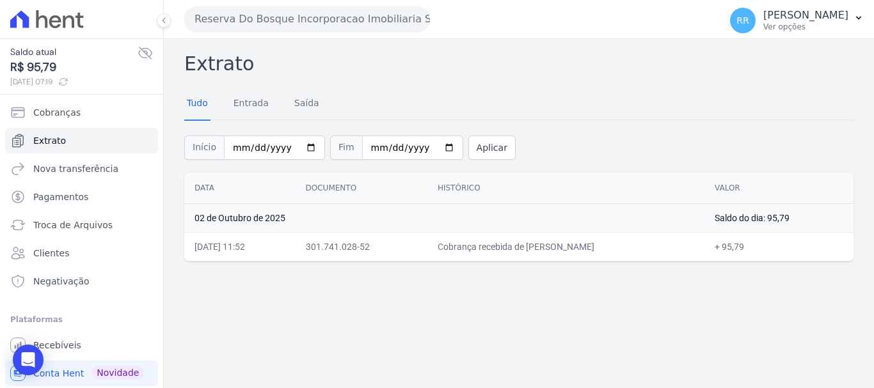
drag, startPoint x: 290, startPoint y: 20, endPoint x: 296, endPoint y: 24, distance: 6.9
click at [290, 20] on button "Reserva Do Bosque Incorporacao Imobiliaria SPE LTDA" at bounding box center [307, 19] width 246 height 26
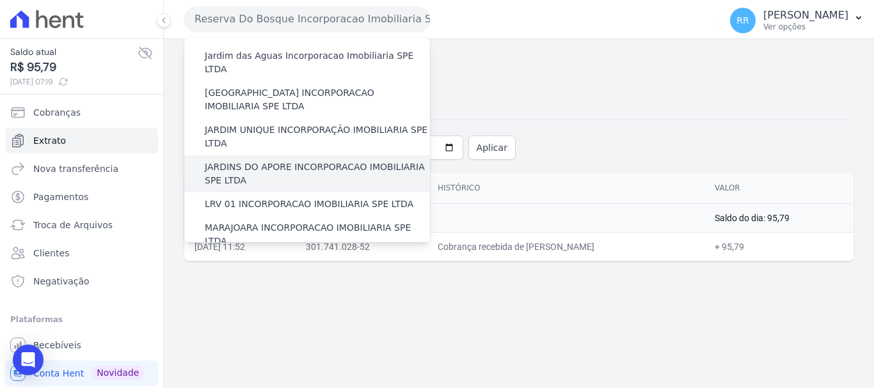
scroll to position [320, 0]
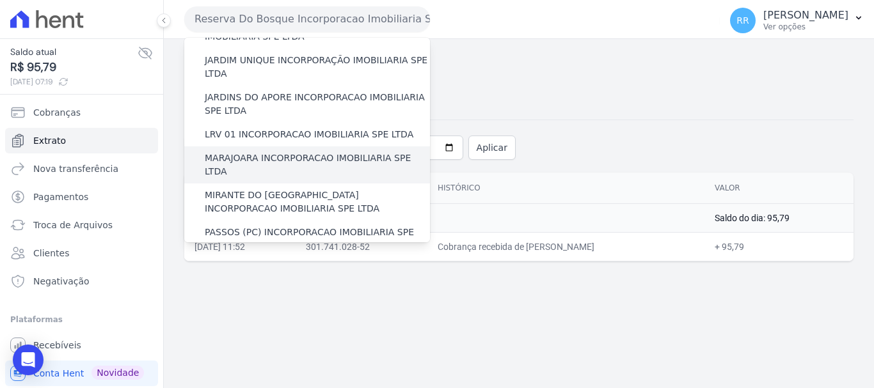
click at [244, 152] on label "MARAJOARA INCORPORACAO IMOBILIARIA SPE LTDA" at bounding box center [317, 165] width 225 height 27
click at [0, 0] on input "MARAJOARA INCORPORACAO IMOBILIARIA SPE LTDA" at bounding box center [0, 0] width 0 height 0
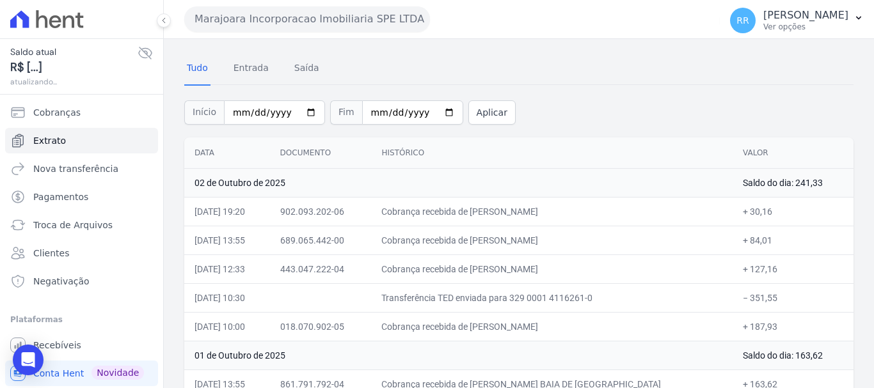
scroll to position [64, 0]
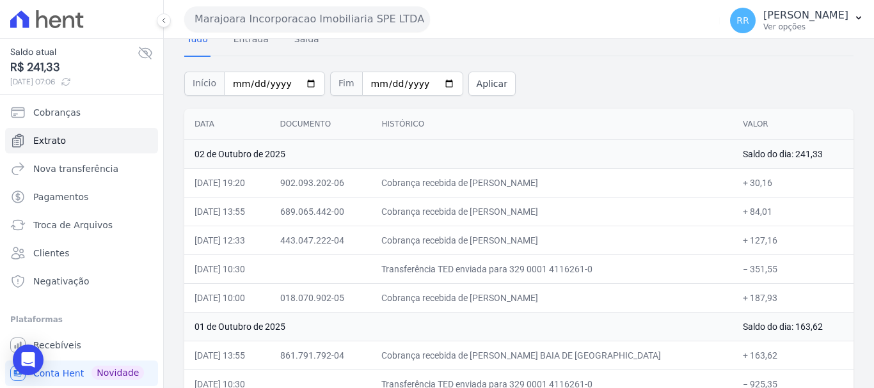
click at [367, 28] on button "Marajoara Incorporacao Imobiliaria SPE LTDA" at bounding box center [307, 19] width 246 height 26
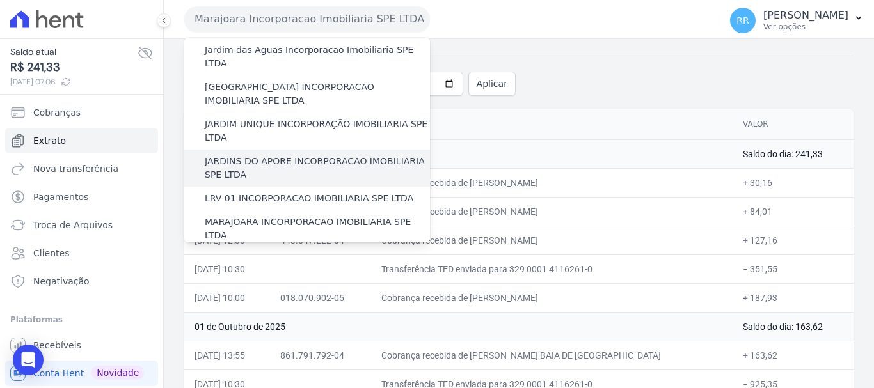
scroll to position [192, 0]
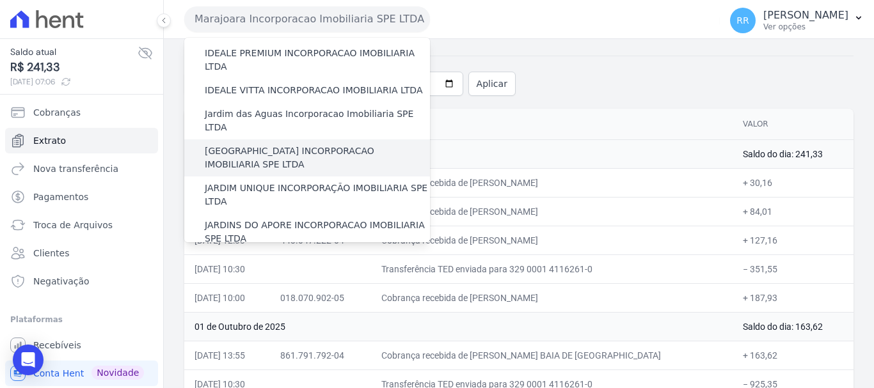
click at [285, 145] on label "[GEOGRAPHIC_DATA] INCORPORACAO IMOBILIARIA SPE LTDA" at bounding box center [317, 158] width 225 height 27
click at [0, 0] on input "[GEOGRAPHIC_DATA] INCORPORACAO IMOBILIARIA SPE LTDA" at bounding box center [0, 0] width 0 height 0
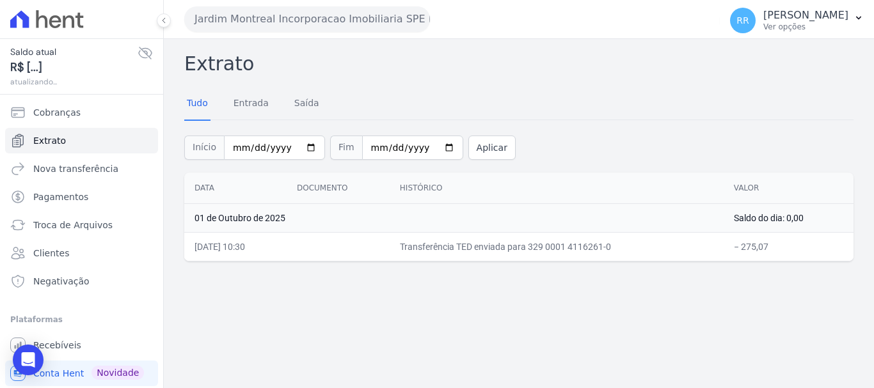
click at [289, 26] on button "Jardim Montreal Incorporacao Imobiliaria SPE LTDA" at bounding box center [307, 19] width 246 height 26
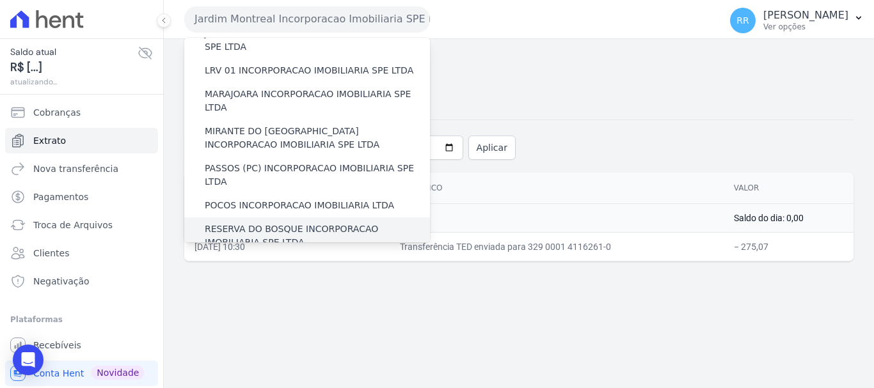
scroll to position [448, 0]
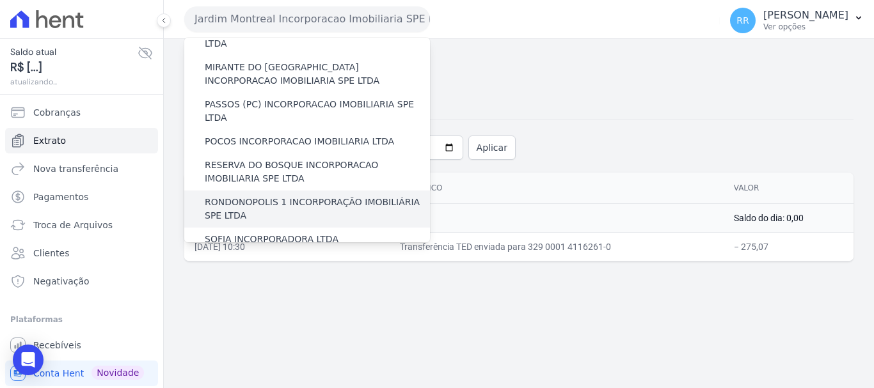
click at [249, 196] on label "RONDONOPOLIS 1 INCORPORAÇÃO IMOBILIÁRIA SPE LTDA" at bounding box center [317, 209] width 225 height 27
click at [0, 0] on input "RONDONOPOLIS 1 INCORPORAÇÃO IMOBILIÁRIA SPE LTDA" at bounding box center [0, 0] width 0 height 0
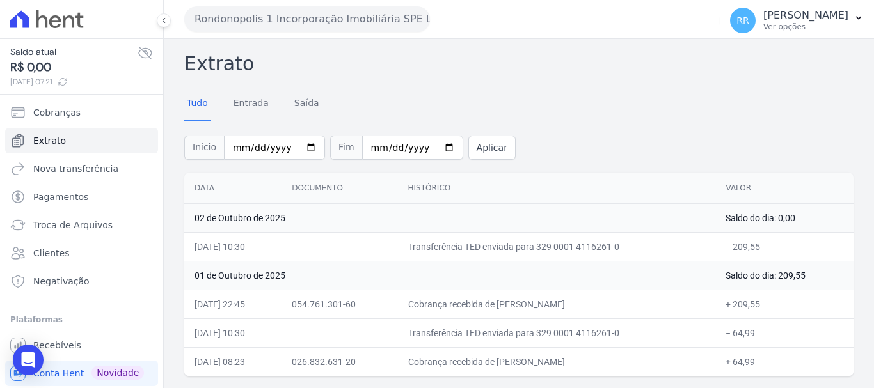
click at [319, 20] on button "Rondonopolis 1 Incorporação Imobiliária SPE LTDA" at bounding box center [307, 19] width 246 height 26
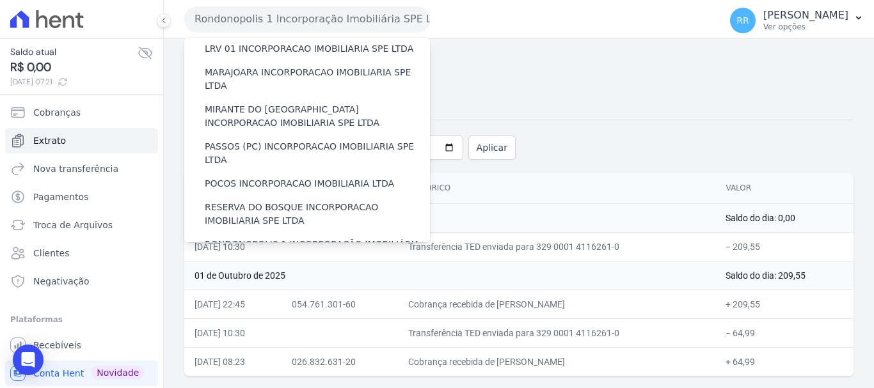
scroll to position [384, 0]
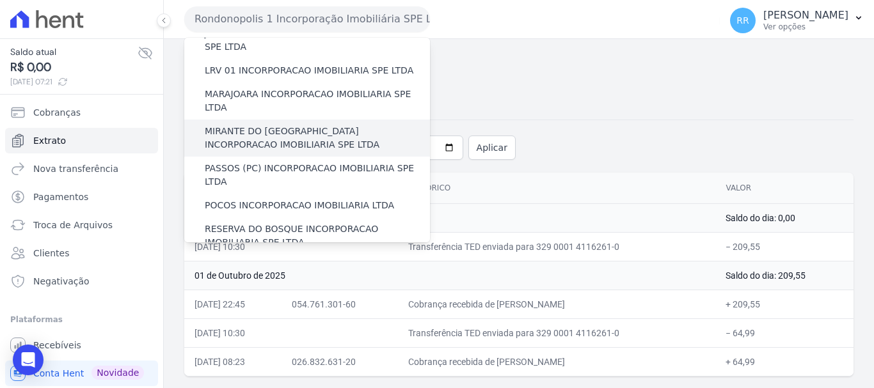
click at [254, 125] on label "MIRANTE DO [GEOGRAPHIC_DATA] INCORPORACAO IMOBILIARIA SPE LTDA" at bounding box center [317, 138] width 225 height 27
click at [0, 0] on input "MIRANTE DO [GEOGRAPHIC_DATA] INCORPORACAO IMOBILIARIA SPE LTDA" at bounding box center [0, 0] width 0 height 0
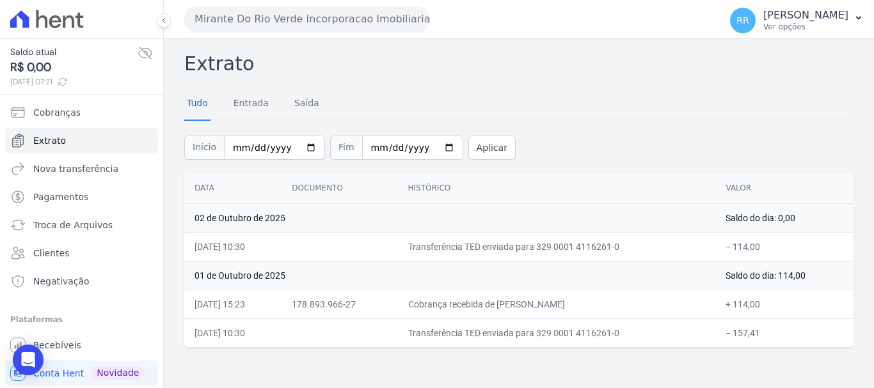
click at [324, 17] on button "Mirante Do Rio Verde Incorporacao Imobiliaria SPE LTDA" at bounding box center [307, 19] width 246 height 26
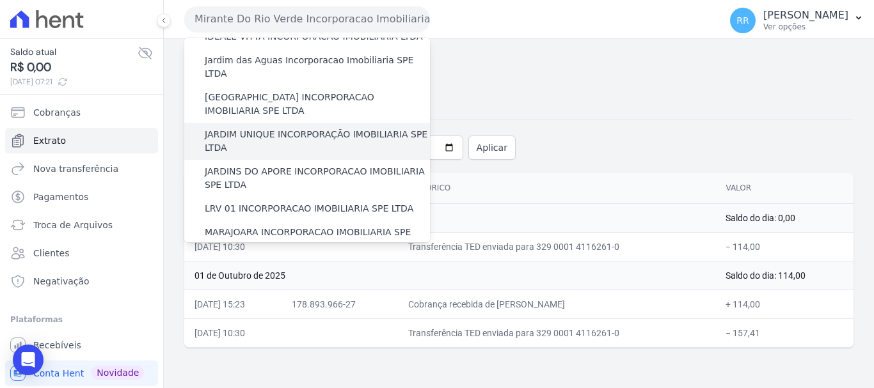
scroll to position [128, 0]
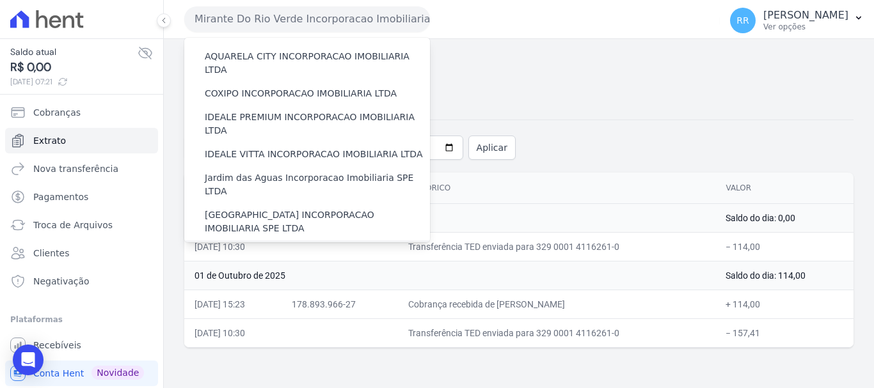
click at [277, 246] on label "JARDIM UNIQUE INCORPORAÇÃO IMOBILIARIA SPE LTDA" at bounding box center [317, 259] width 225 height 27
click at [0, 0] on input "JARDIM UNIQUE INCORPORAÇÃO IMOBILIARIA SPE LTDA" at bounding box center [0, 0] width 0 height 0
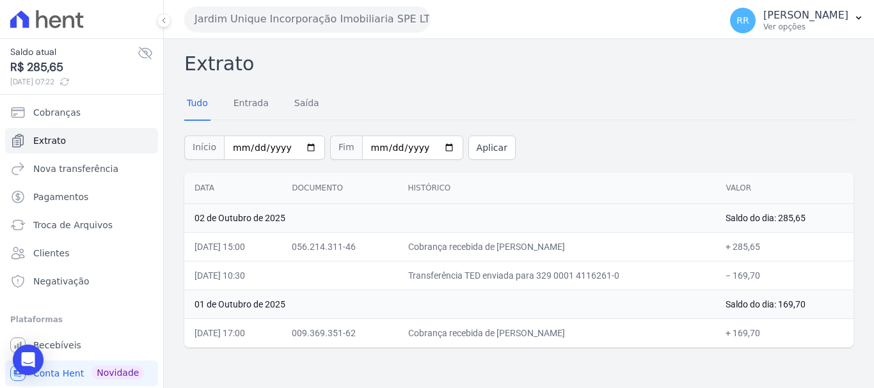
click at [228, 17] on button "Jardim Unique Incorporação Imobiliaria SPE LTDA" at bounding box center [307, 19] width 246 height 26
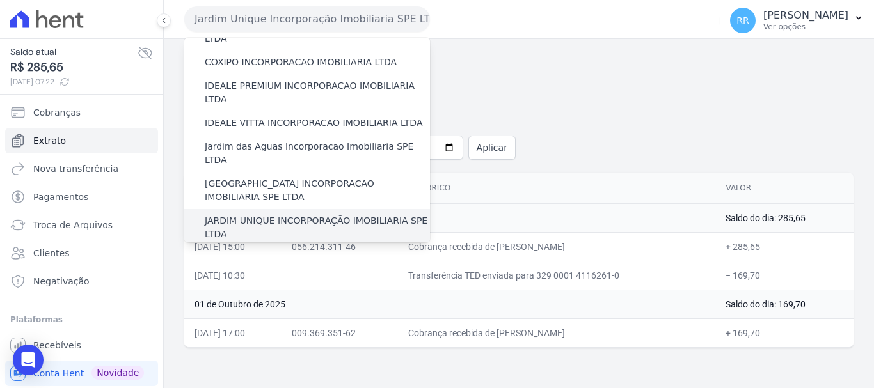
scroll to position [256, 0]
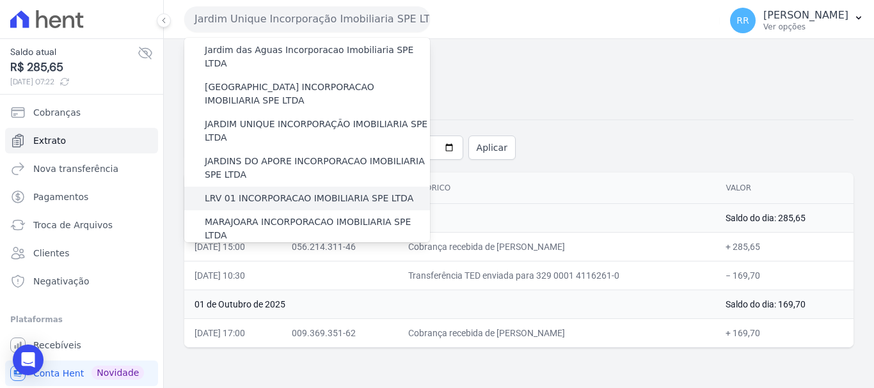
click at [256, 187] on div "LRV 01 INCORPORACAO IMOBILIARIA SPE LTDA" at bounding box center [307, 199] width 246 height 24
click at [283, 15] on button "Jardim Unique Incorporação Imobiliaria SPE LTDA" at bounding box center [307, 19] width 246 height 26
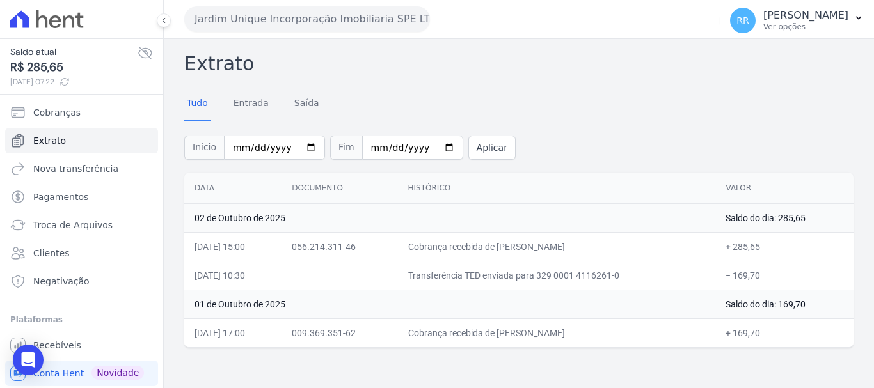
click at [283, 15] on button "Jardim Unique Incorporação Imobiliaria SPE LTDA" at bounding box center [307, 19] width 246 height 26
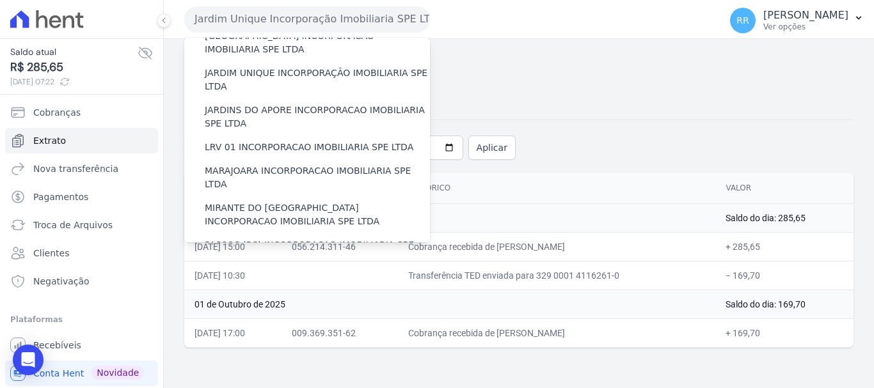
scroll to position [303, 0]
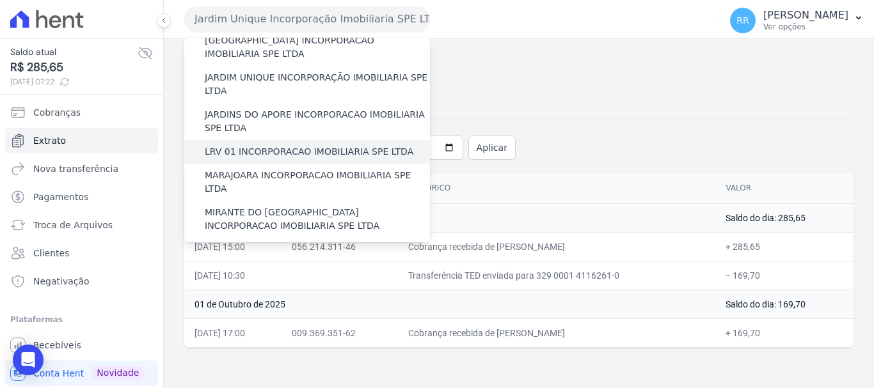
click at [245, 145] on label "LRV 01 INCORPORACAO IMOBILIARIA SPE LTDA" at bounding box center [309, 151] width 209 height 13
click at [0, 0] on input "LRV 01 INCORPORACAO IMOBILIARIA SPE LTDA" at bounding box center [0, 0] width 0 height 0
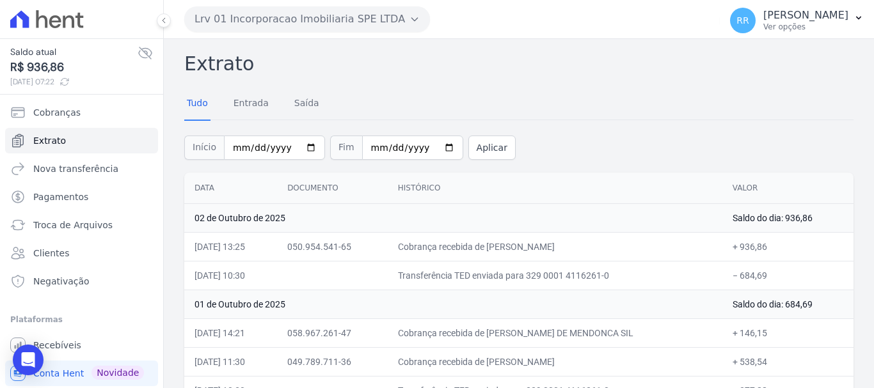
click at [343, 14] on button "Lrv 01 Incorporacao Imobiliaria SPE LTDA" at bounding box center [307, 19] width 246 height 26
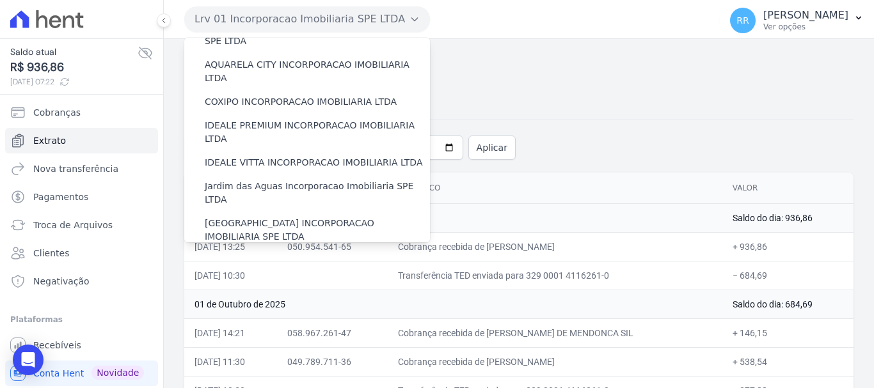
scroll to position [0, 0]
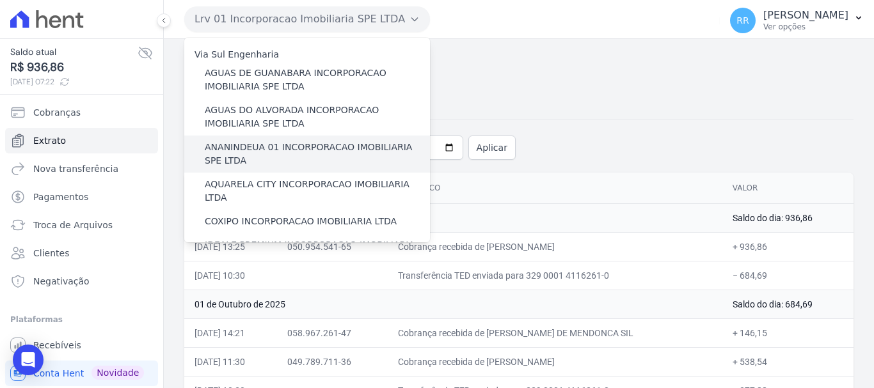
click at [228, 157] on label "ANANINDEUA 01 INCORPORACAO IMOBILIARIA SPE LTDA" at bounding box center [317, 154] width 225 height 27
click at [0, 0] on input "ANANINDEUA 01 INCORPORACAO IMOBILIARIA SPE LTDA" at bounding box center [0, 0] width 0 height 0
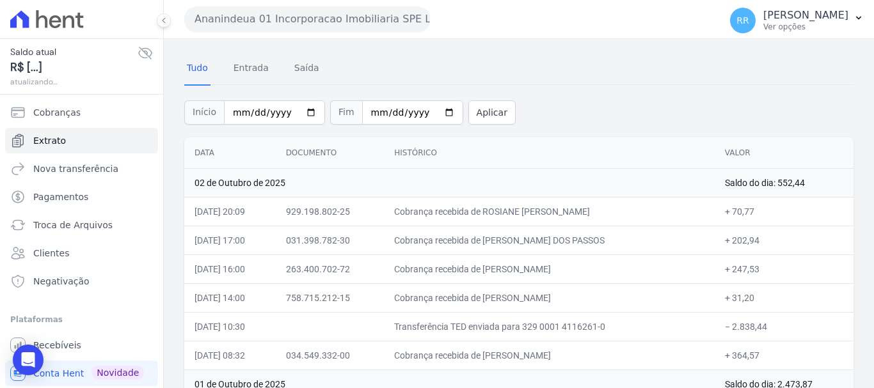
scroll to position [64, 0]
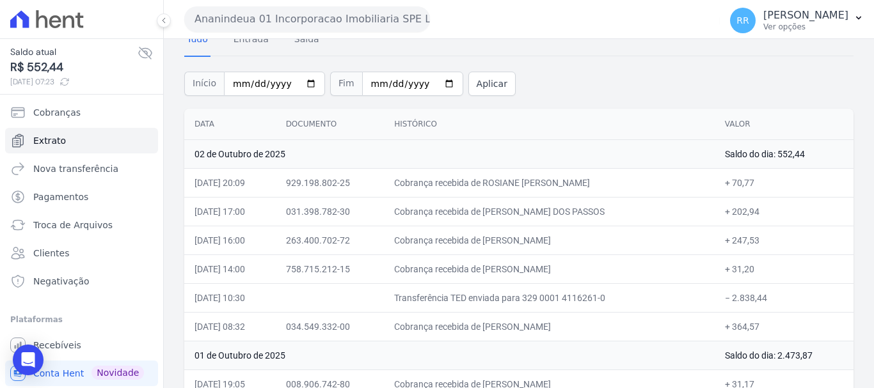
click at [225, 6] on button "Ananindeua 01 Incorporacao Imobiliaria SPE LTDA" at bounding box center [307, 19] width 246 height 26
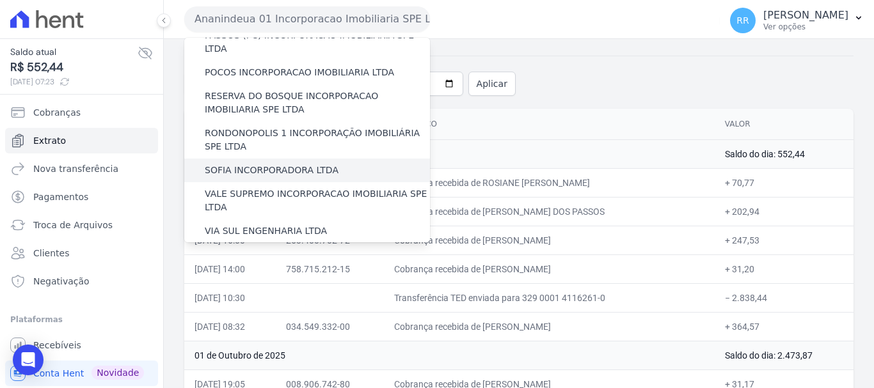
scroll to position [494, 0]
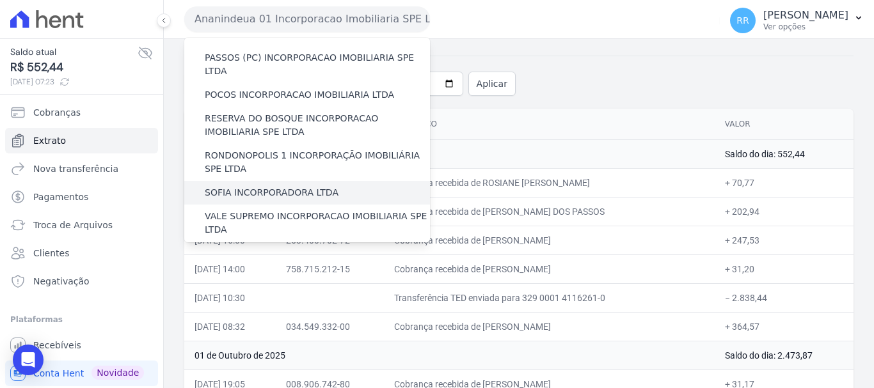
click at [259, 186] on label "SOFIA INCORPORADORA LTDA" at bounding box center [272, 192] width 134 height 13
click at [0, 0] on input "SOFIA INCORPORADORA LTDA" at bounding box center [0, 0] width 0 height 0
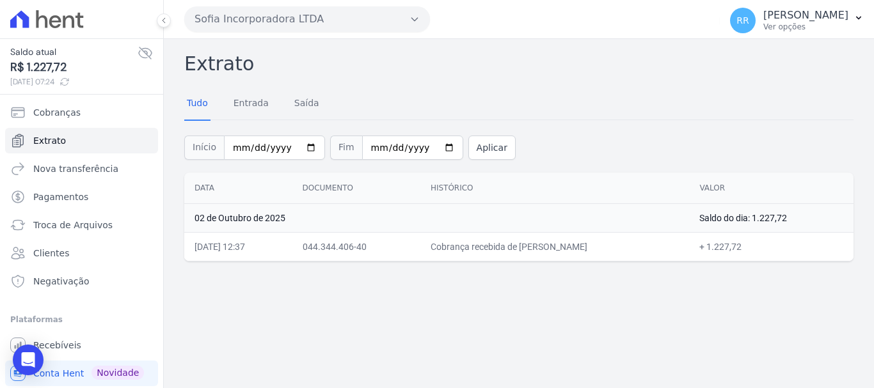
click at [327, 20] on button "Sofia Incorporadora LTDA" at bounding box center [307, 19] width 246 height 26
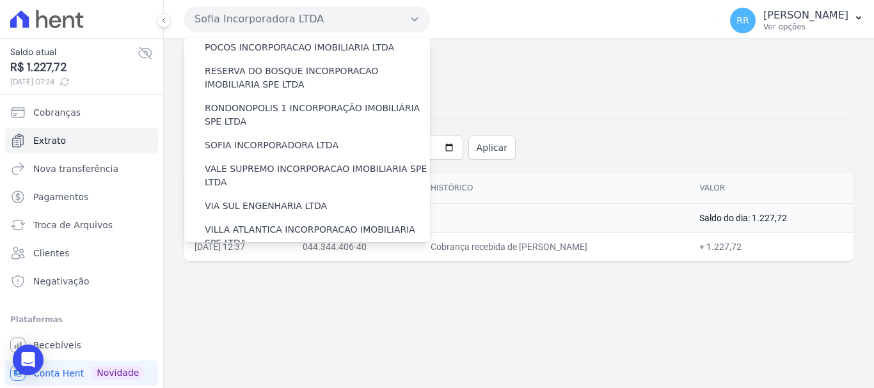
scroll to position [558, 0]
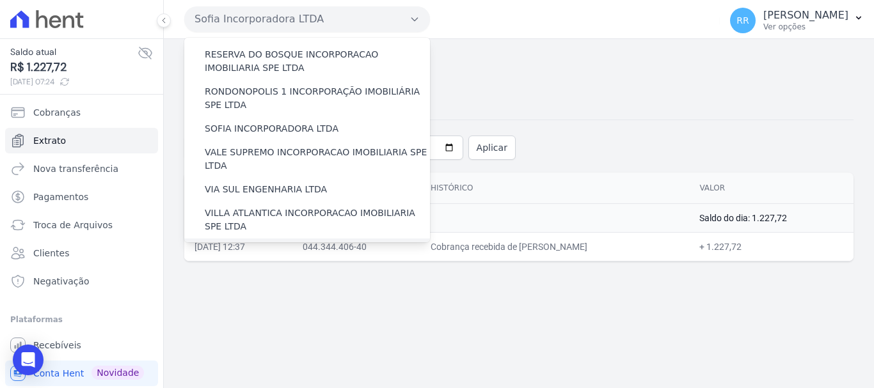
click at [286, 244] on label "[GEOGRAPHIC_DATA] INCORPORACAO IMOBILIARIA SPE LTDA" at bounding box center [317, 257] width 225 height 27
click at [0, 0] on input "[GEOGRAPHIC_DATA] INCORPORACAO IMOBILIARIA SPE LTDA" at bounding box center [0, 0] width 0 height 0
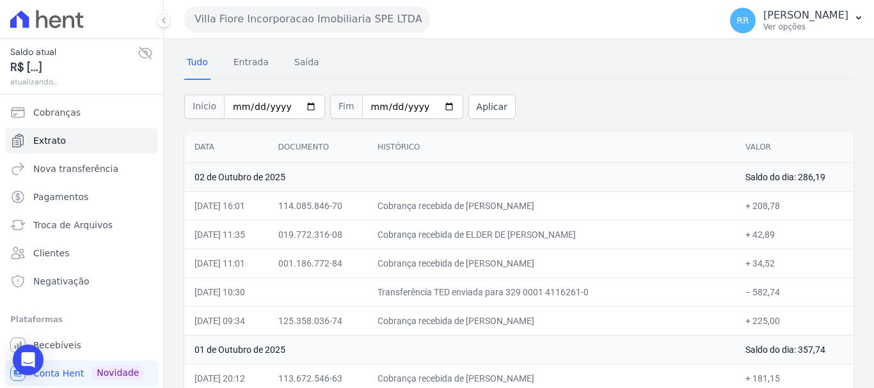
scroll to position [64, 0]
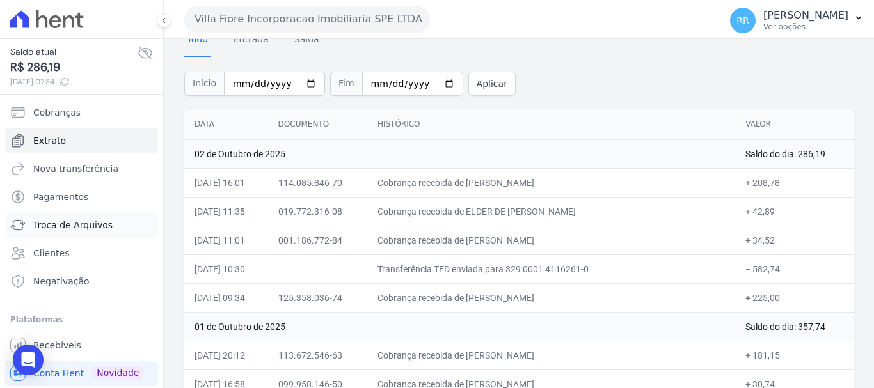
click at [65, 227] on span "Troca de Arquivos" at bounding box center [72, 225] width 79 height 13
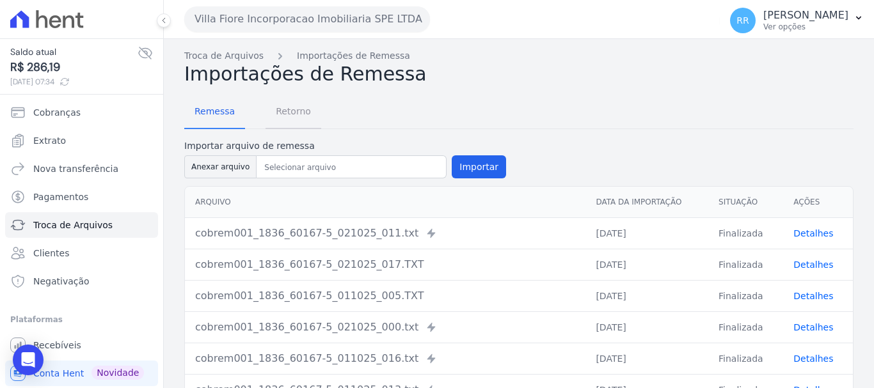
click at [309, 105] on span "Retorno" at bounding box center [293, 112] width 51 height 26
click at [300, 109] on span "Retorno" at bounding box center [293, 112] width 51 height 26
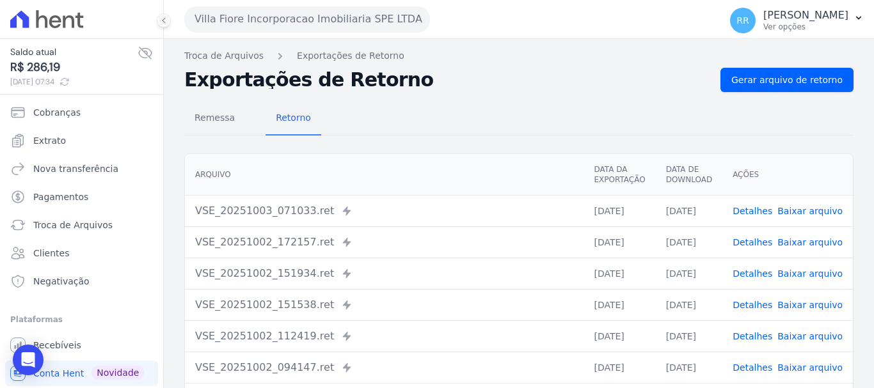
click at [754, 216] on link "Detalhes" at bounding box center [752, 211] width 40 height 10
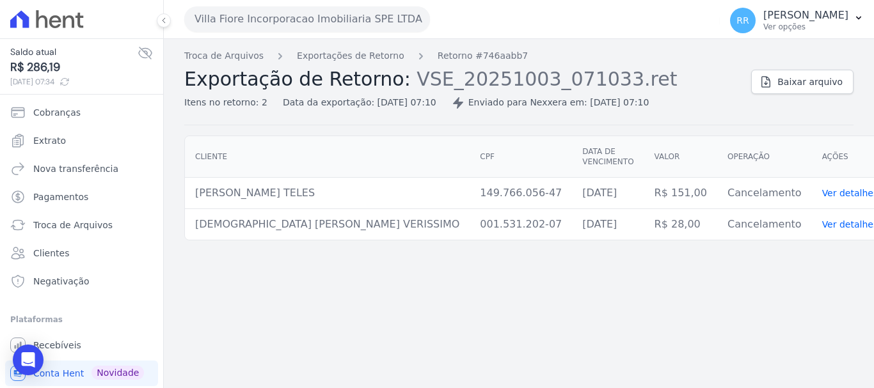
click at [357, 65] on div "Troca de Arquivos Exportações de Retorno Retorno #746aabb7 Exportação de Retorn…" at bounding box center [462, 79] width 556 height 60
click at [363, 58] on link "Exportações de Retorno" at bounding box center [350, 55] width 107 height 13
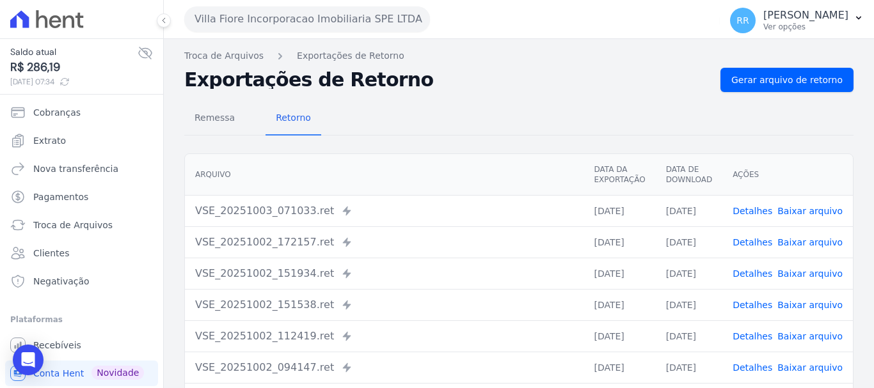
click at [741, 244] on link "Detalhes" at bounding box center [752, 242] width 40 height 10
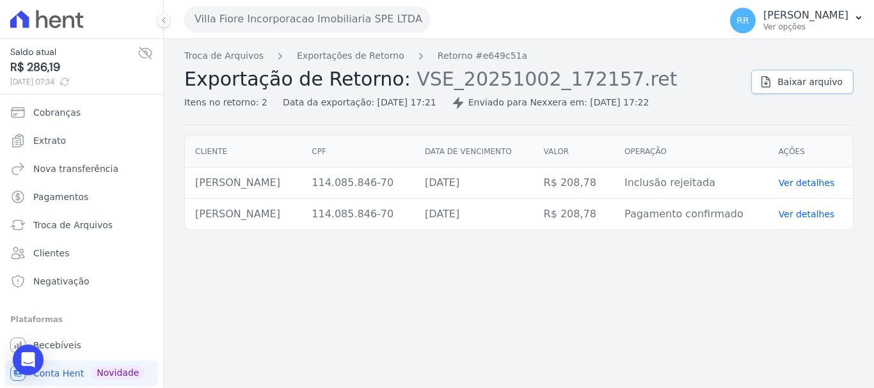
click at [812, 90] on link "Baixar arquivo" at bounding box center [802, 82] width 102 height 24
click at [340, 58] on link "Exportações de Retorno" at bounding box center [350, 55] width 107 height 13
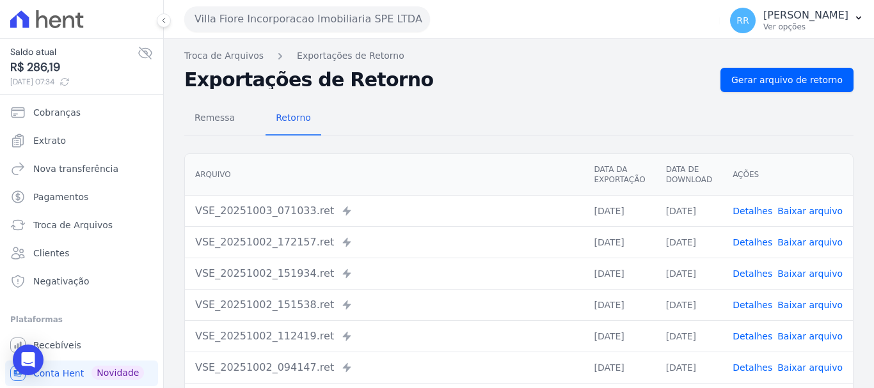
click at [759, 270] on link "Detalhes" at bounding box center [752, 274] width 40 height 10
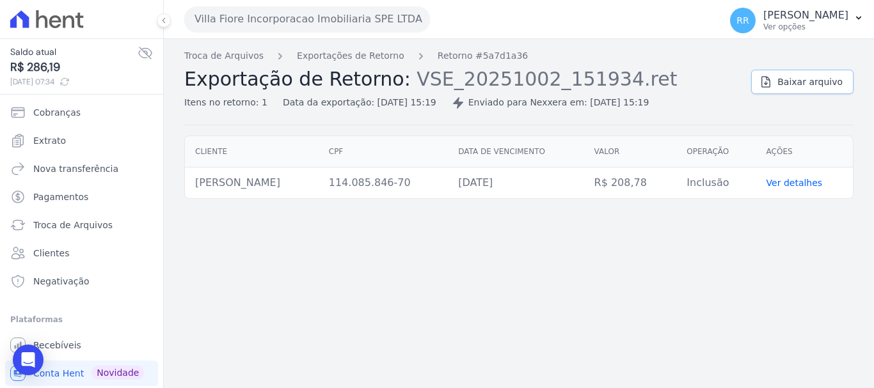
click at [797, 86] on span "Baixar arquivo" at bounding box center [809, 81] width 65 height 13
click at [358, 55] on link "Exportações de Retorno" at bounding box center [350, 55] width 107 height 13
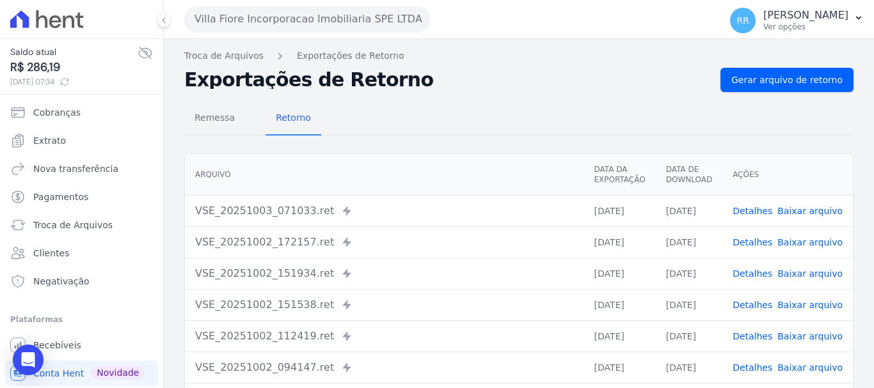
click at [762, 303] on link "Detalhes" at bounding box center [752, 305] width 40 height 10
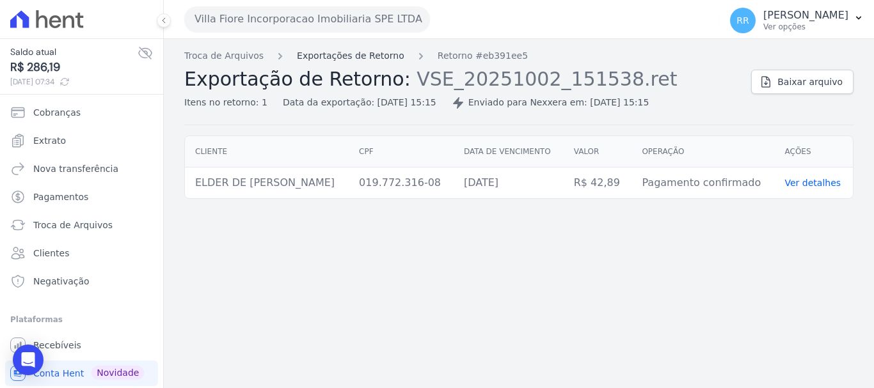
click at [357, 51] on link "Exportações de Retorno" at bounding box center [350, 55] width 107 height 13
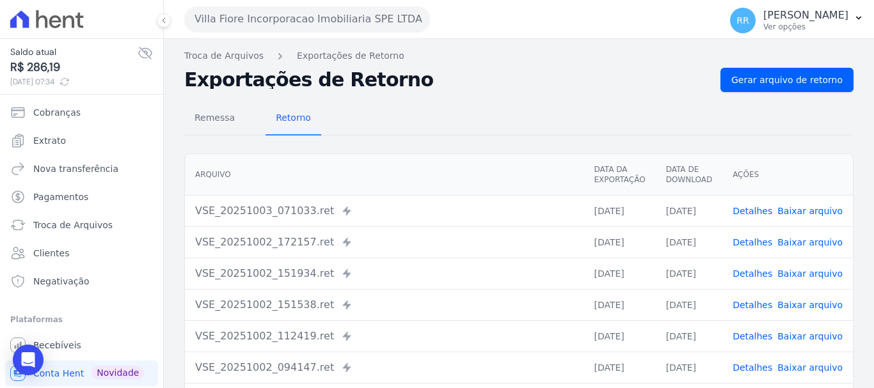
click at [761, 337] on link "Detalhes" at bounding box center [752, 336] width 40 height 10
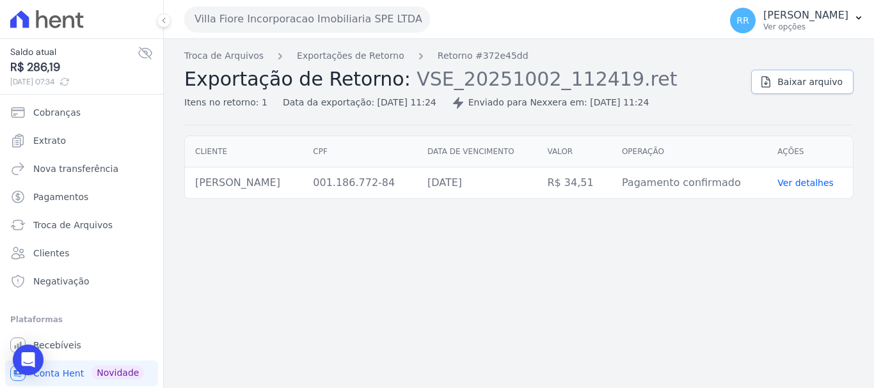
click at [771, 90] on link "Baixar arquivo" at bounding box center [802, 82] width 102 height 24
click at [331, 29] on button "Villa Fiore Incorporacao Imobiliaria SPE LTDA" at bounding box center [307, 19] width 246 height 26
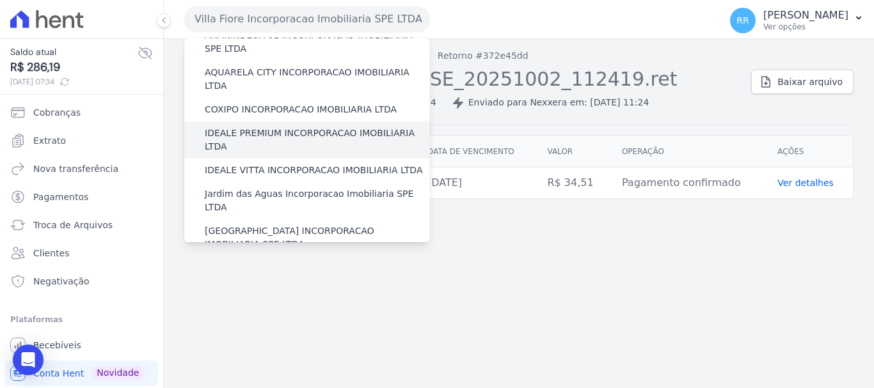
scroll to position [192, 0]
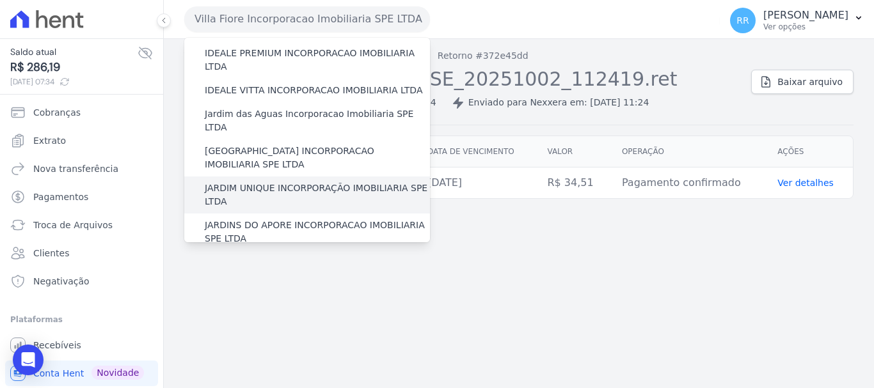
click at [298, 177] on div "JARDIM UNIQUE INCORPORAÇÃO IMOBILIARIA SPE LTDA" at bounding box center [307, 195] width 246 height 37
click at [304, 182] on label "JARDIM UNIQUE INCORPORAÇÃO IMOBILIARIA SPE LTDA" at bounding box center [317, 195] width 225 height 27
click at [0, 0] on input "JARDIM UNIQUE INCORPORAÇÃO IMOBILIARIA SPE LTDA" at bounding box center [0, 0] width 0 height 0
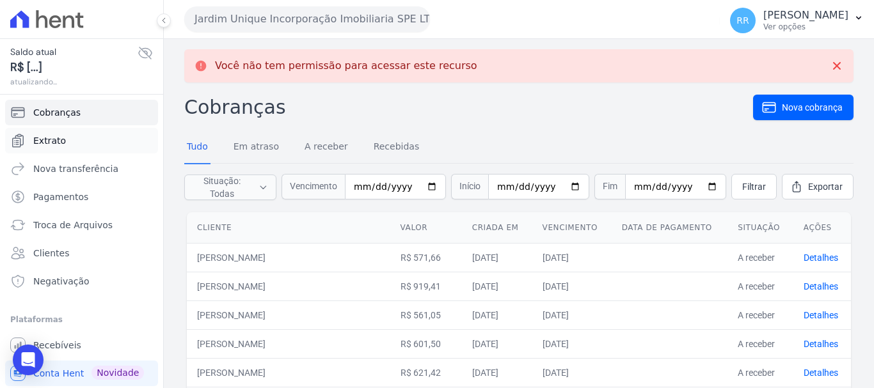
click at [45, 140] on span "Extrato" at bounding box center [49, 140] width 33 height 13
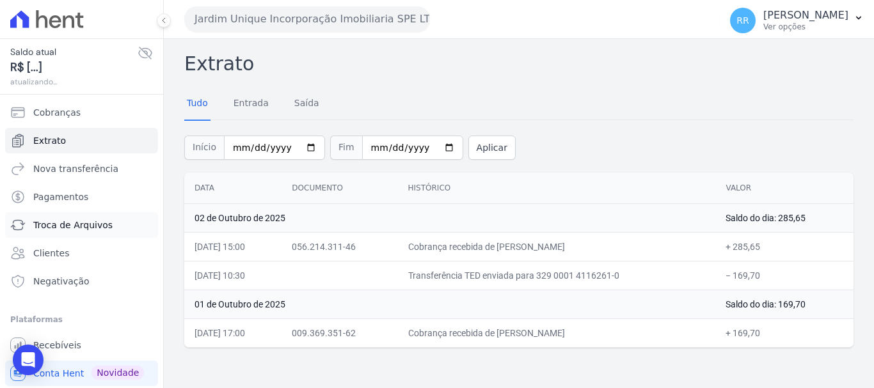
click at [68, 225] on span "Troca de Arquivos" at bounding box center [72, 225] width 79 height 13
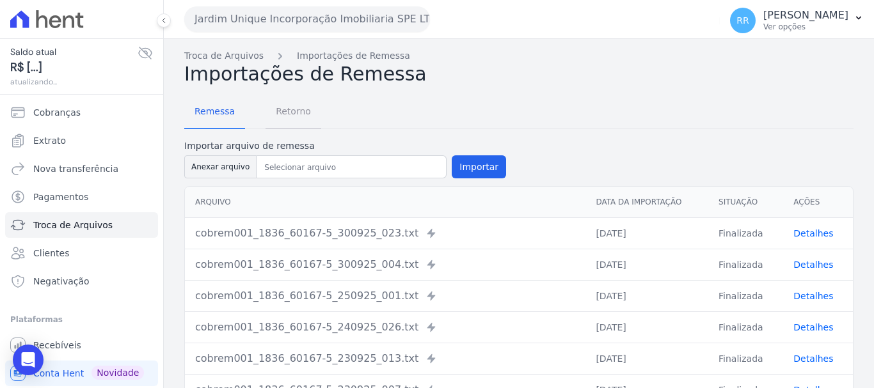
click at [289, 109] on span "Retorno" at bounding box center [293, 112] width 51 height 26
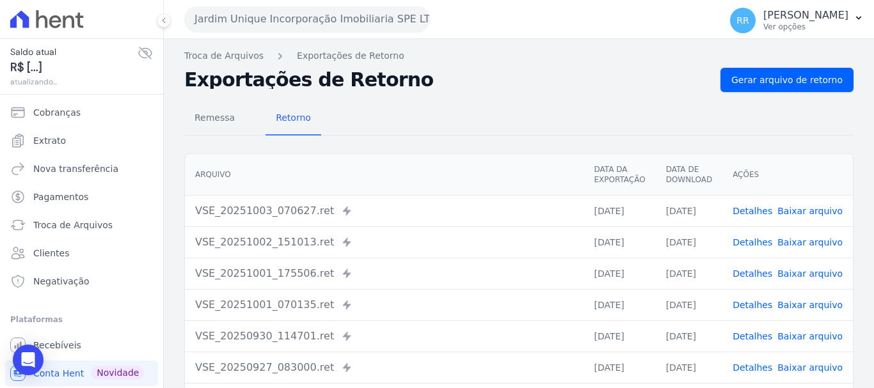
click at [757, 208] on link "Detalhes" at bounding box center [752, 211] width 40 height 10
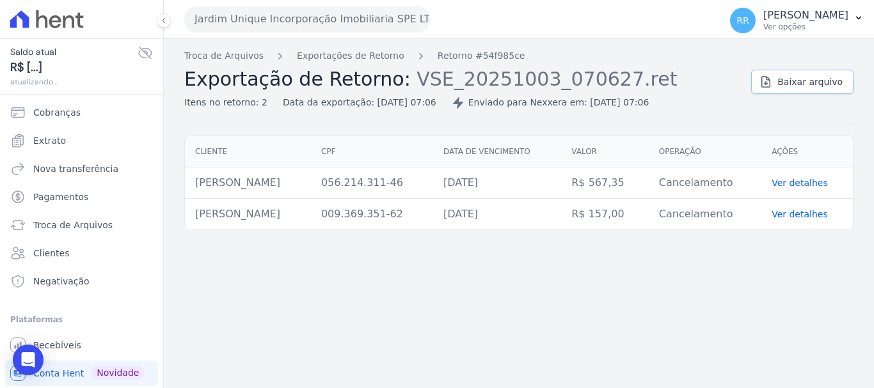
click at [784, 83] on link "Baixar arquivo" at bounding box center [802, 82] width 102 height 24
click at [376, 51] on link "Exportações de Retorno" at bounding box center [350, 55] width 107 height 13
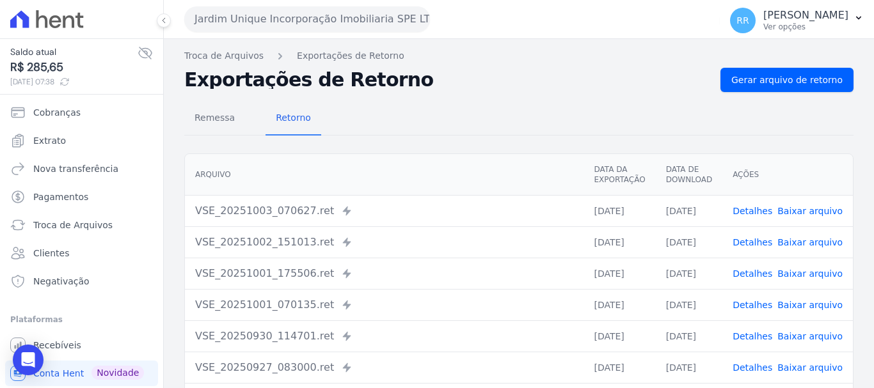
click at [761, 242] on link "Detalhes" at bounding box center [752, 242] width 40 height 10
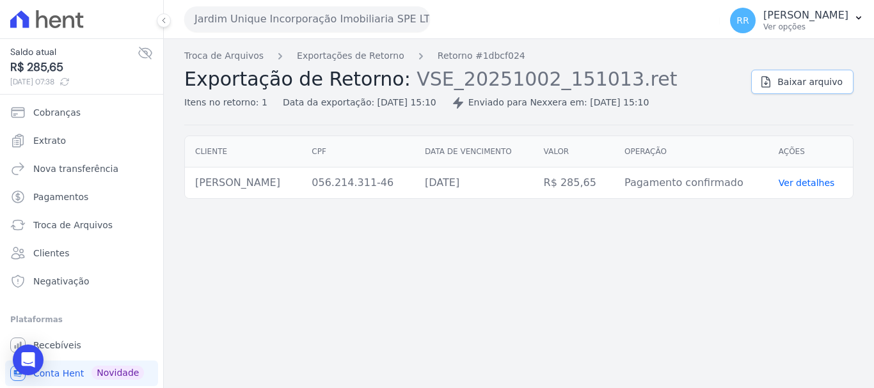
click at [817, 82] on span "Baixar arquivo" at bounding box center [809, 81] width 65 height 13
click at [323, 16] on button "Jardim Unique Incorporação Imobiliaria SPE LTDA" at bounding box center [307, 19] width 246 height 26
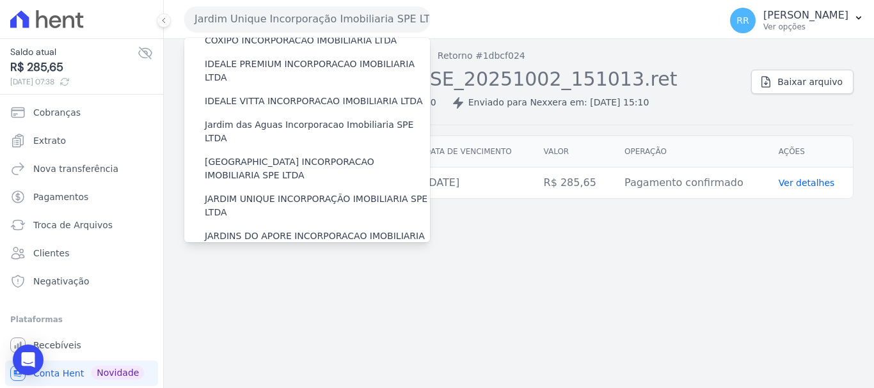
scroll to position [256, 0]
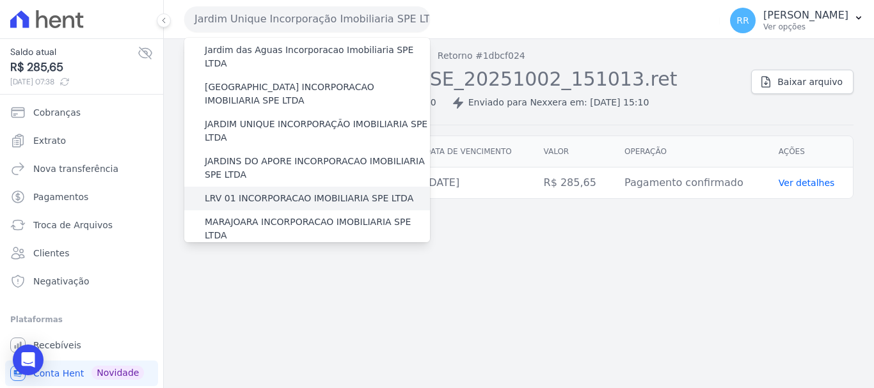
click at [316, 187] on div "LRV 01 INCORPORACAO IMOBILIARIA SPE LTDA" at bounding box center [307, 199] width 246 height 24
click at [220, 192] on label "LRV 01 INCORPORACAO IMOBILIARIA SPE LTDA" at bounding box center [309, 198] width 209 height 13
click at [0, 0] on input "LRV 01 INCORPORACAO IMOBILIARIA SPE LTDA" at bounding box center [0, 0] width 0 height 0
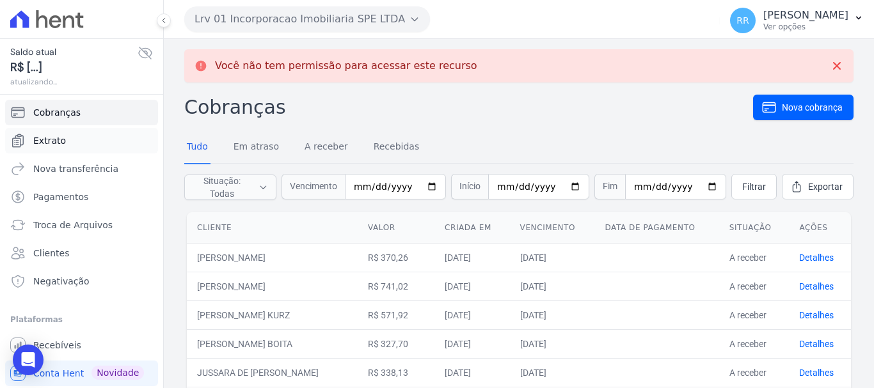
click at [44, 134] on span "Extrato" at bounding box center [49, 140] width 33 height 13
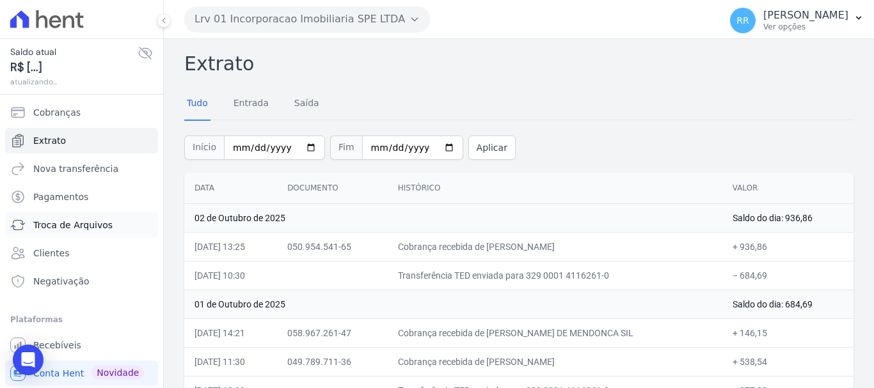
click at [81, 214] on link "Troca de Arquivos" at bounding box center [81, 225] width 153 height 26
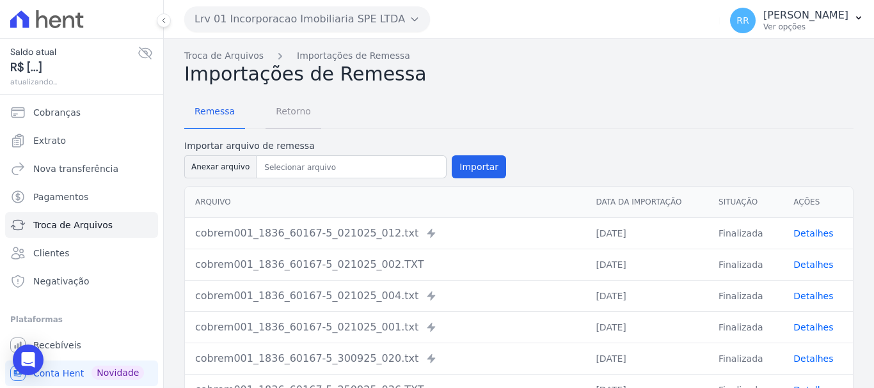
click at [292, 107] on span "Retorno" at bounding box center [293, 112] width 51 height 26
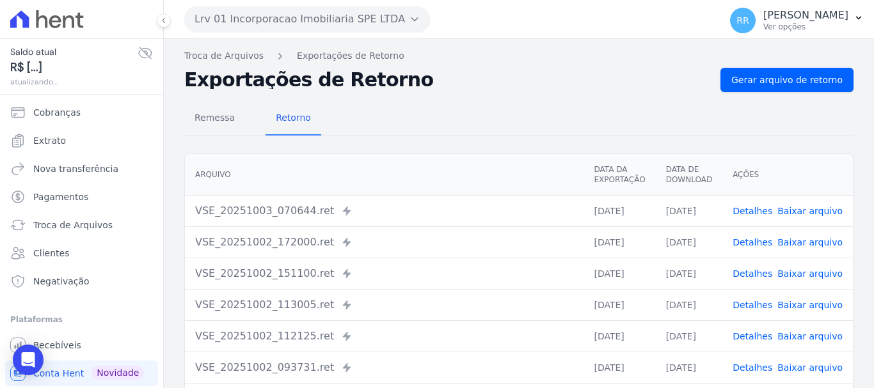
click at [778, 208] on link "Baixar arquivo" at bounding box center [809, 211] width 65 height 10
drag, startPoint x: 418, startPoint y: 186, endPoint x: 448, endPoint y: 181, distance: 30.5
click at [418, 186] on th "Arquivo" at bounding box center [384, 175] width 398 height 42
drag, startPoint x: 748, startPoint y: 203, endPoint x: 750, endPoint y: 213, distance: 10.4
click at [748, 205] on td "Detalhes Baixar arquivo" at bounding box center [787, 210] width 130 height 31
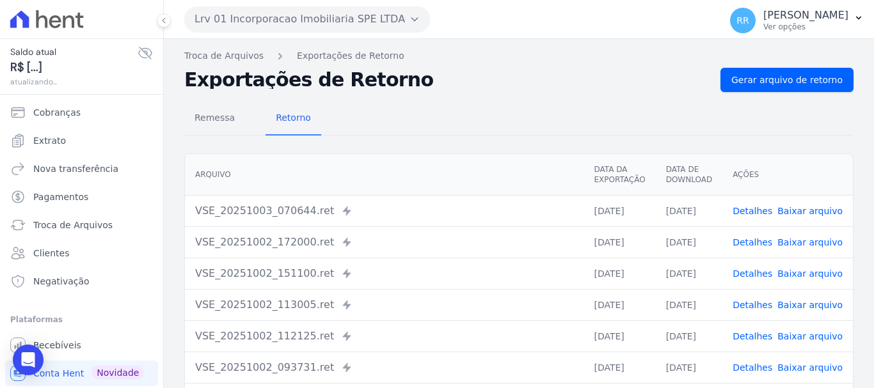
click at [750, 213] on link "Detalhes" at bounding box center [752, 211] width 40 height 10
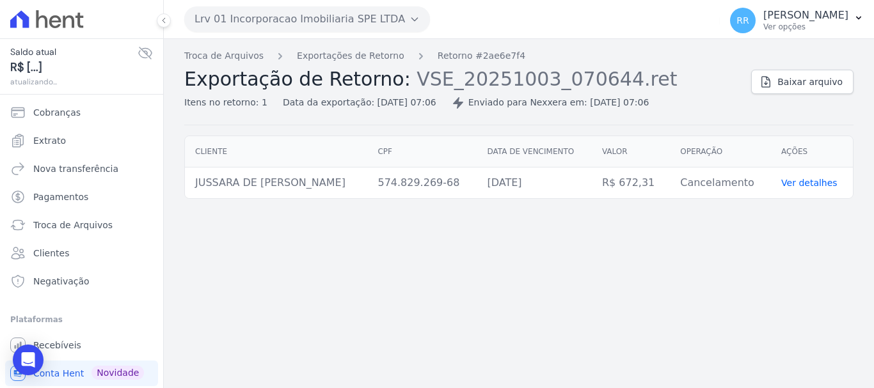
click at [323, 49] on div "Troca de Arquivos Exportações de Retorno Retorno #2ae6e7f4 Exportação de Retorn…" at bounding box center [519, 213] width 710 height 349
click at [352, 62] on link "Exportações de Retorno" at bounding box center [350, 55] width 107 height 13
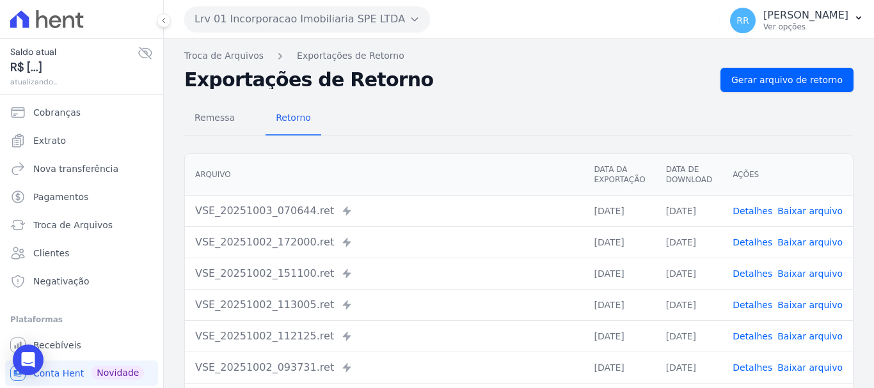
click at [761, 237] on link "Detalhes" at bounding box center [752, 242] width 40 height 10
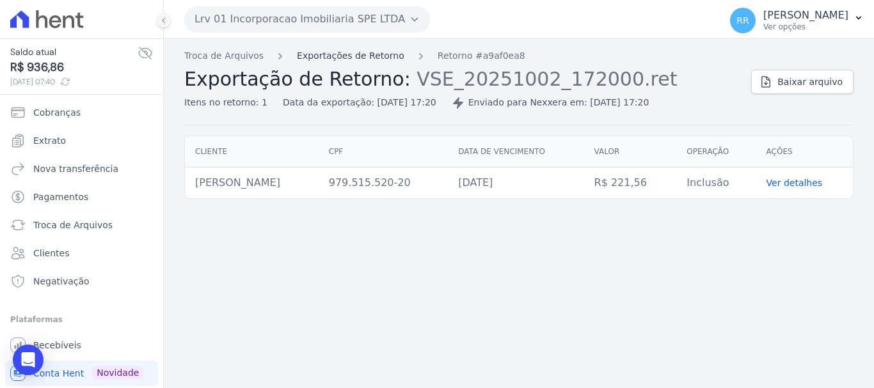
click at [343, 52] on link "Exportações de Retorno" at bounding box center [350, 55] width 107 height 13
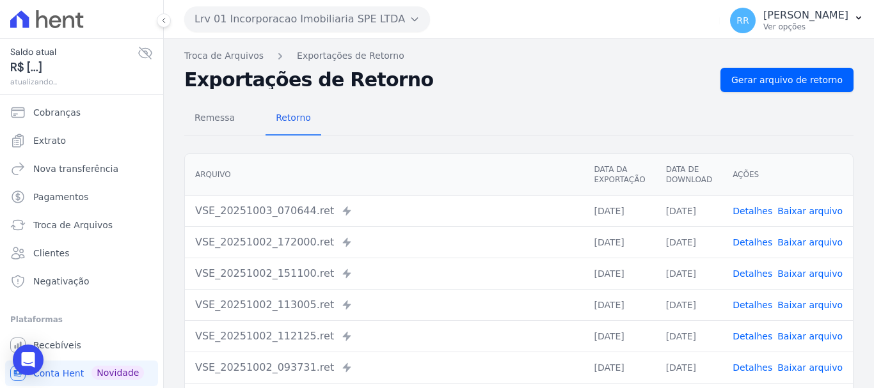
click at [755, 304] on link "Detalhes" at bounding box center [752, 305] width 40 height 10
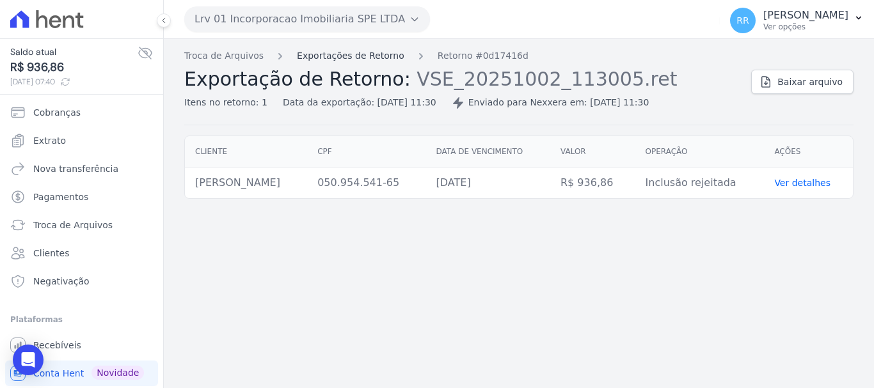
click at [354, 56] on link "Exportações de Retorno" at bounding box center [350, 55] width 107 height 13
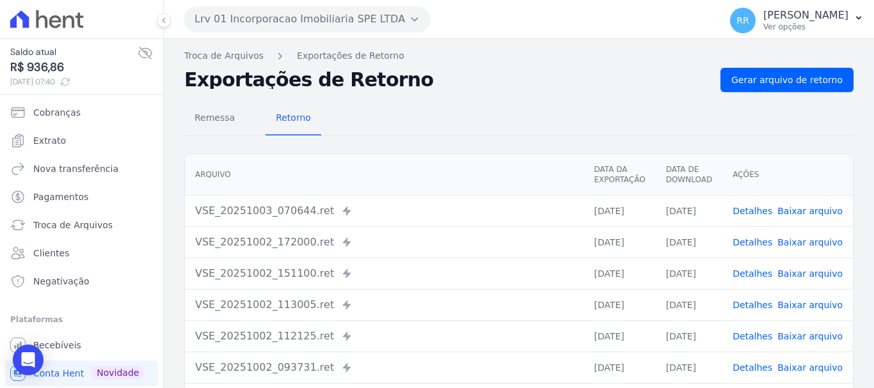
click at [751, 272] on link "Detalhes" at bounding box center [752, 274] width 40 height 10
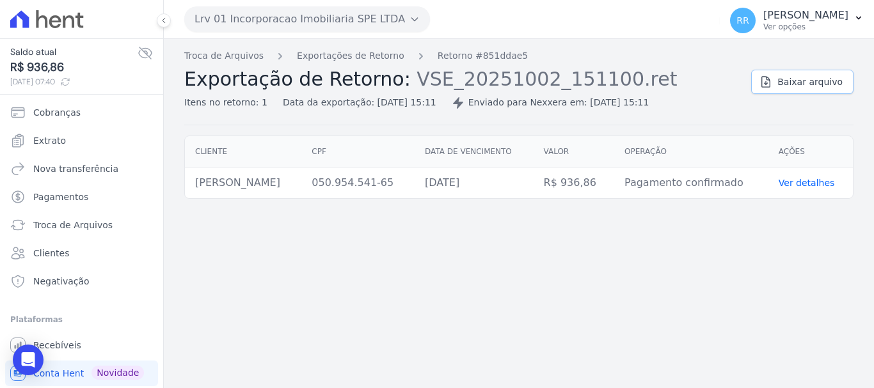
click at [816, 81] on span "Baixar arquivo" at bounding box center [809, 81] width 65 height 13
click at [257, 9] on button "Lrv 01 Incorporacao Imobiliaria SPE LTDA" at bounding box center [307, 19] width 246 height 26
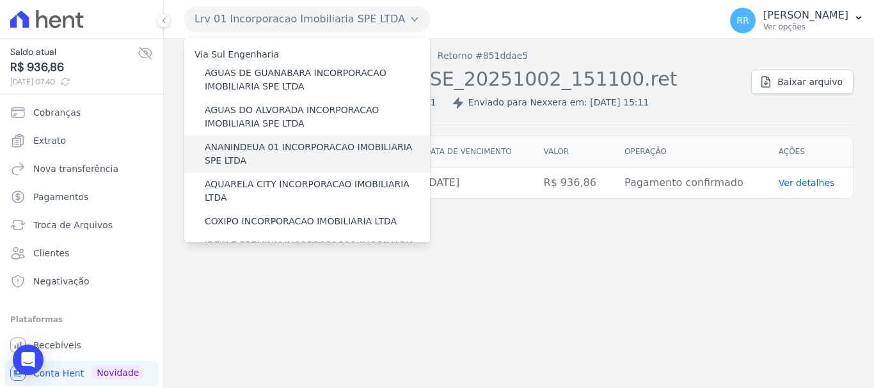
click at [271, 145] on label "ANANINDEUA 01 INCORPORACAO IMOBILIARIA SPE LTDA" at bounding box center [317, 154] width 225 height 27
click at [0, 0] on input "ANANINDEUA 01 INCORPORACAO IMOBILIARIA SPE LTDA" at bounding box center [0, 0] width 0 height 0
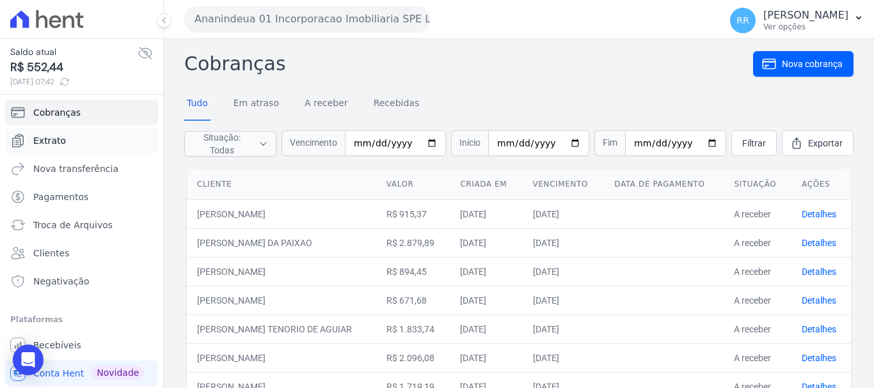
click at [68, 141] on link "Extrato" at bounding box center [81, 141] width 153 height 26
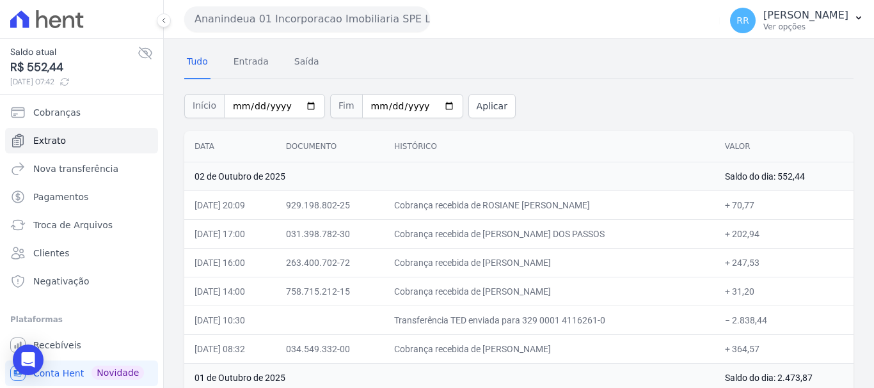
scroll to position [64, 0]
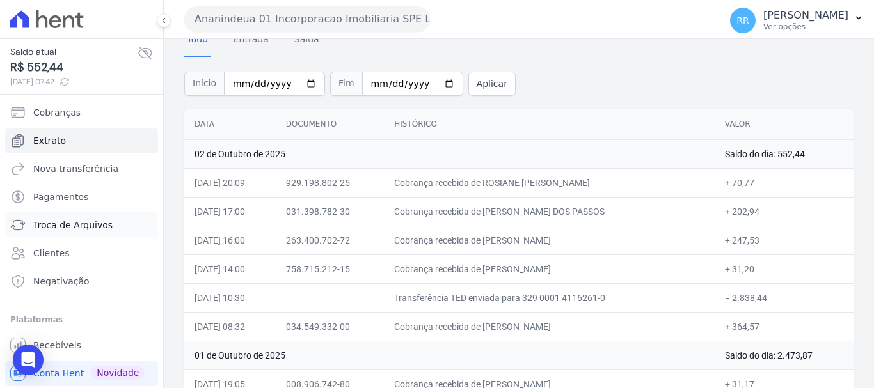
click at [83, 228] on span "Troca de Arquivos" at bounding box center [72, 225] width 79 height 13
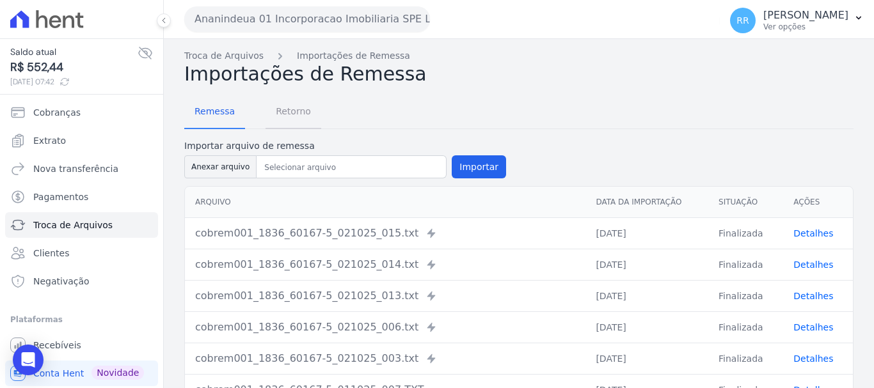
click at [275, 123] on span "Retorno" at bounding box center [293, 112] width 51 height 26
click at [283, 113] on span "Retorno" at bounding box center [293, 112] width 51 height 26
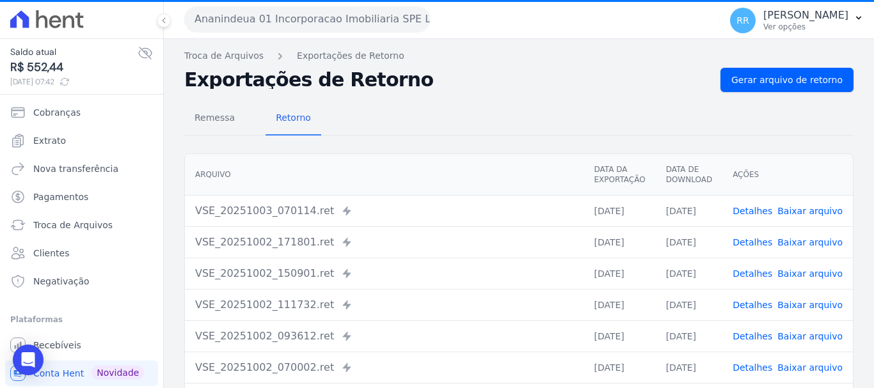
click at [755, 246] on link "Detalhes" at bounding box center [752, 242] width 40 height 10
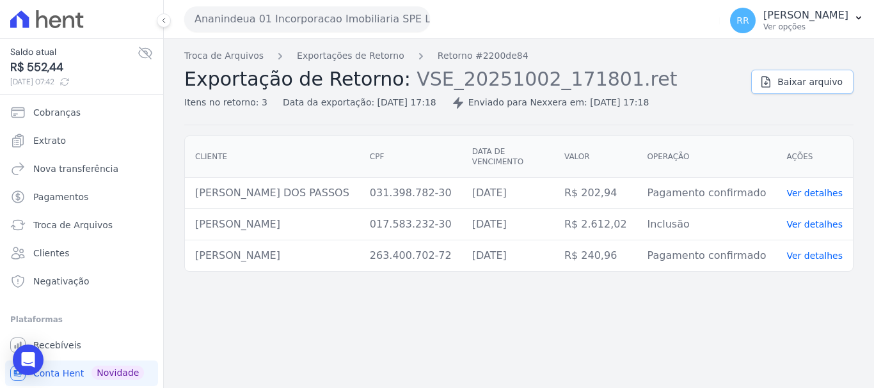
click at [793, 81] on span "Baixar arquivo" at bounding box center [809, 81] width 65 height 13
click at [374, 61] on link "Exportações de Retorno" at bounding box center [350, 55] width 107 height 13
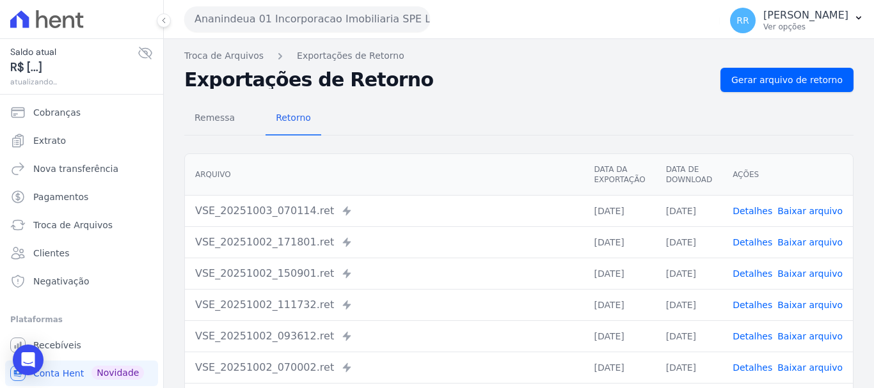
click at [361, 122] on div "Remessa Retorno" at bounding box center [518, 118] width 669 height 33
click at [750, 305] on link "Detalhes" at bounding box center [752, 305] width 40 height 10
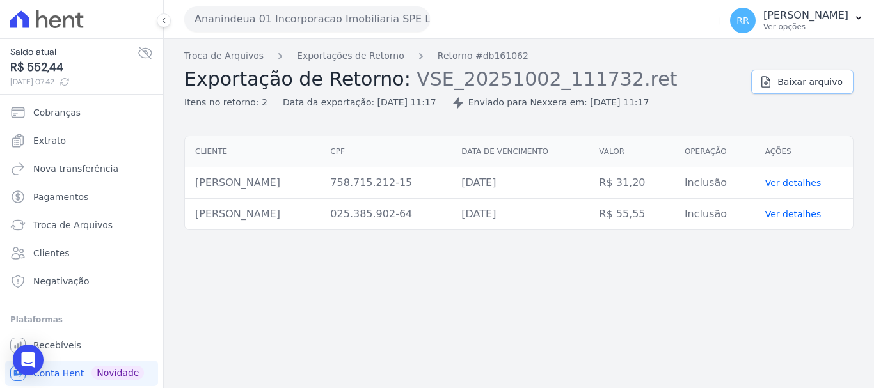
click at [780, 81] on link "Baixar arquivo" at bounding box center [802, 82] width 102 height 24
click at [333, 51] on link "Exportações de Retorno" at bounding box center [350, 55] width 107 height 13
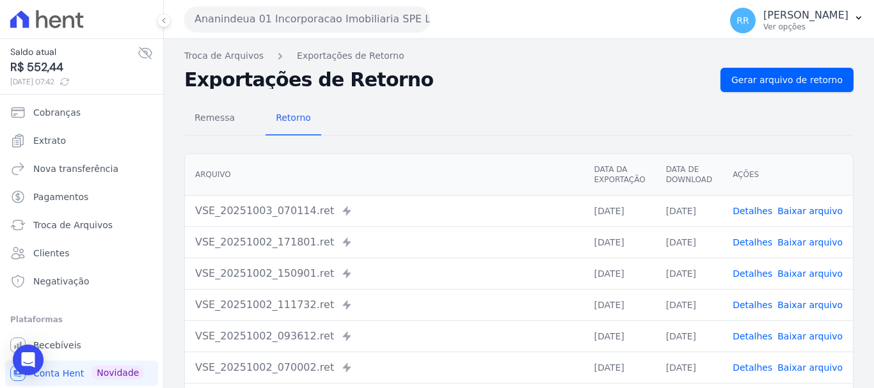
click at [756, 342] on link "Detalhes" at bounding box center [752, 336] width 40 height 10
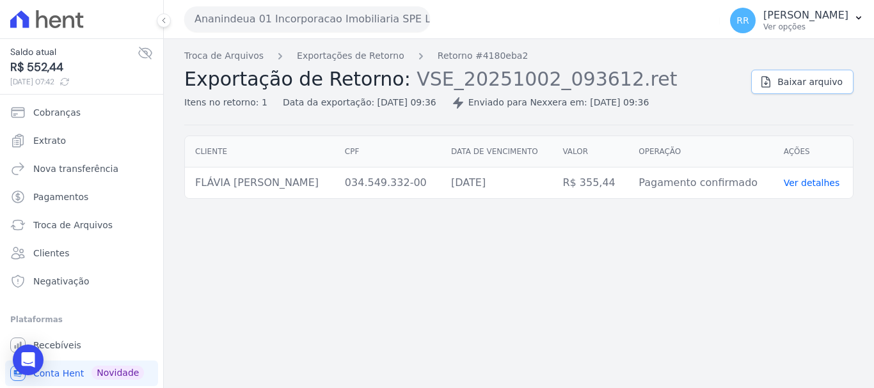
click at [785, 79] on span "Baixar arquivo" at bounding box center [809, 81] width 65 height 13
click at [407, 296] on div "Troca de Arquivos Exportações de Retorno Retorno #4180eba2 Exportação de Retorn…" at bounding box center [519, 213] width 710 height 349
click at [62, 143] on span "Extrato" at bounding box center [49, 140] width 33 height 13
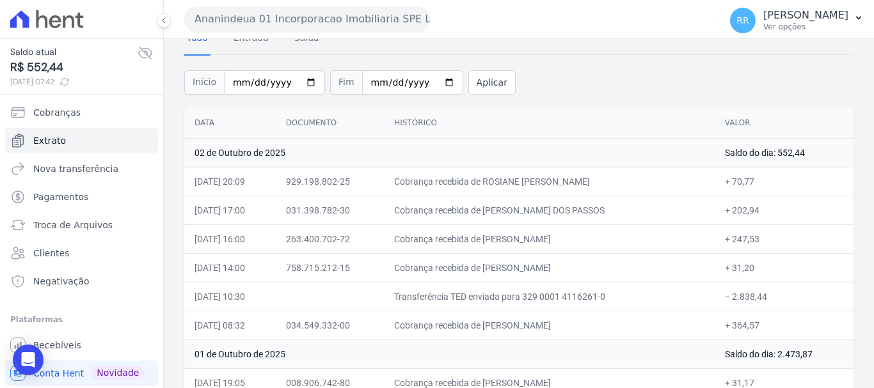
scroll to position [128, 0]
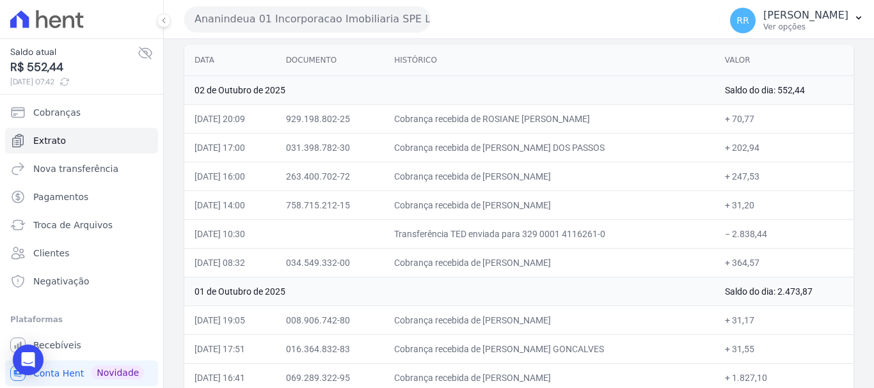
click at [699, 207] on td "Cobrança recebida de [PERSON_NAME]" at bounding box center [549, 205] width 331 height 29
click at [68, 223] on span "Troca de Arquivos" at bounding box center [72, 225] width 79 height 13
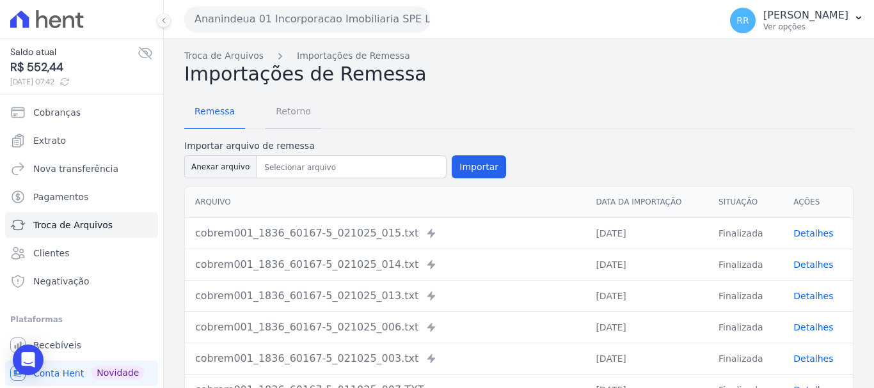
click at [283, 109] on span "Retorno" at bounding box center [293, 112] width 51 height 26
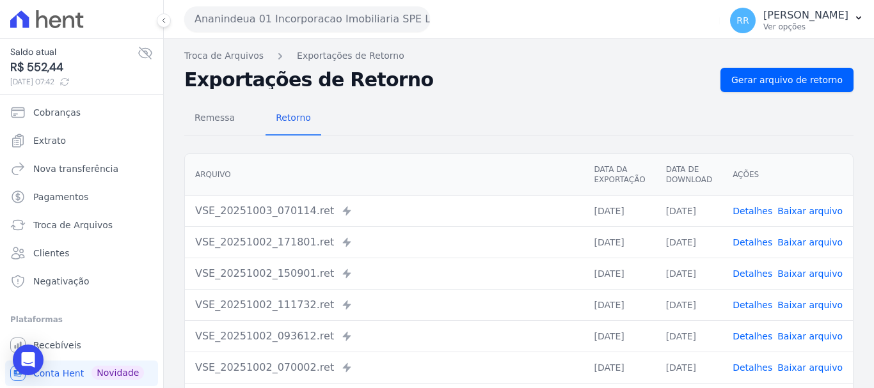
click at [765, 210] on link "Detalhes" at bounding box center [752, 211] width 40 height 10
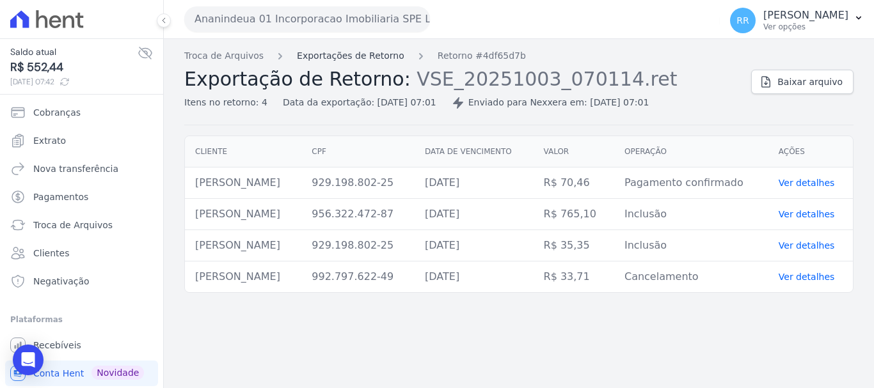
click at [335, 55] on link "Exportações de Retorno" at bounding box center [350, 55] width 107 height 13
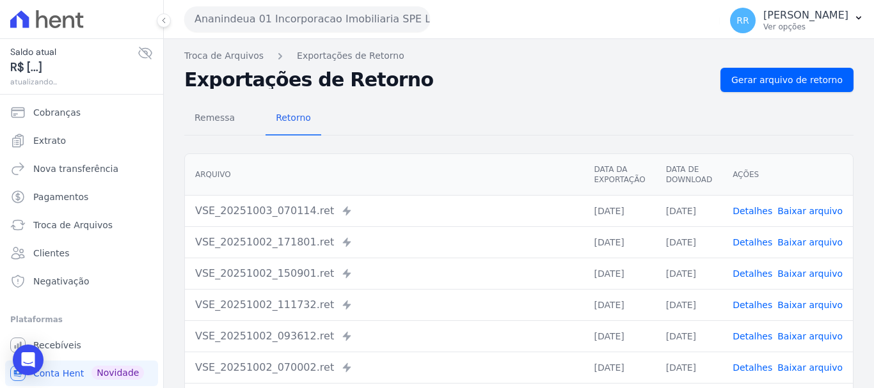
click at [755, 246] on link "Detalhes" at bounding box center [752, 242] width 40 height 10
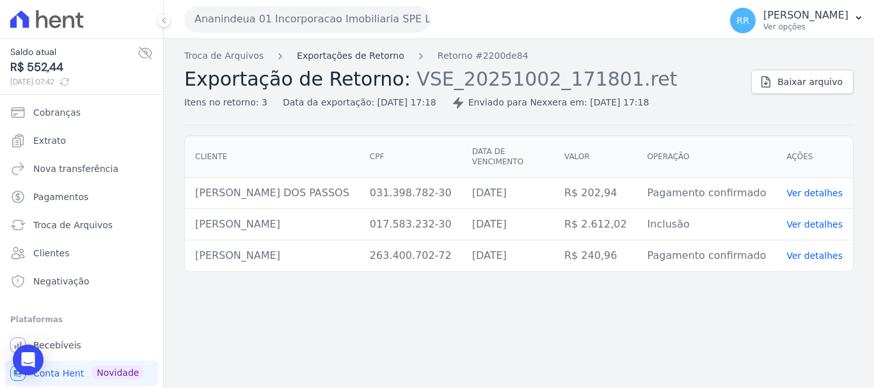
click at [315, 60] on link "Exportações de Retorno" at bounding box center [350, 55] width 107 height 13
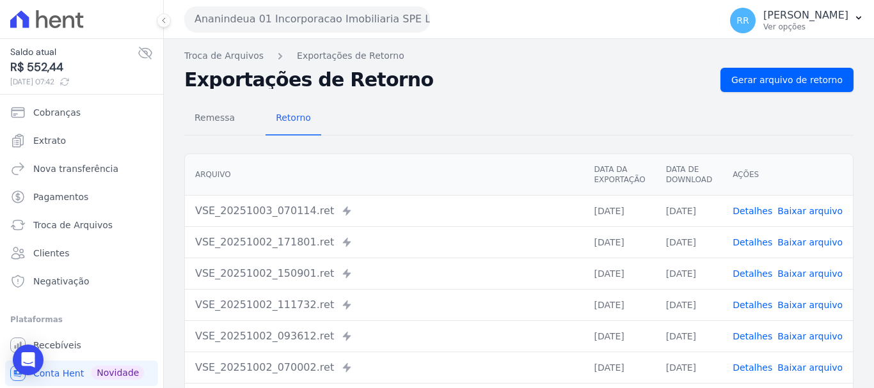
click at [759, 278] on link "Detalhes" at bounding box center [752, 274] width 40 height 10
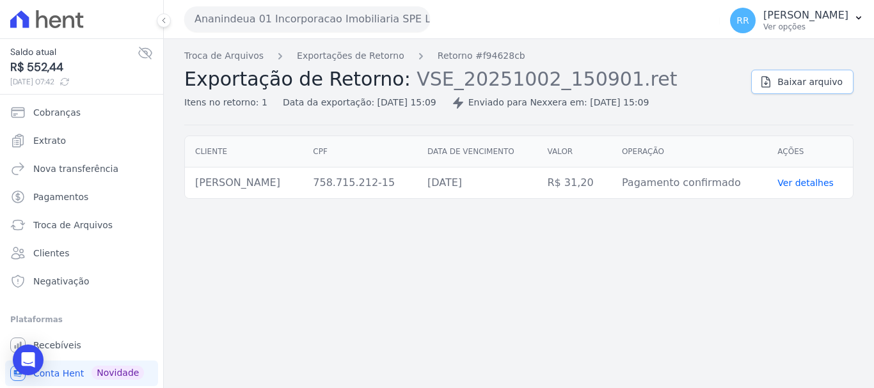
click at [783, 91] on link "Baixar arquivo" at bounding box center [802, 82] width 102 height 24
click at [345, 59] on link "Exportações de Retorno" at bounding box center [350, 55] width 107 height 13
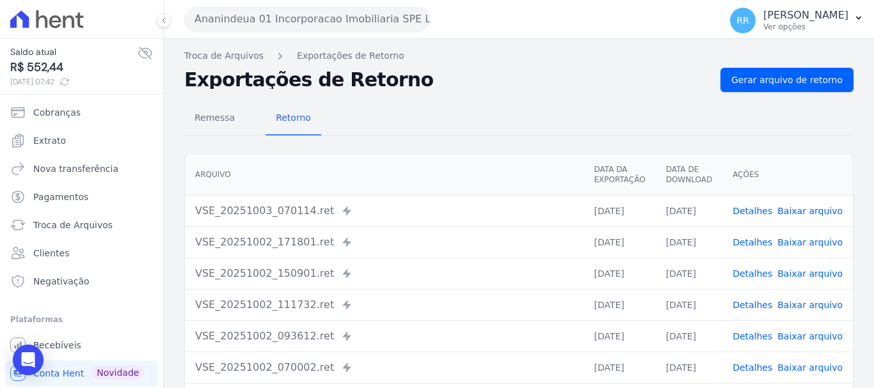
click at [757, 337] on link "Detalhes" at bounding box center [752, 336] width 40 height 10
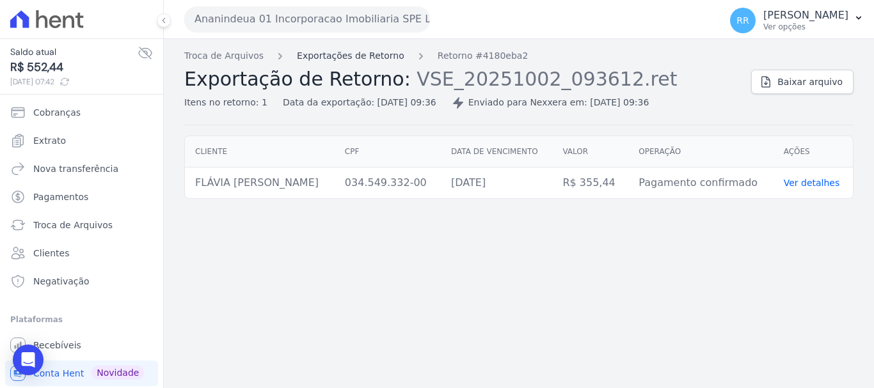
click at [317, 57] on link "Exportações de Retorno" at bounding box center [350, 55] width 107 height 13
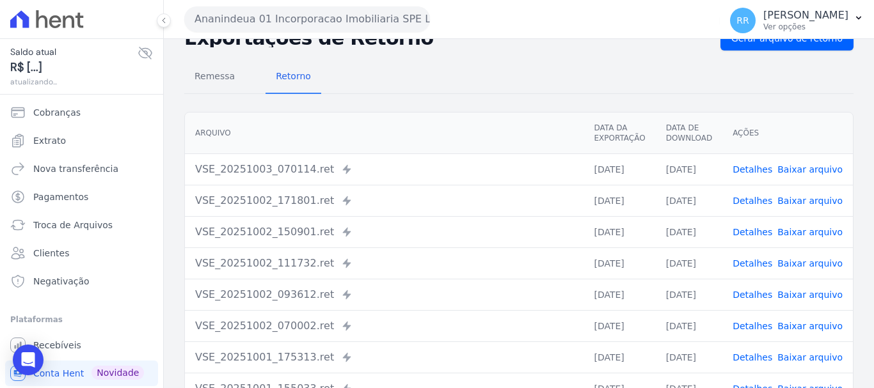
scroll to position [64, 0]
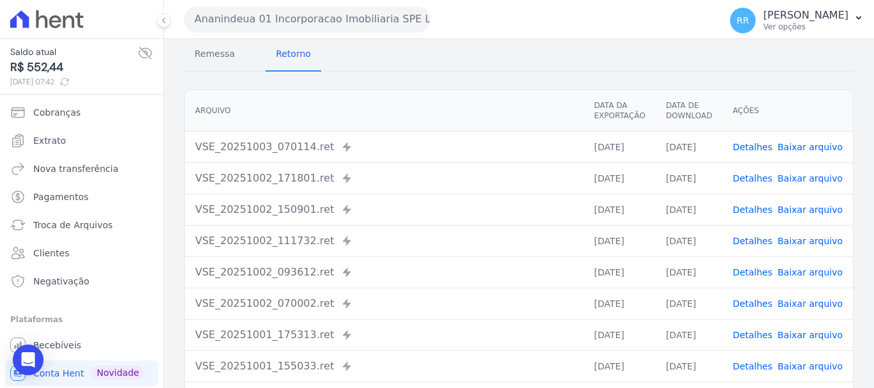
click at [755, 303] on link "Detalhes" at bounding box center [752, 304] width 40 height 10
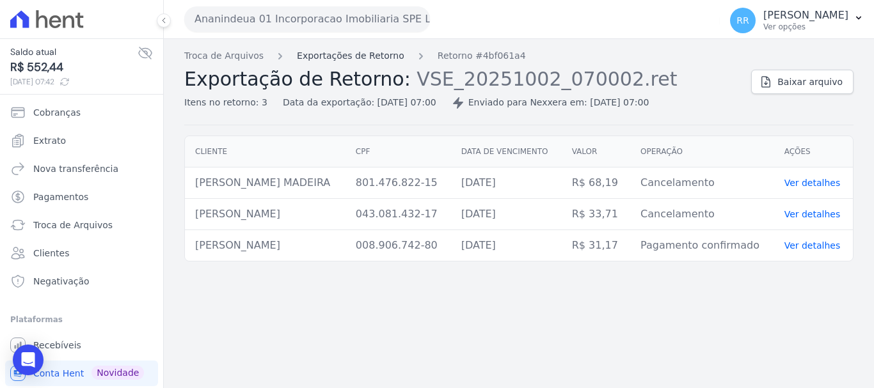
click at [338, 51] on link "Exportações de Retorno" at bounding box center [350, 55] width 107 height 13
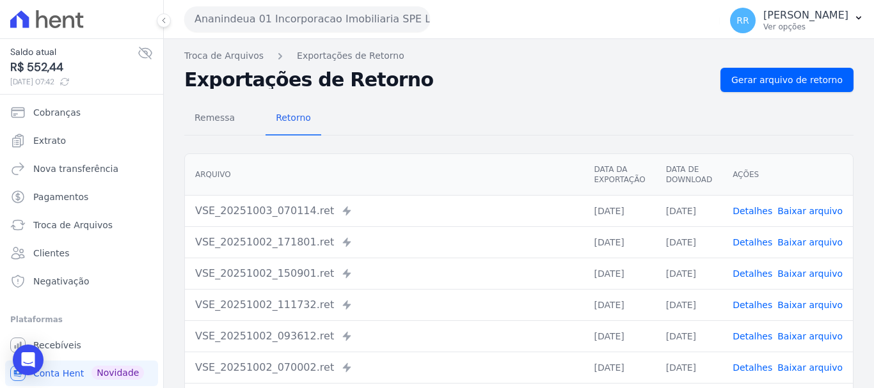
click at [560, 69] on div "Exportações de Retorno Gerar arquivo de retorno" at bounding box center [518, 80] width 669 height 24
